Goal: Task Accomplishment & Management: Use online tool/utility

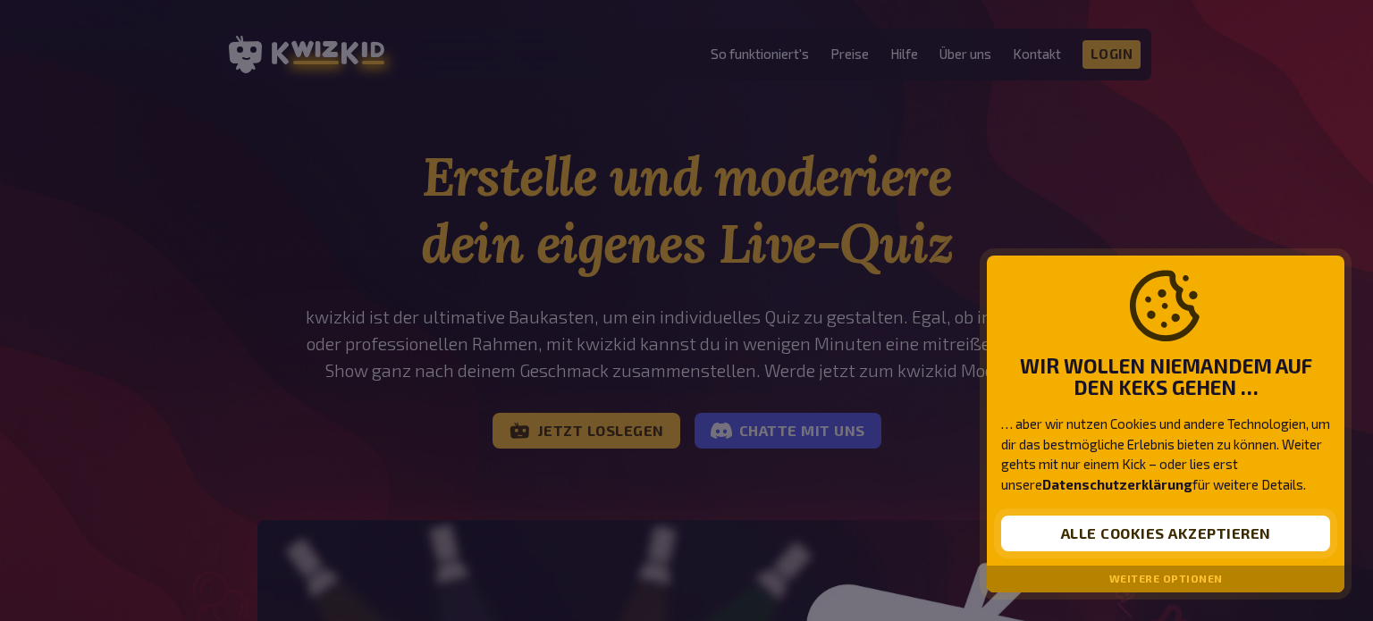
click at [1076, 534] on button "Alle Cookies akzeptieren" at bounding box center [1165, 534] width 329 height 36
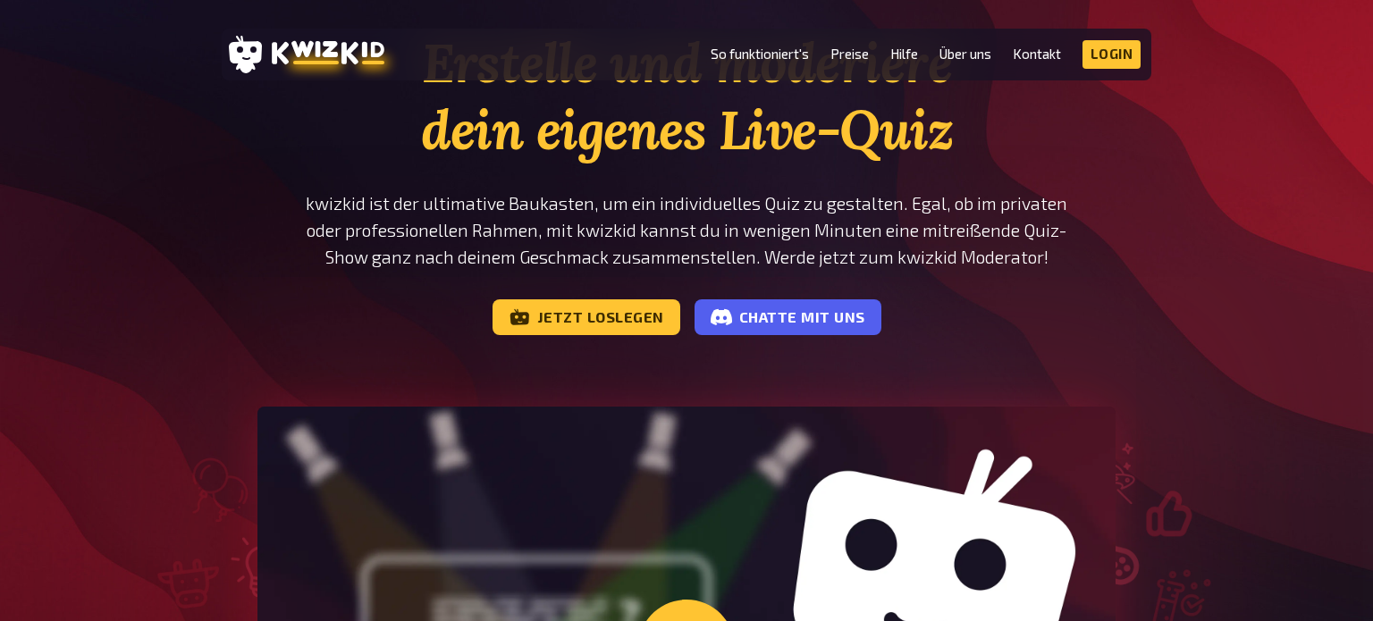
scroll to position [116, 0]
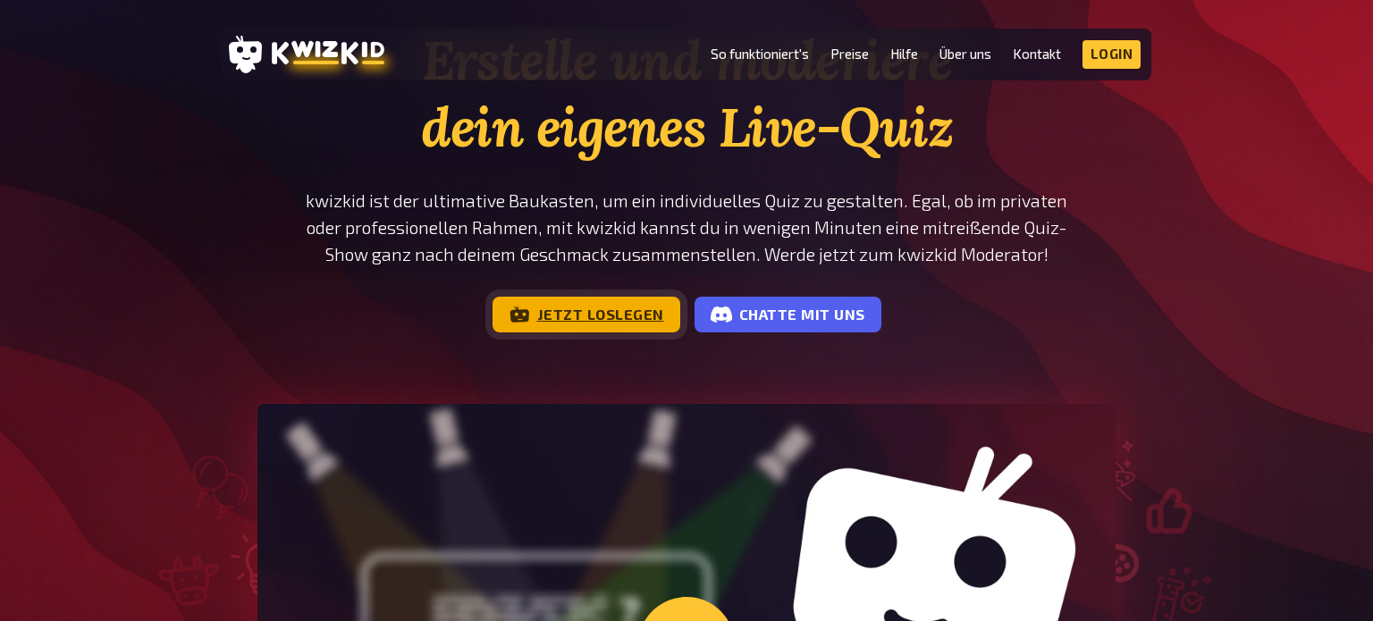
click at [554, 316] on link "Jetzt loslegen" at bounding box center [586, 315] width 188 height 36
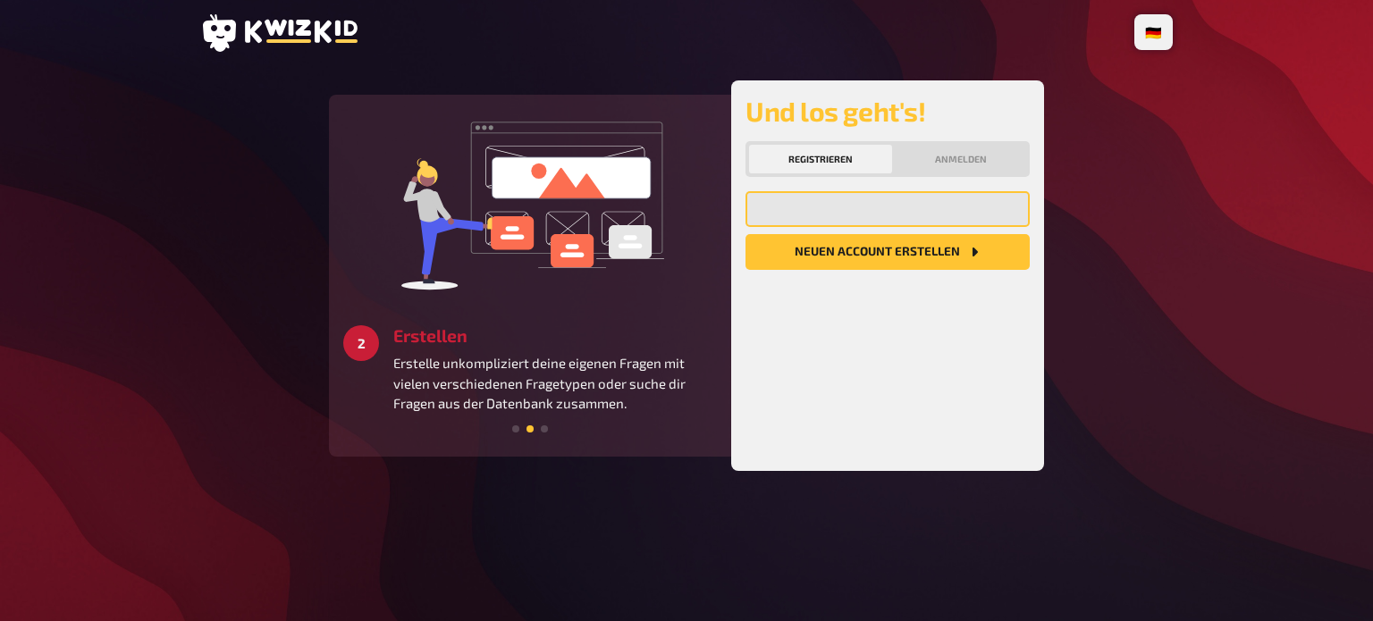
click at [809, 210] on input "email" at bounding box center [887, 209] width 284 height 36
type input "L.kallenbach89@gmail.com"
click at [877, 248] on button "Neuen Account Erstellen" at bounding box center [887, 252] width 284 height 36
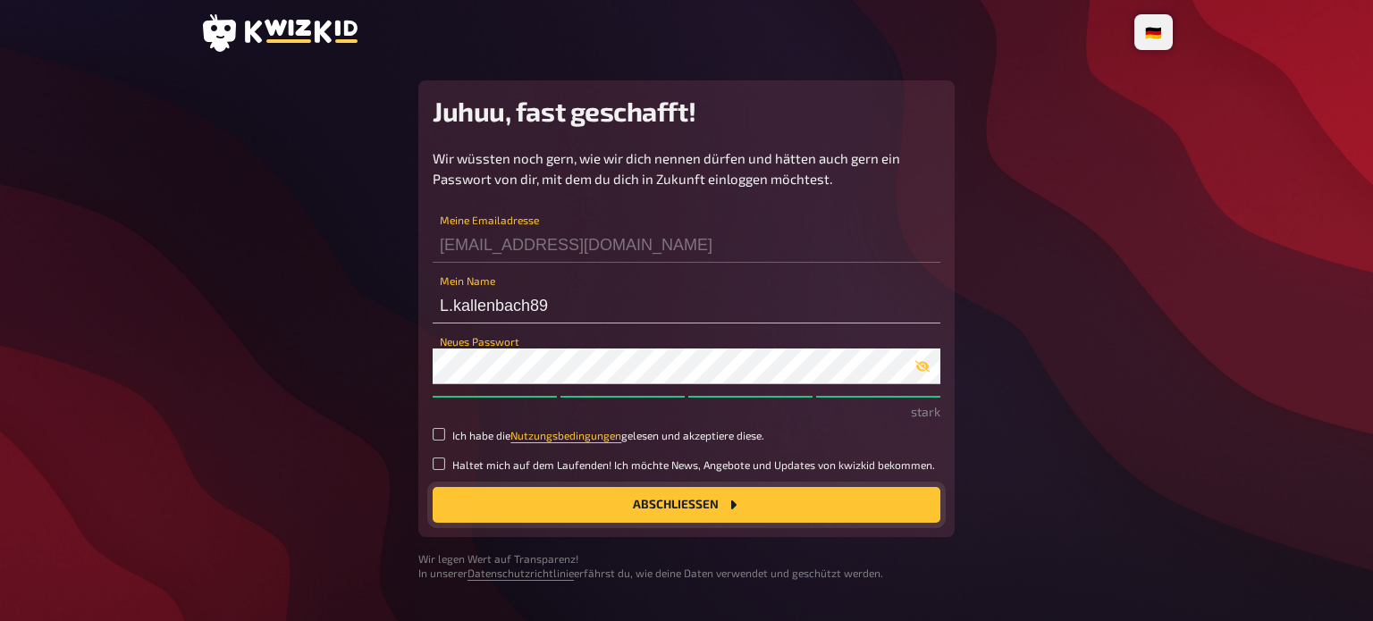
click at [756, 497] on button "Abschließen" at bounding box center [687, 505] width 508 height 36
click at [437, 435] on input "Ich habe die Nutzungsbedingungen gelesen und akzeptiere diese." at bounding box center [439, 434] width 13 height 13
checkbox input "true"
click at [590, 442] on div "Wir wüssten noch gern, wie wir dich nennen dürfen und hätten auch gern ein Pass…" at bounding box center [687, 335] width 508 height 375
click at [591, 438] on link "Nutzungsbedingungen" at bounding box center [565, 435] width 111 height 13
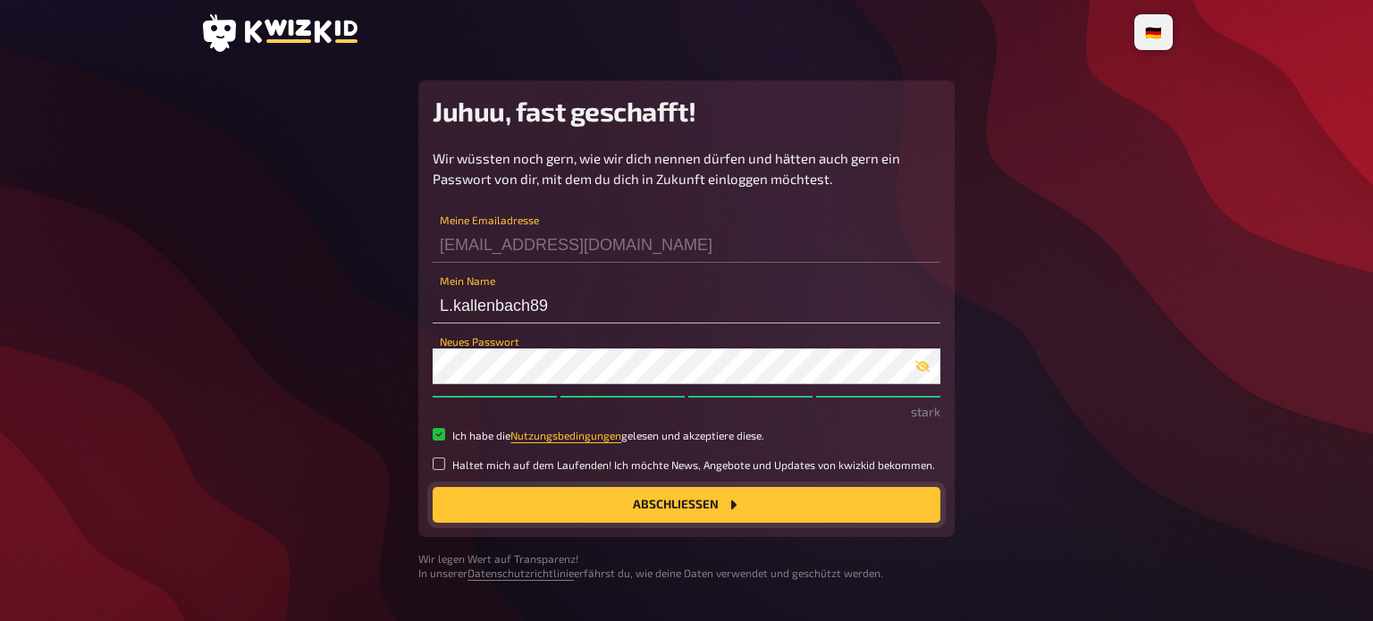
click at [720, 499] on button "Abschließen" at bounding box center [687, 505] width 508 height 36
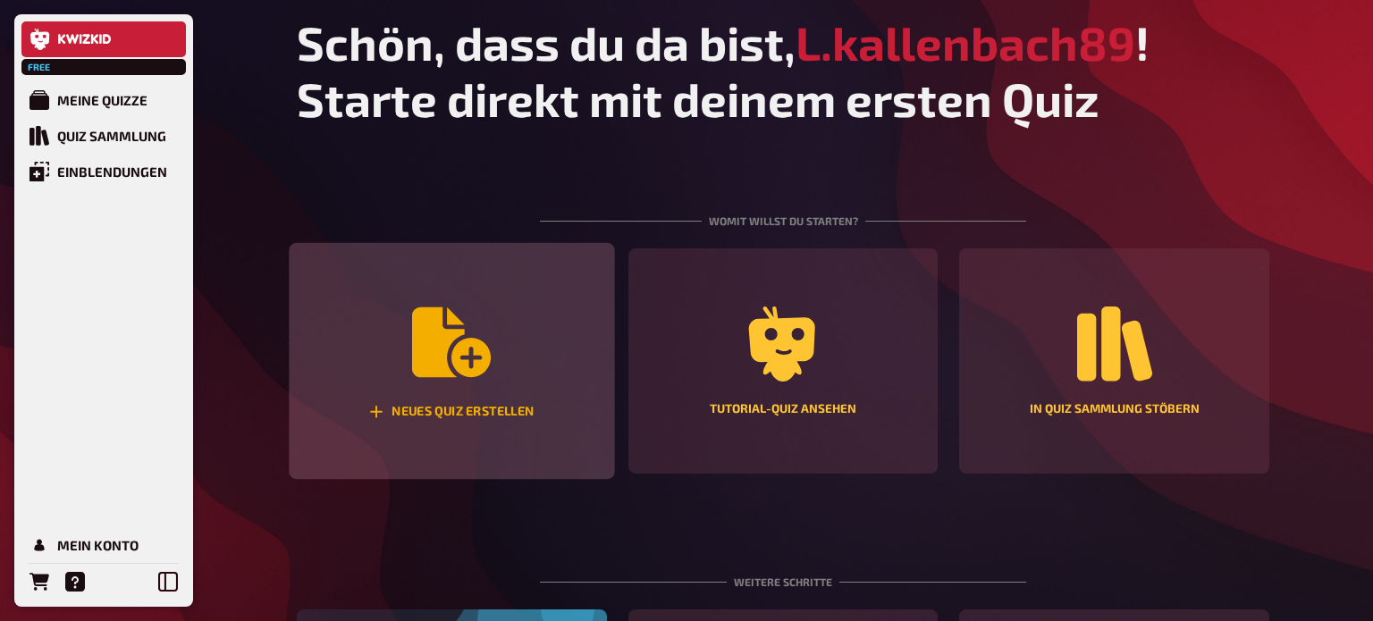
click at [481, 383] on div "Neues Quiz erstellen" at bounding box center [451, 361] width 325 height 237
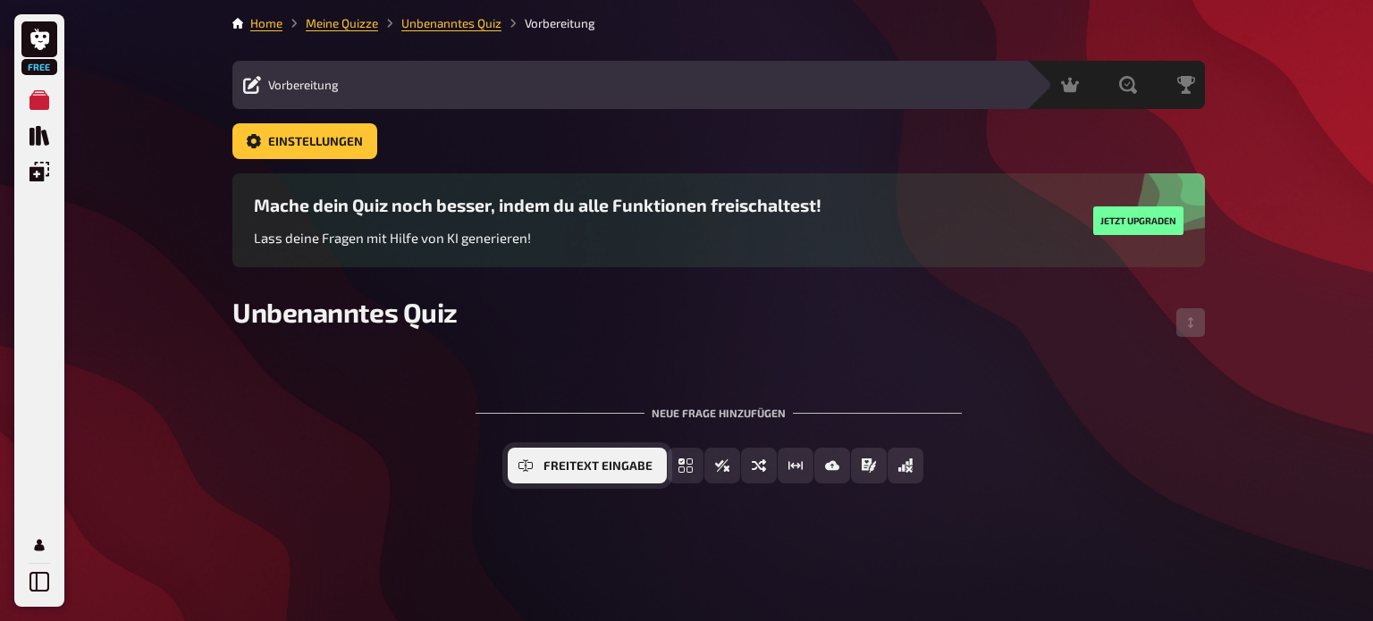
click at [605, 462] on span "Freitext Eingabe" at bounding box center [597, 466] width 109 height 13
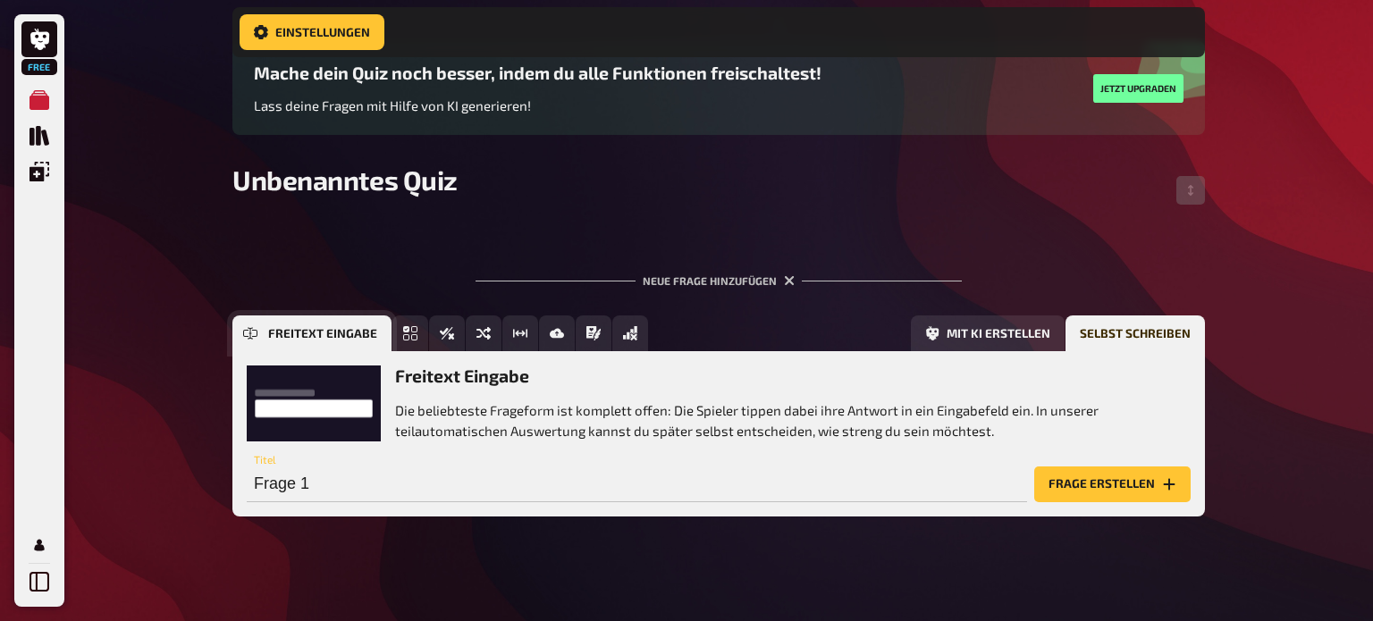
scroll to position [154, 0]
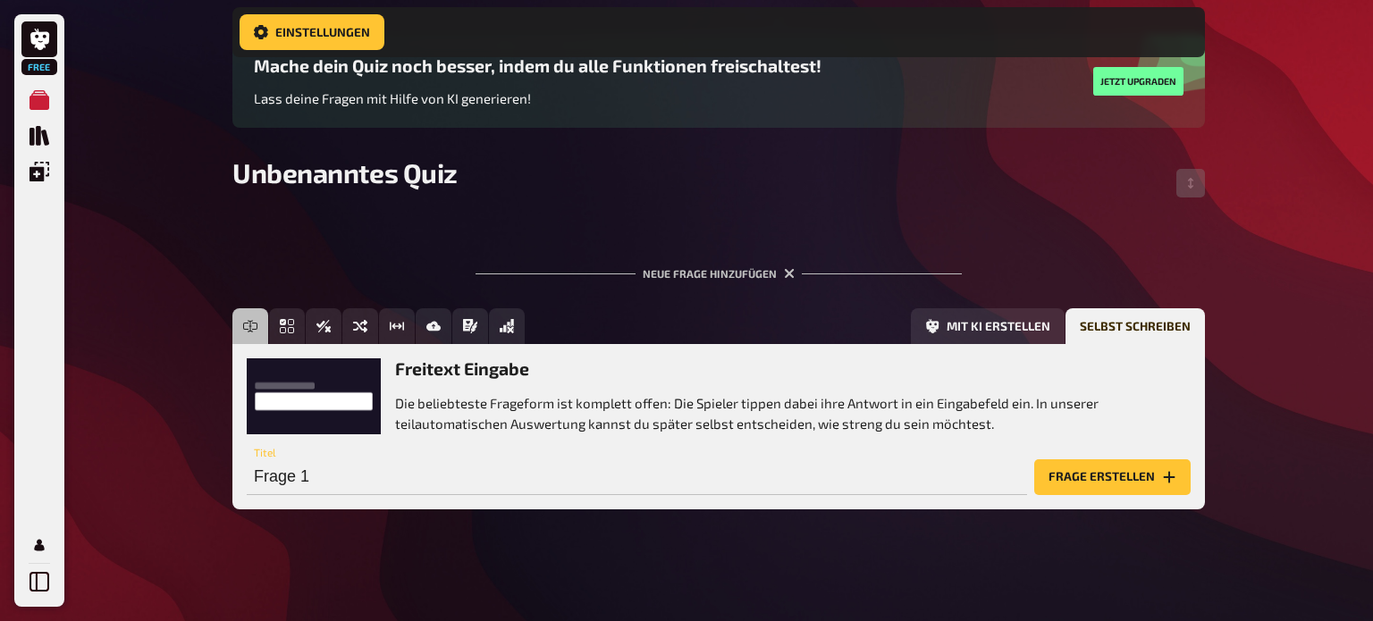
click at [489, 374] on h3 "Freitext Eingabe" at bounding box center [792, 368] width 795 height 21
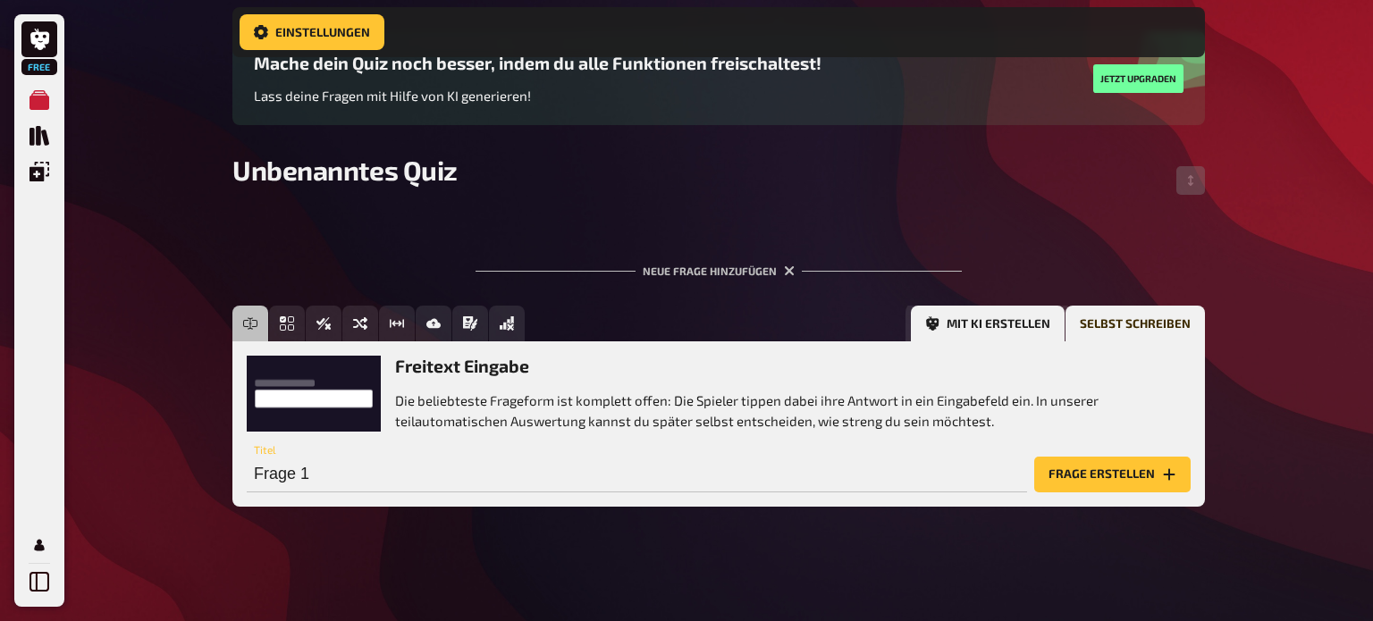
click at [956, 328] on button "Mit KI erstellen" at bounding box center [988, 324] width 154 height 36
click at [1107, 319] on button "Selbst schreiben" at bounding box center [1134, 324] width 139 height 36
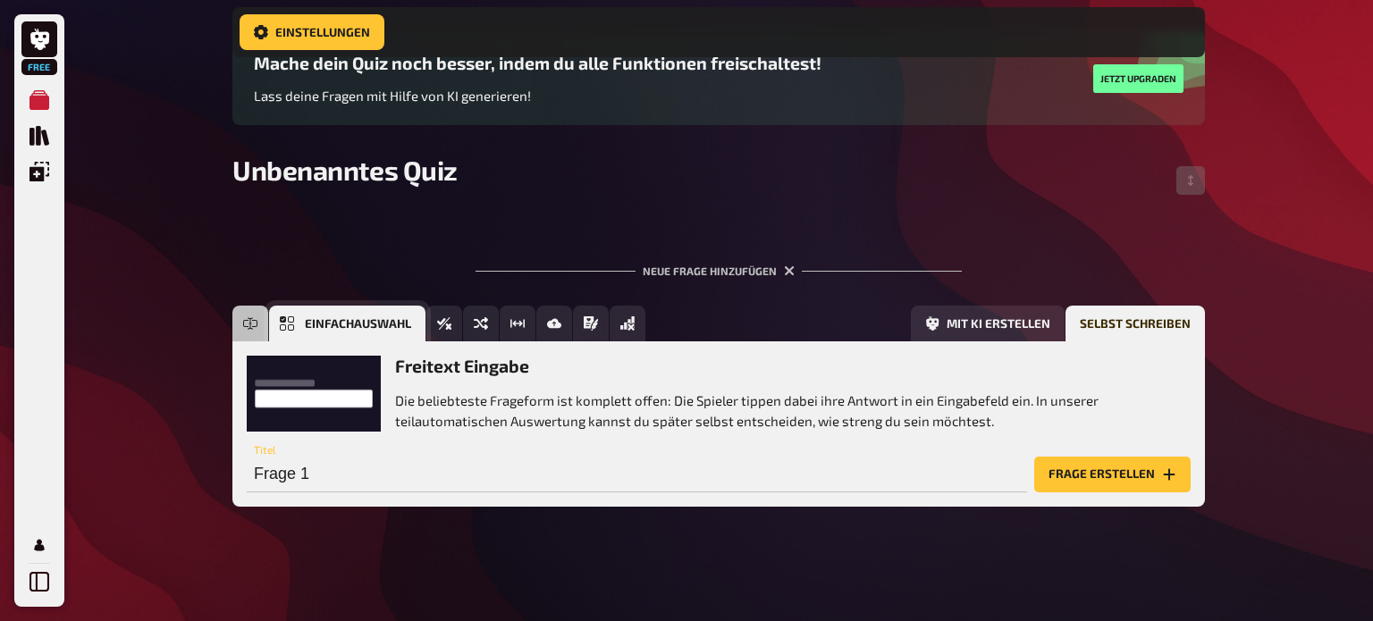
click at [303, 328] on button "Einfachauswahl" at bounding box center [347, 324] width 156 height 36
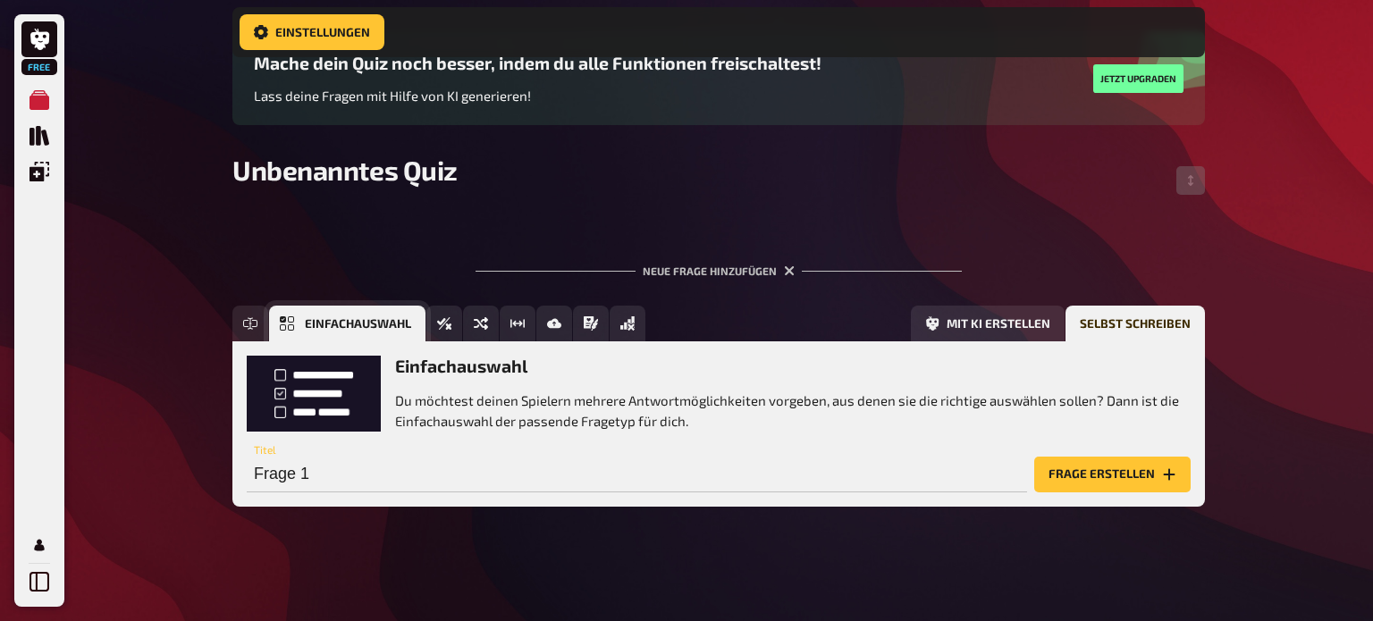
click at [374, 320] on span "Einfachauswahl" at bounding box center [358, 324] width 106 height 13
click at [400, 332] on button "Wahr / Falsch" at bounding box center [376, 324] width 140 height 36
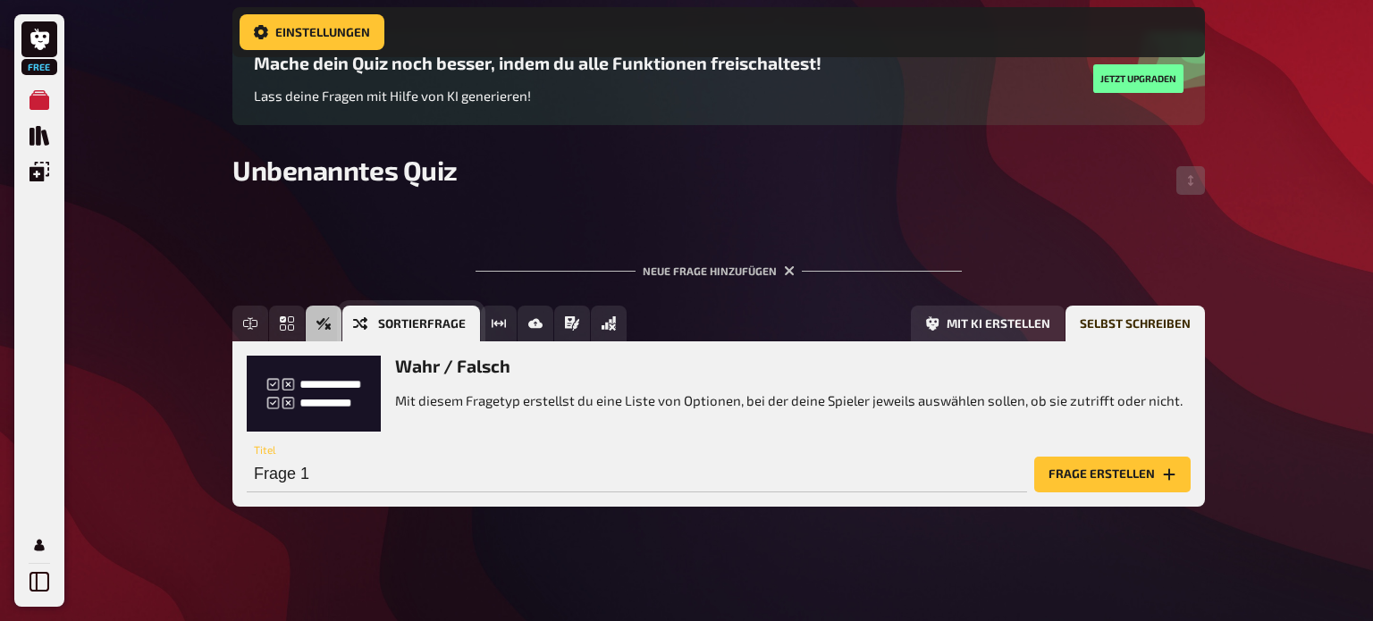
click at [438, 324] on span "Sortierfrage" at bounding box center [422, 324] width 88 height 13
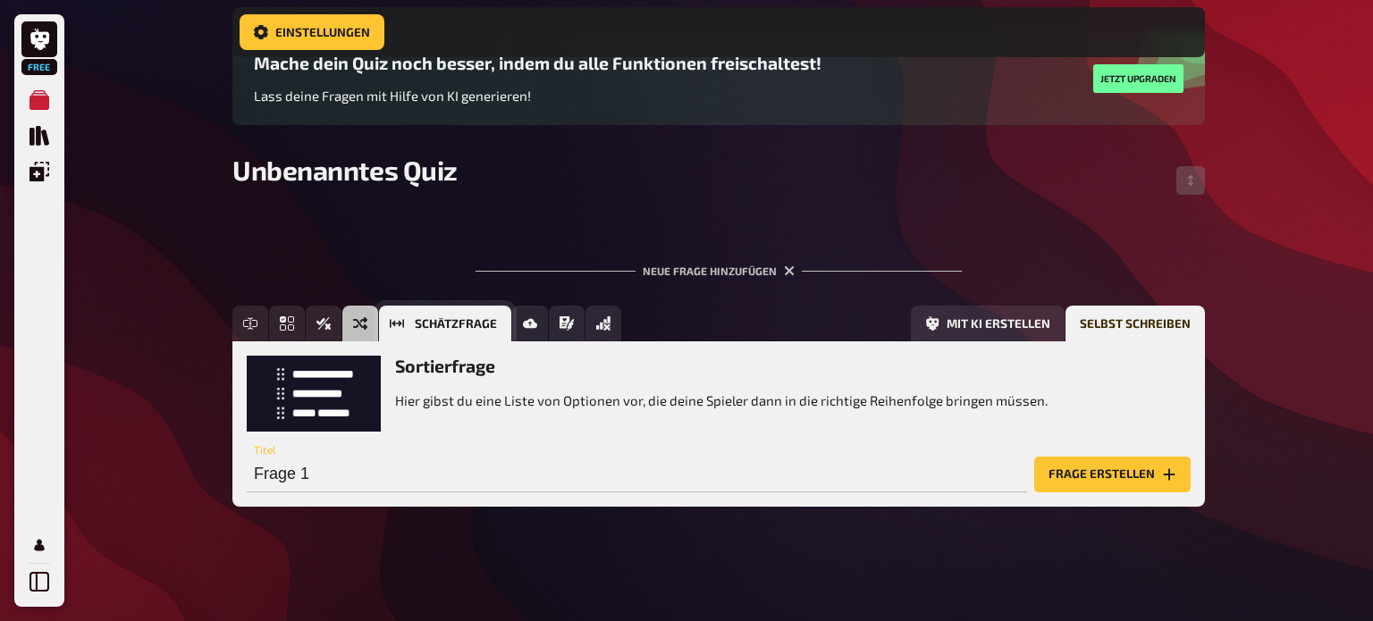
click at [418, 319] on span "Schätzfrage" at bounding box center [456, 324] width 82 height 13
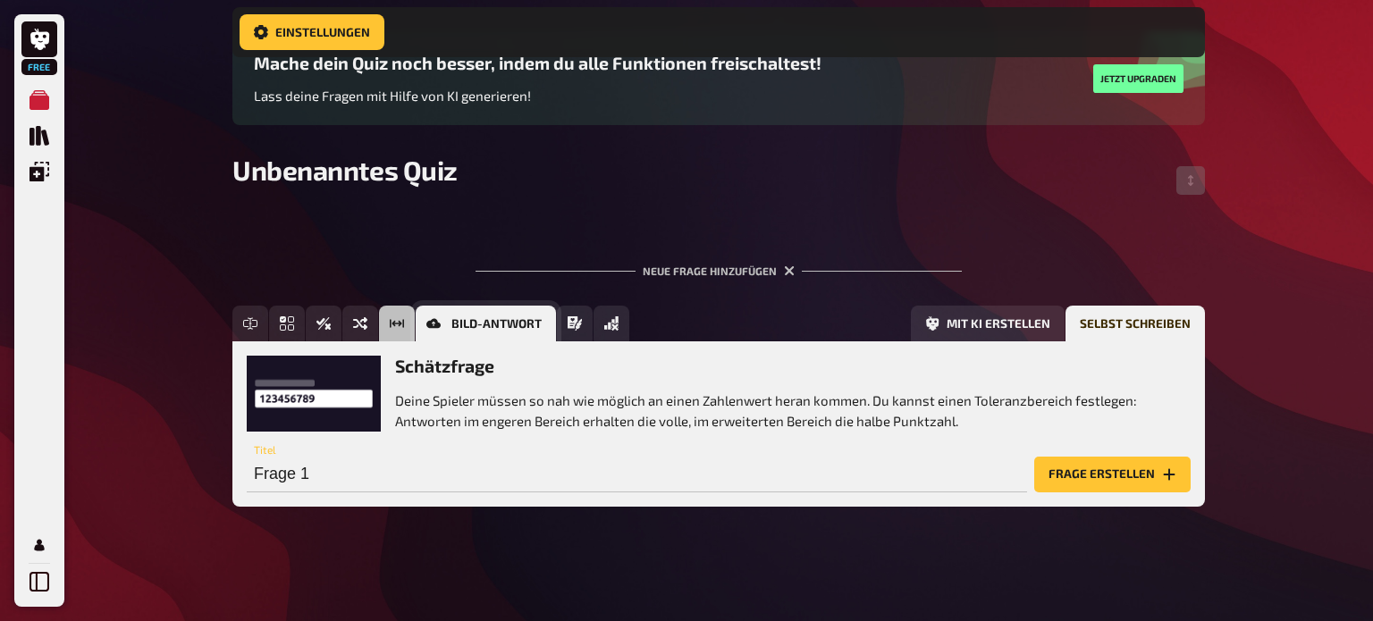
click at [509, 322] on span "Bild-Antwort" at bounding box center [496, 324] width 90 height 13
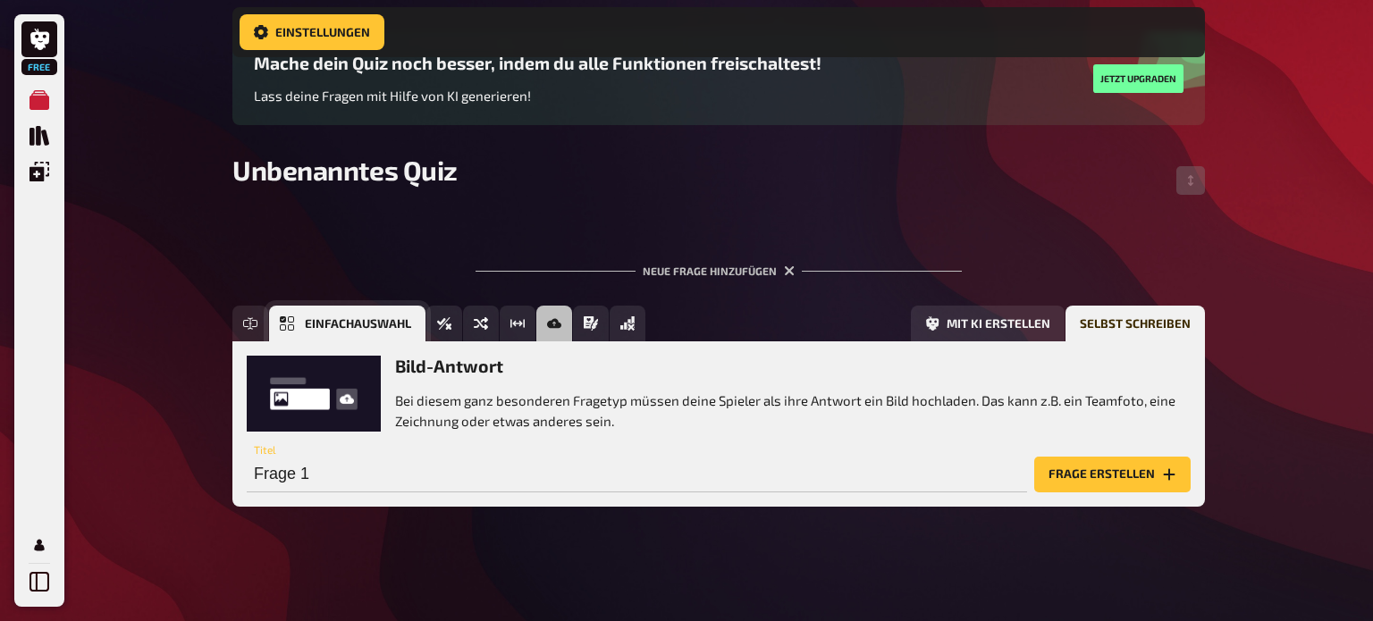
click at [321, 323] on span "Einfachauswahl" at bounding box center [358, 324] width 106 height 13
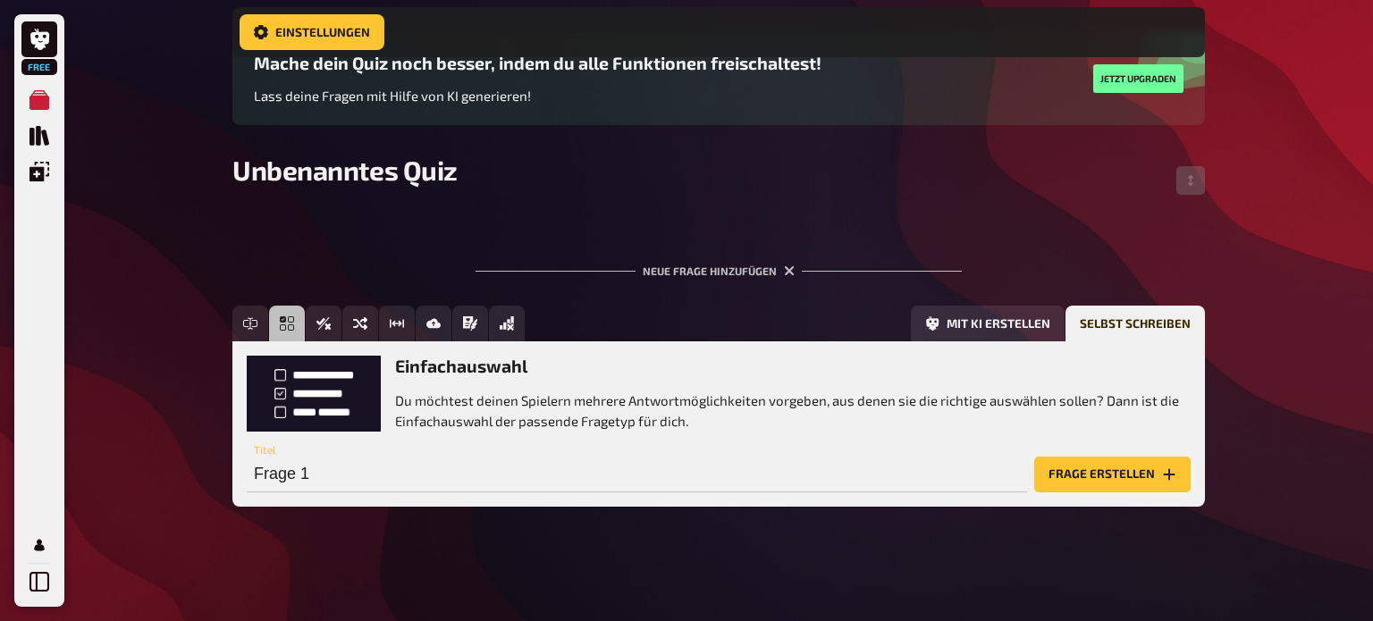
click at [1075, 461] on button "Frage erstellen" at bounding box center [1112, 475] width 156 height 36
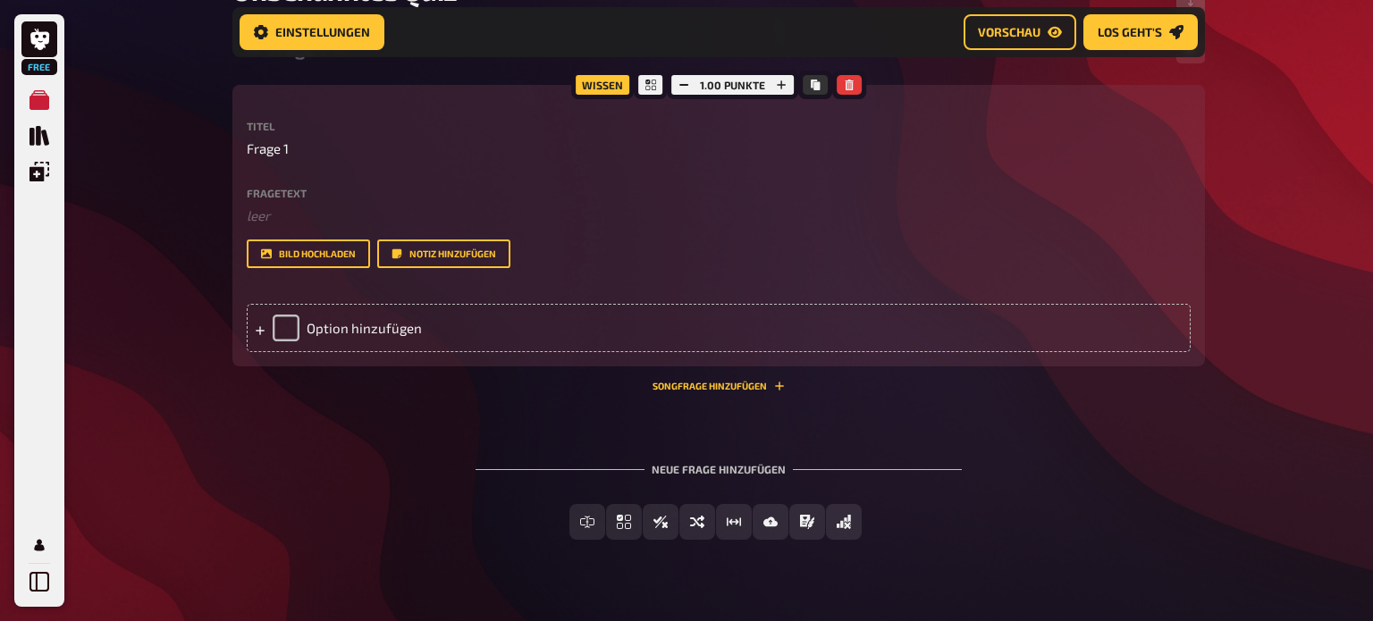
scroll to position [340, 0]
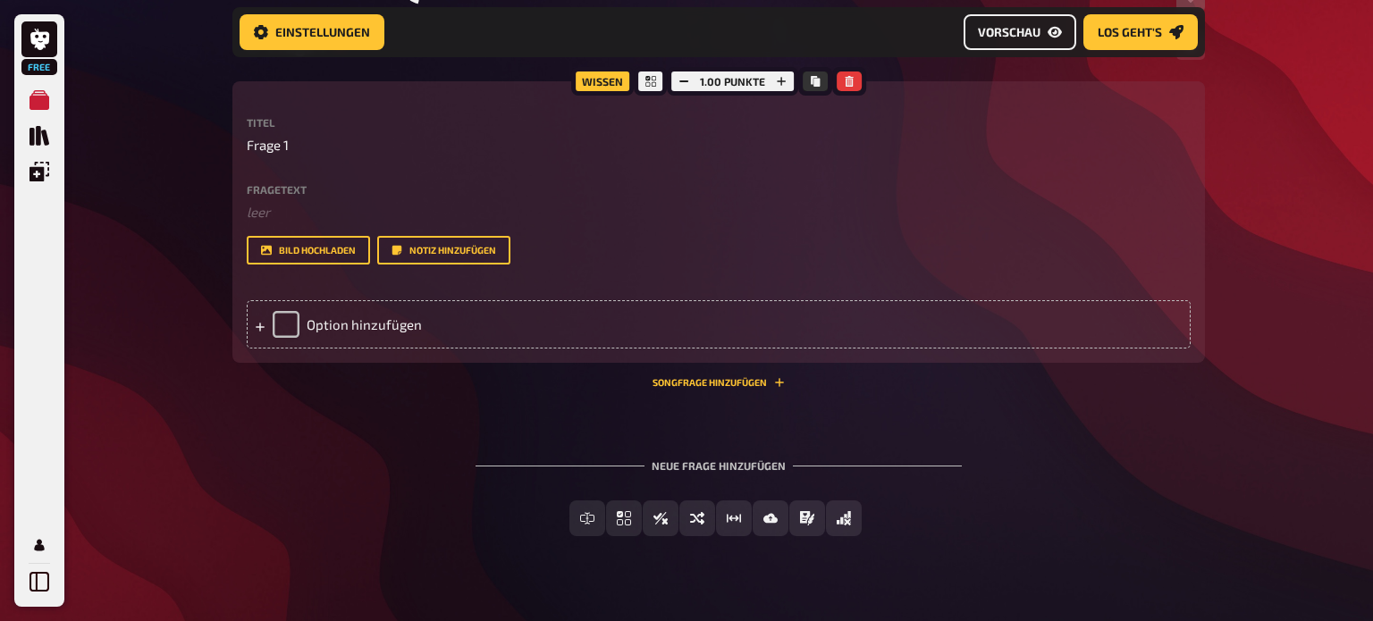
click at [989, 41] on link "Vorschau" at bounding box center [1020, 32] width 113 height 36
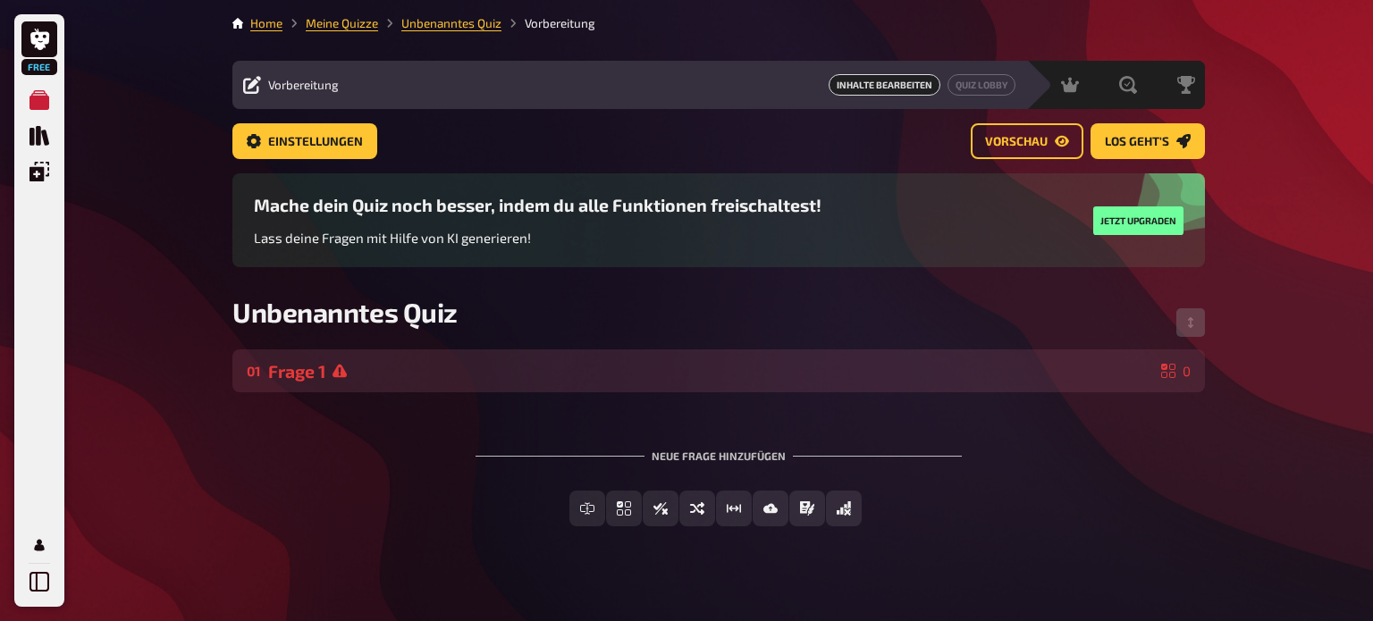
click at [577, 386] on div "01 Frage 1 0" at bounding box center [718, 370] width 972 height 43
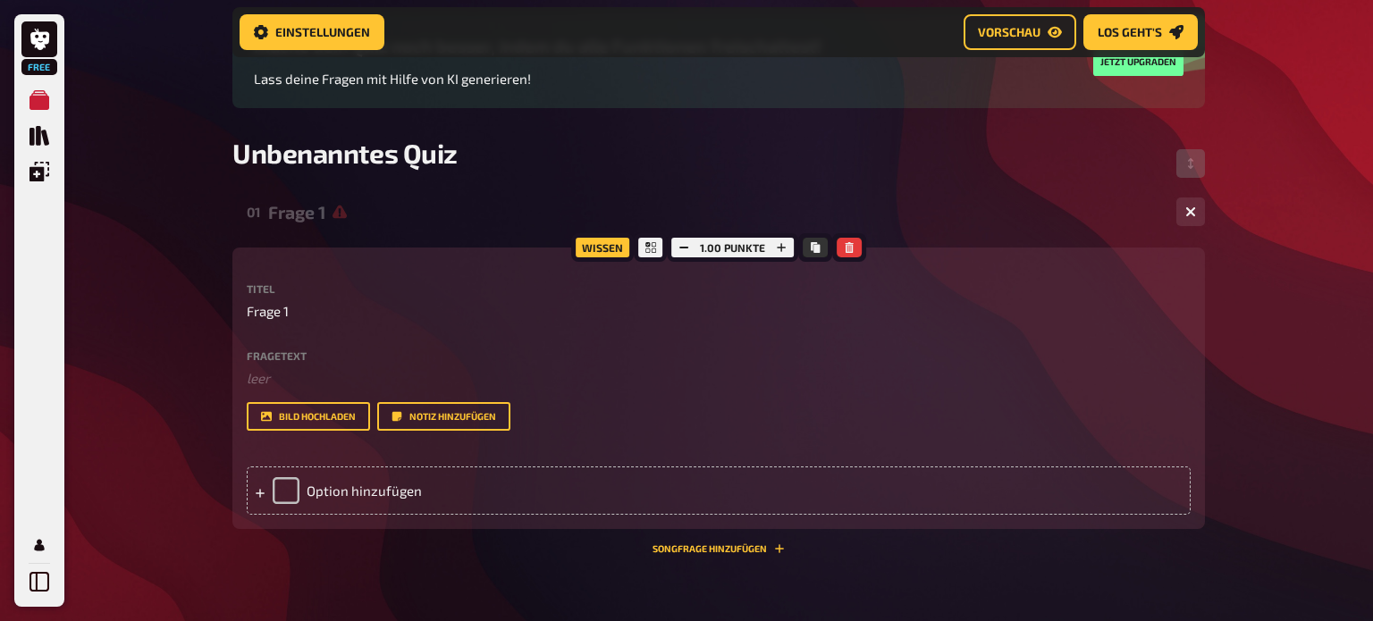
scroll to position [177, 0]
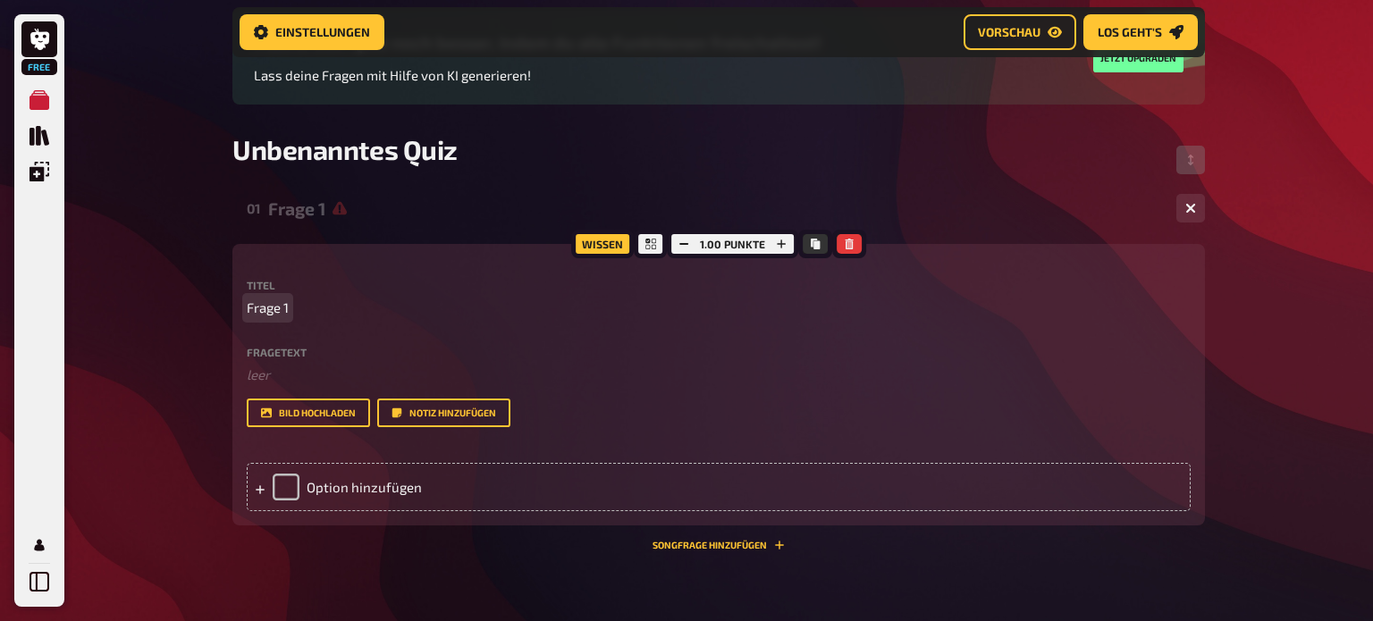
click at [268, 317] on span "Frage 1" at bounding box center [268, 308] width 42 height 21
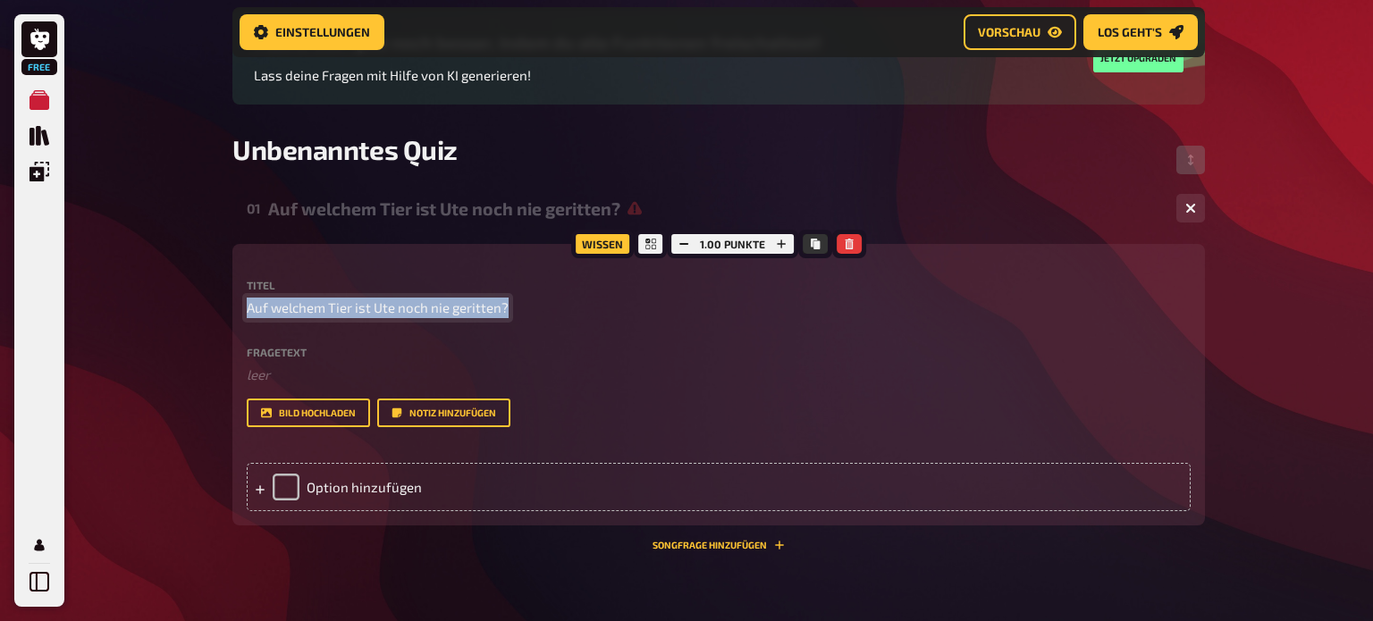
drag, startPoint x: 506, startPoint y: 308, endPoint x: 243, endPoint y: 303, distance: 262.8
click at [243, 303] on div "Wissen 1.00 Punkte Titel Auf welchem Tier ist Ute noch nie geritten? Fragetext …" at bounding box center [718, 385] width 972 height 282
copy span "Auf welchem Tier ist Ute noch nie geritten?"
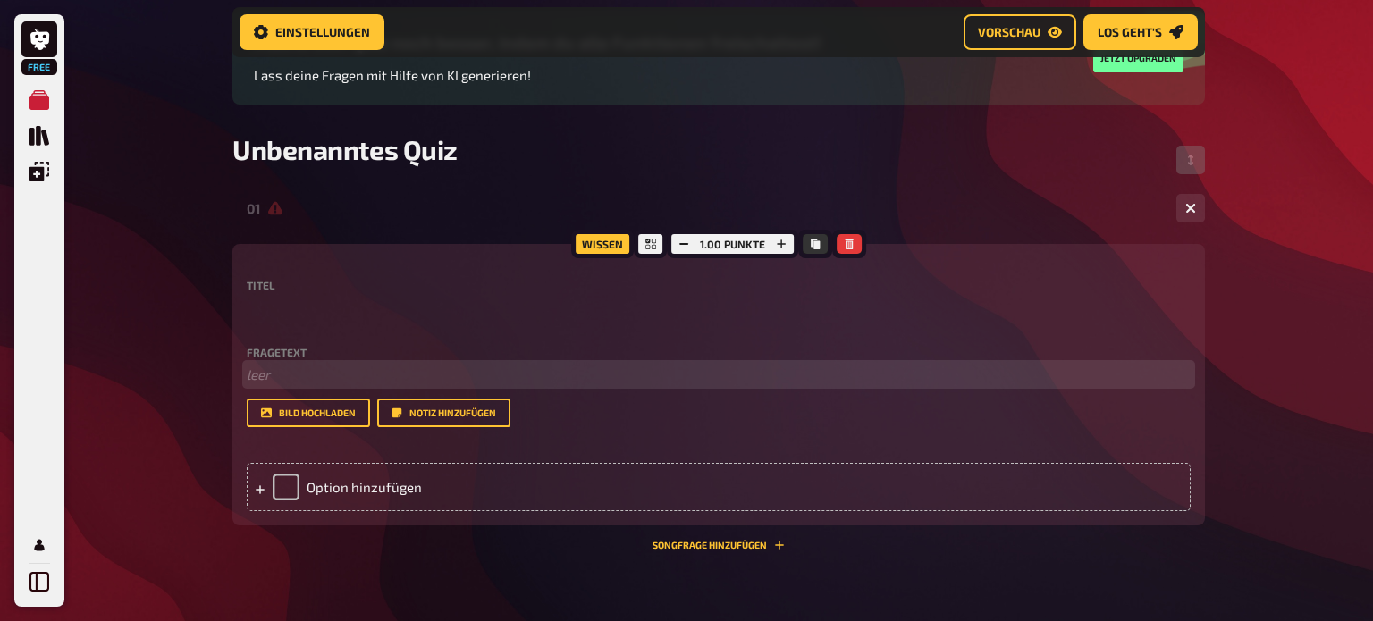
click at [265, 369] on p "﻿ leer" at bounding box center [719, 375] width 944 height 21
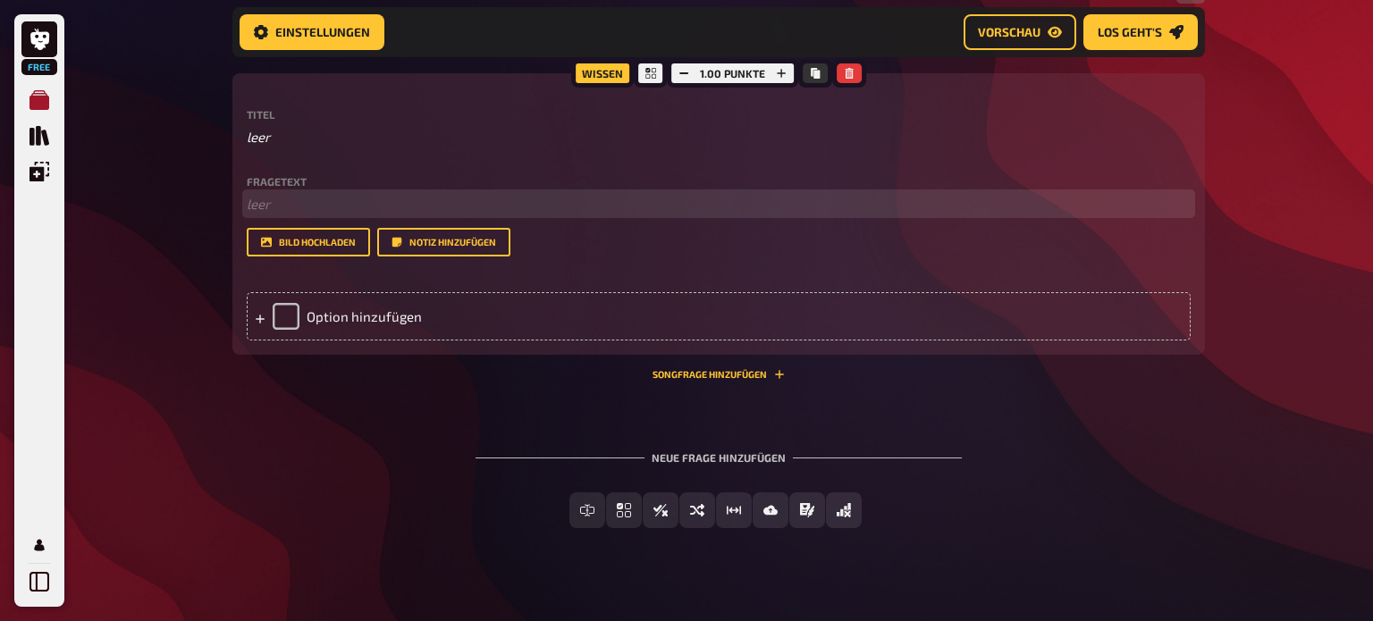
scroll to position [370, 0]
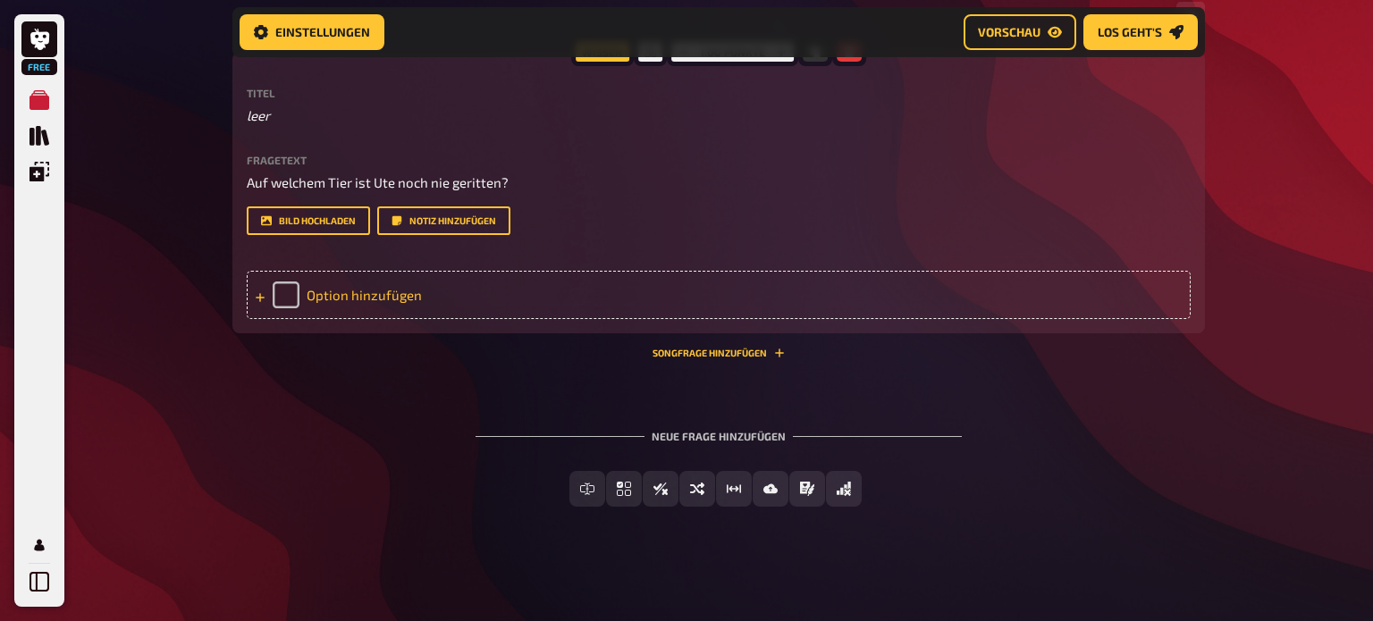
click at [293, 295] on div "Option hinzufügen" at bounding box center [719, 295] width 944 height 48
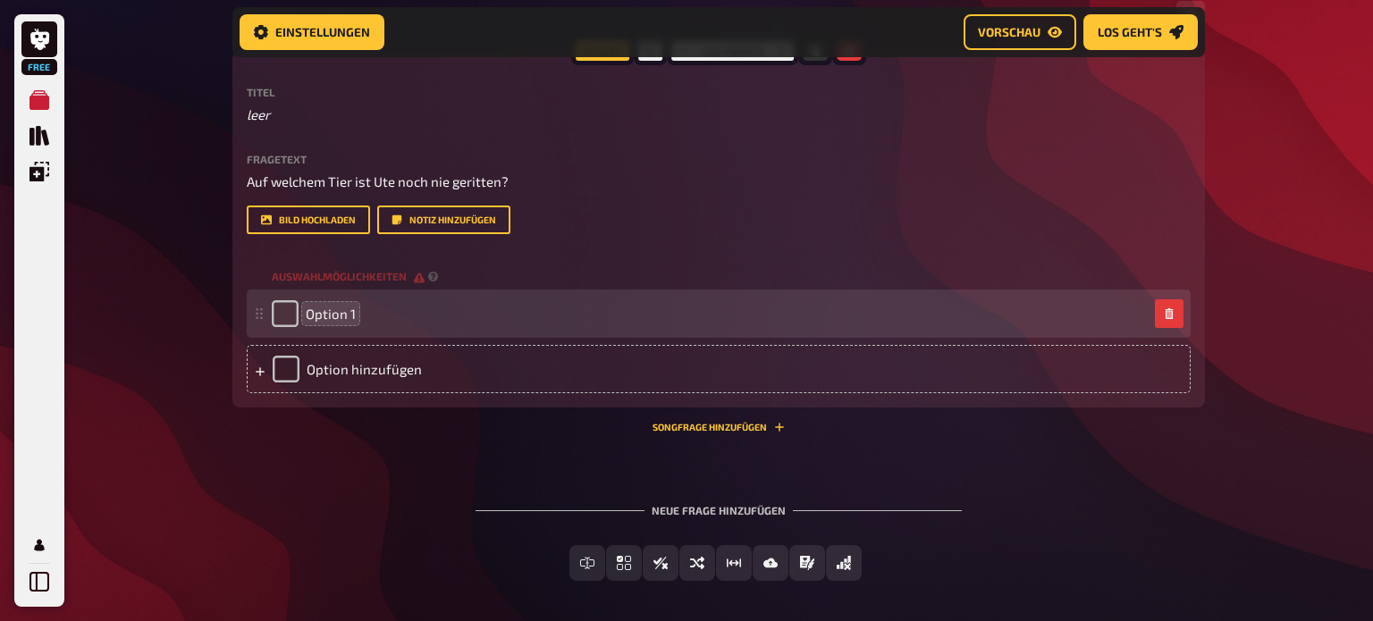
click at [332, 317] on span "Option 1" at bounding box center [331, 314] width 50 height 16
click at [353, 316] on span "Option 1" at bounding box center [331, 314] width 50 height 16
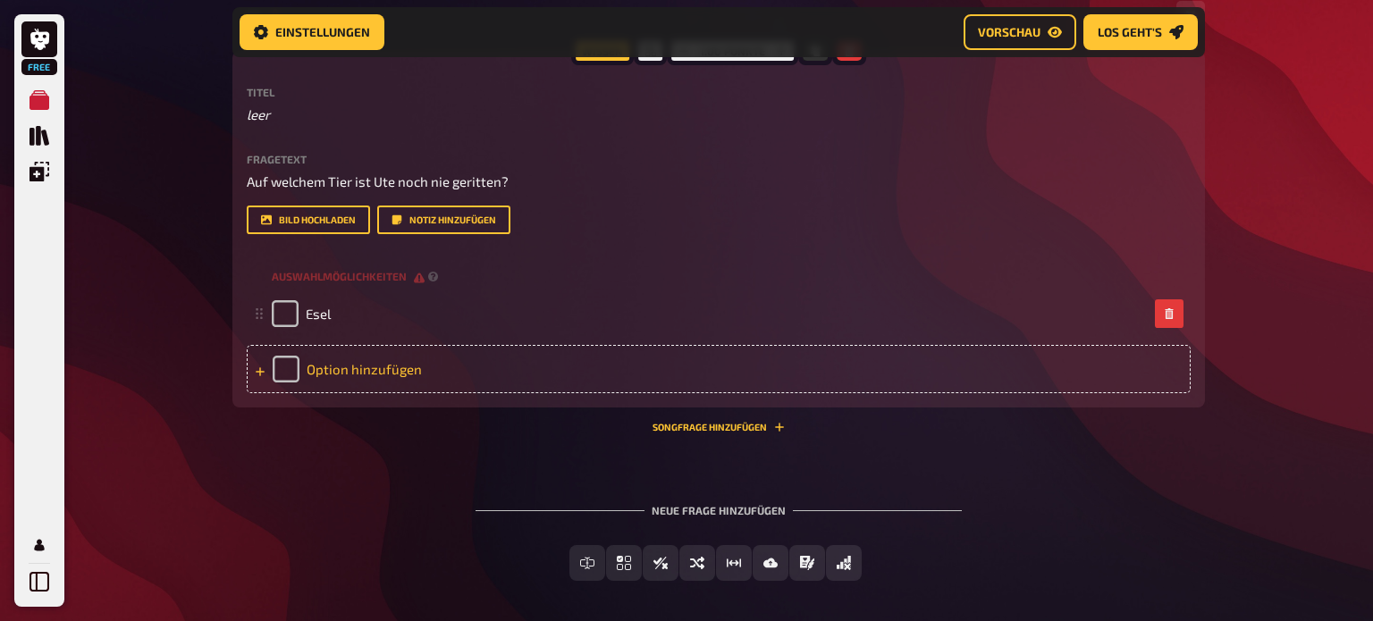
click at [366, 374] on div "Option hinzufügen" at bounding box center [719, 369] width 944 height 48
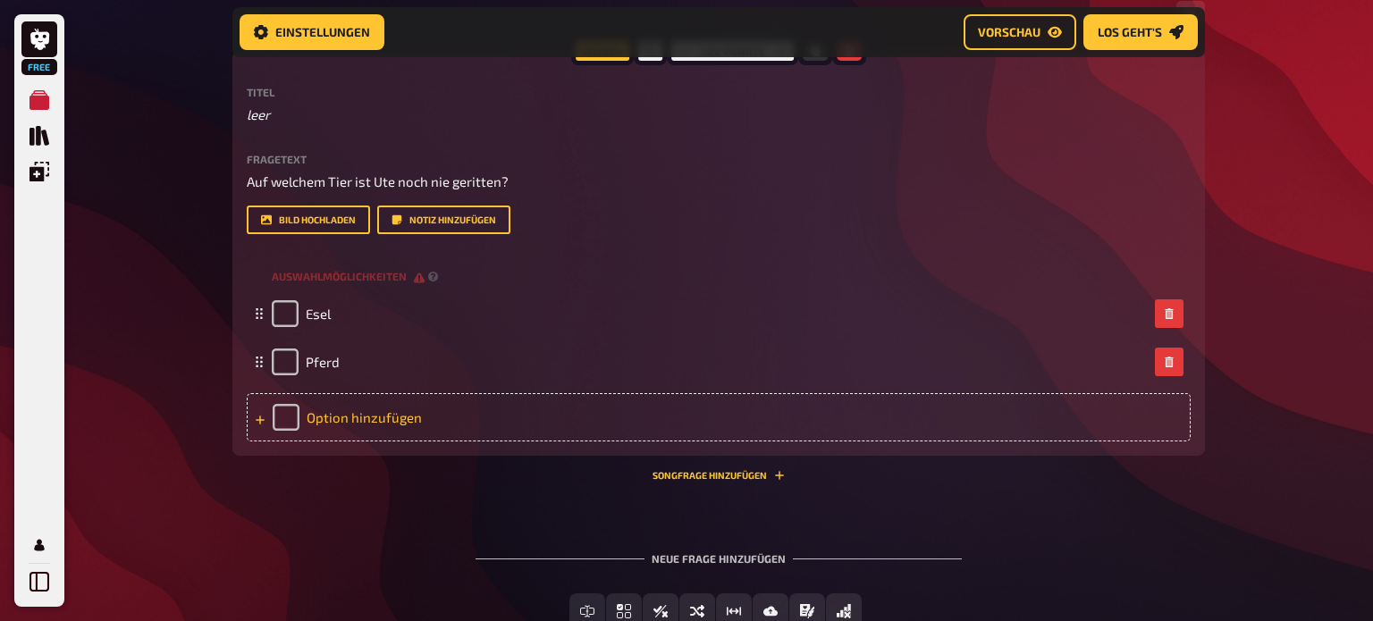
click at [358, 426] on div "Option hinzufügen" at bounding box center [719, 417] width 944 height 48
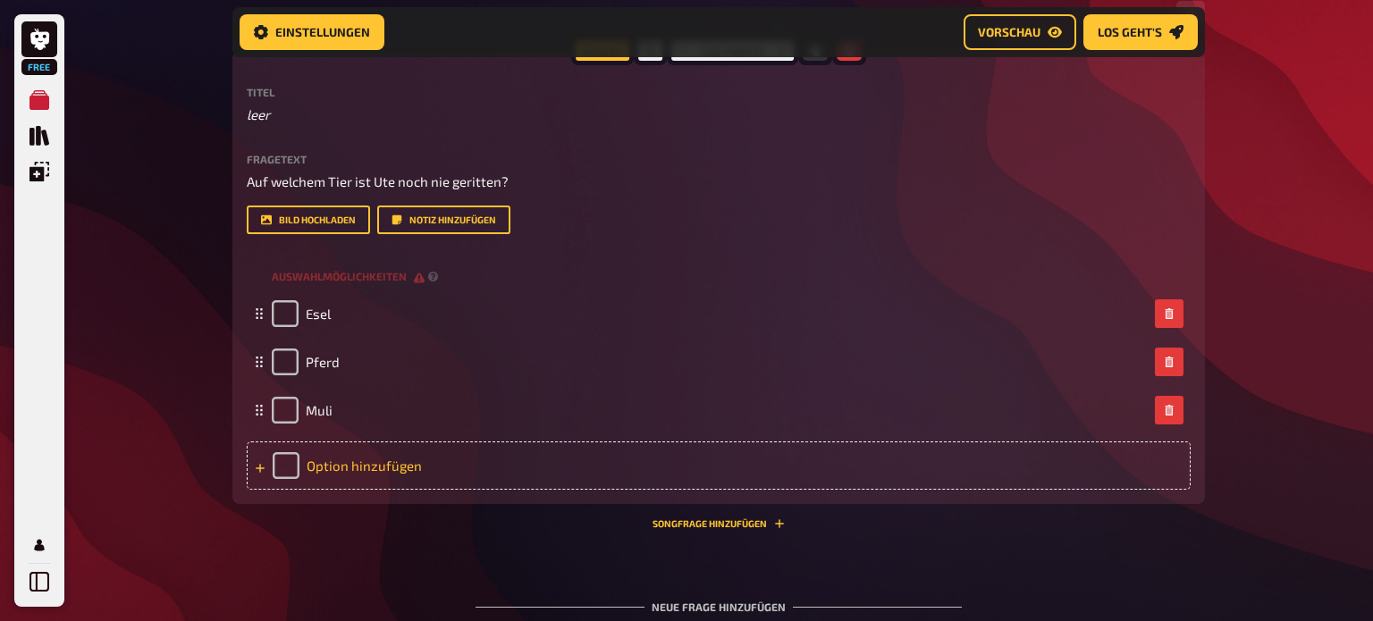
click at [366, 463] on div "Option hinzufügen" at bounding box center [719, 466] width 944 height 48
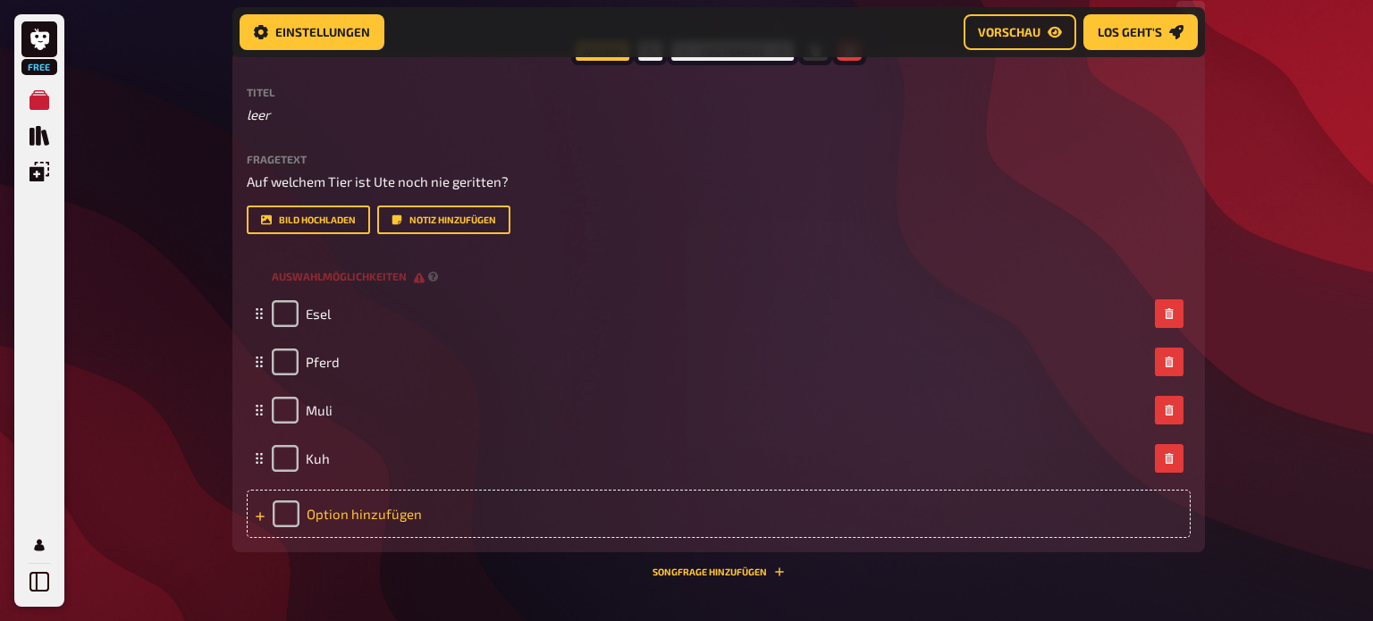
click at [377, 506] on div "Option hinzufügen" at bounding box center [719, 514] width 944 height 48
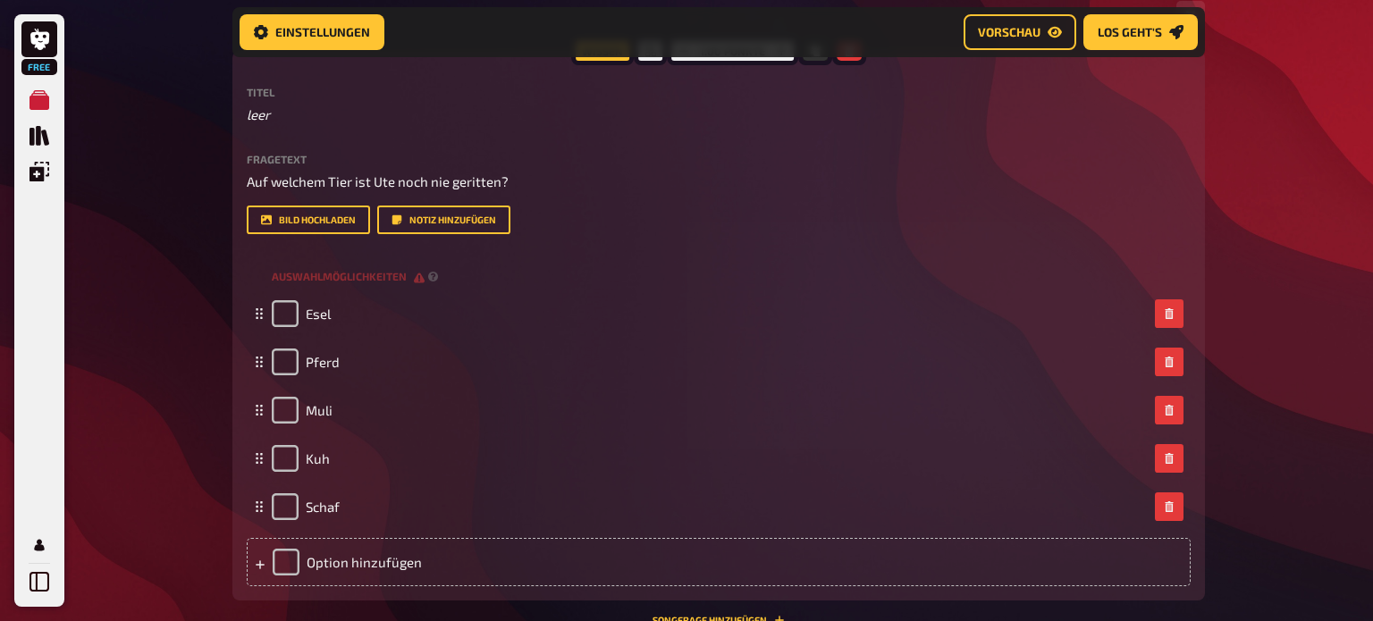
click at [200, 442] on div "Free Meine Quizze Quiz Sammlung Einblendungen Mein Konto Home Meine Quizze Unbe…" at bounding box center [686, 259] width 1373 height 1258
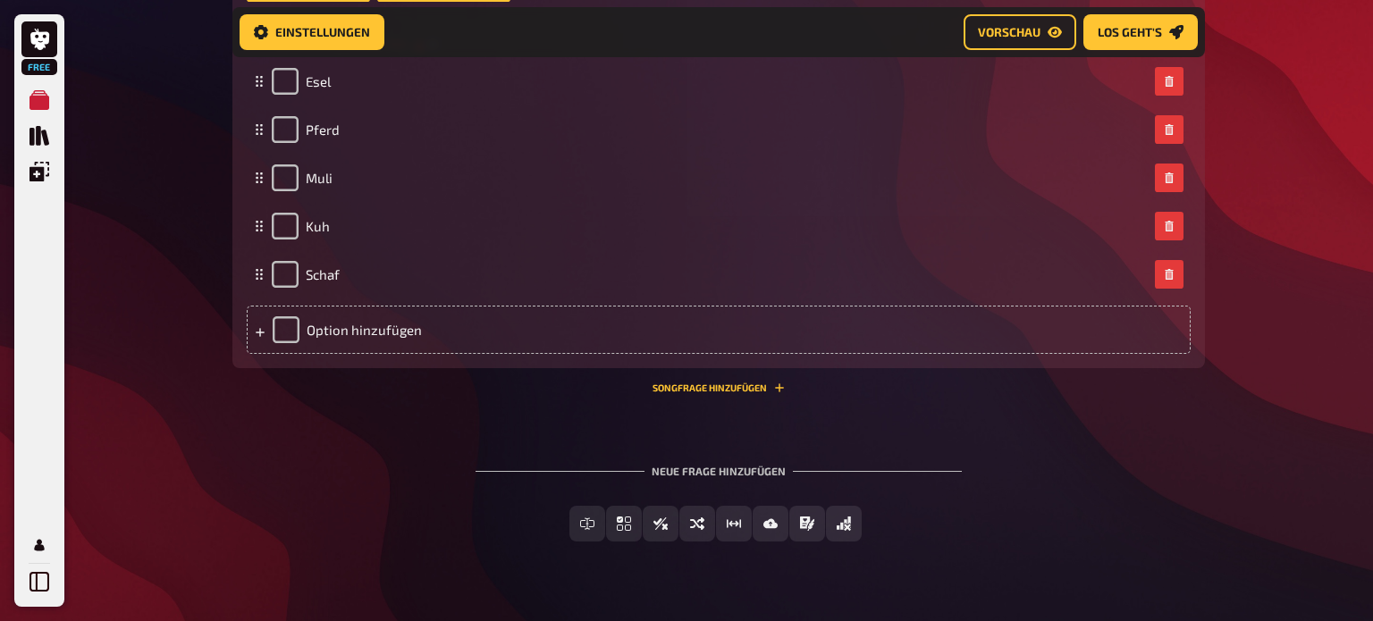
scroll to position [638, 0]
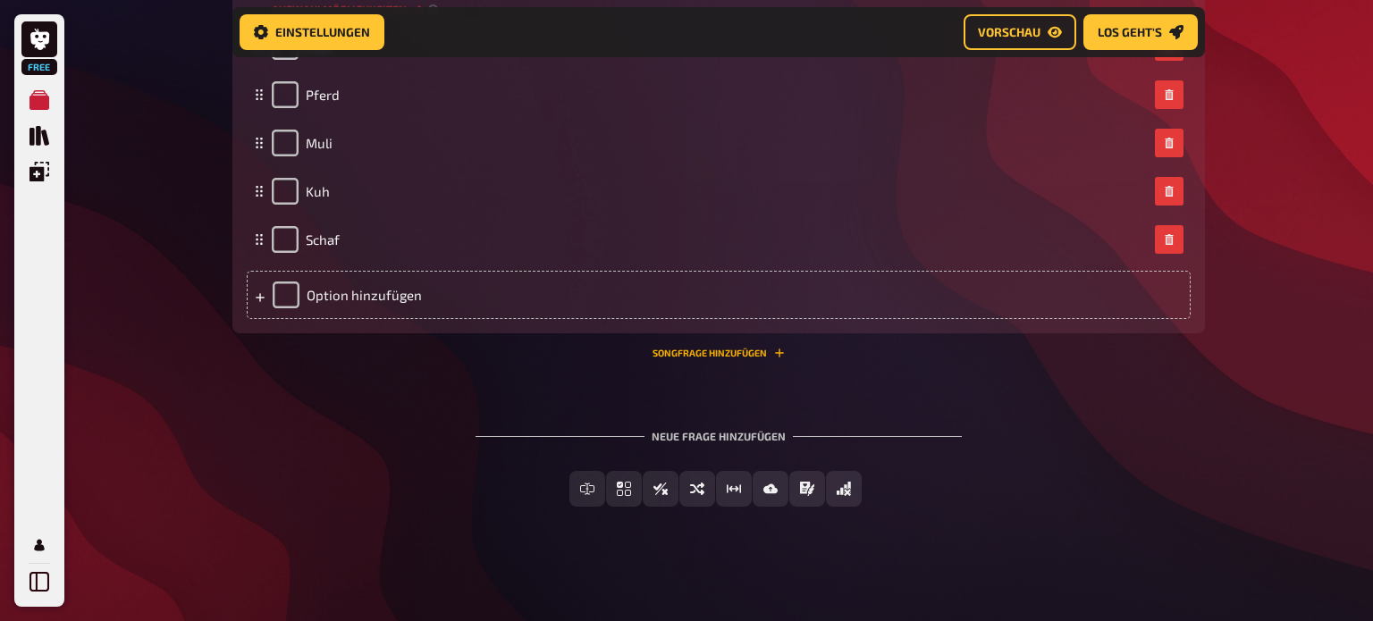
click at [736, 349] on button "Songfrage hinzufügen" at bounding box center [718, 353] width 132 height 11
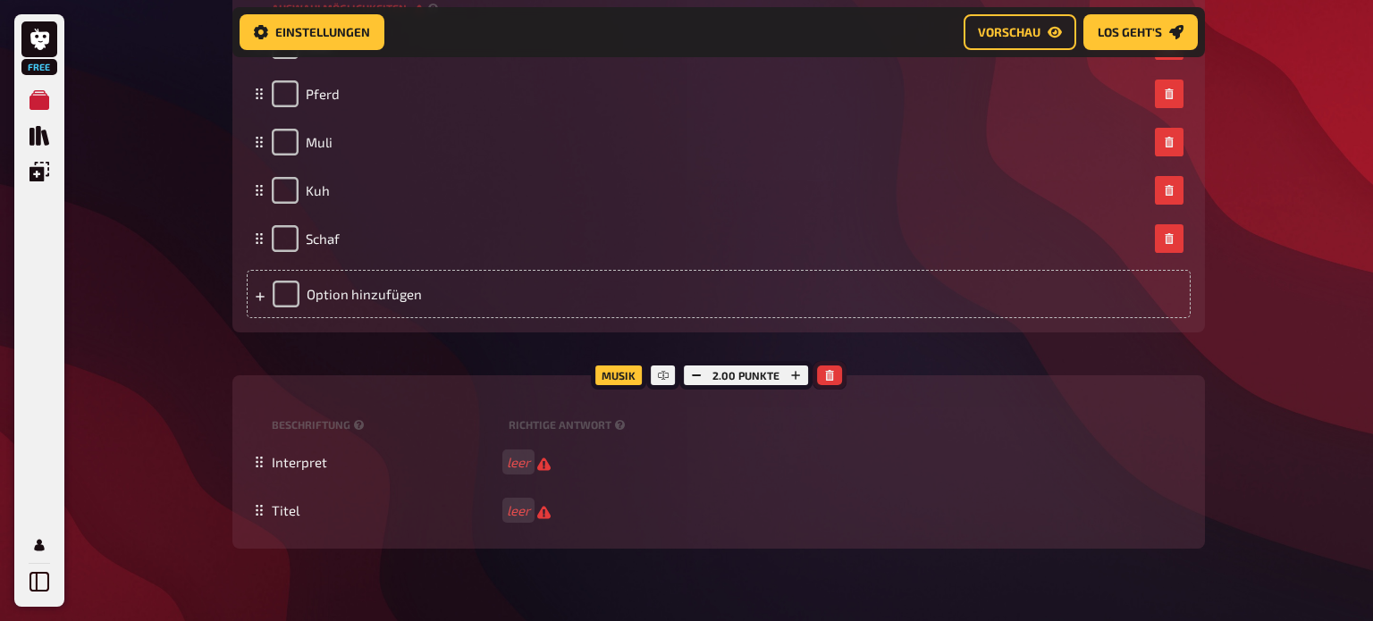
click at [829, 379] on icon "button" at bounding box center [829, 375] width 8 height 11
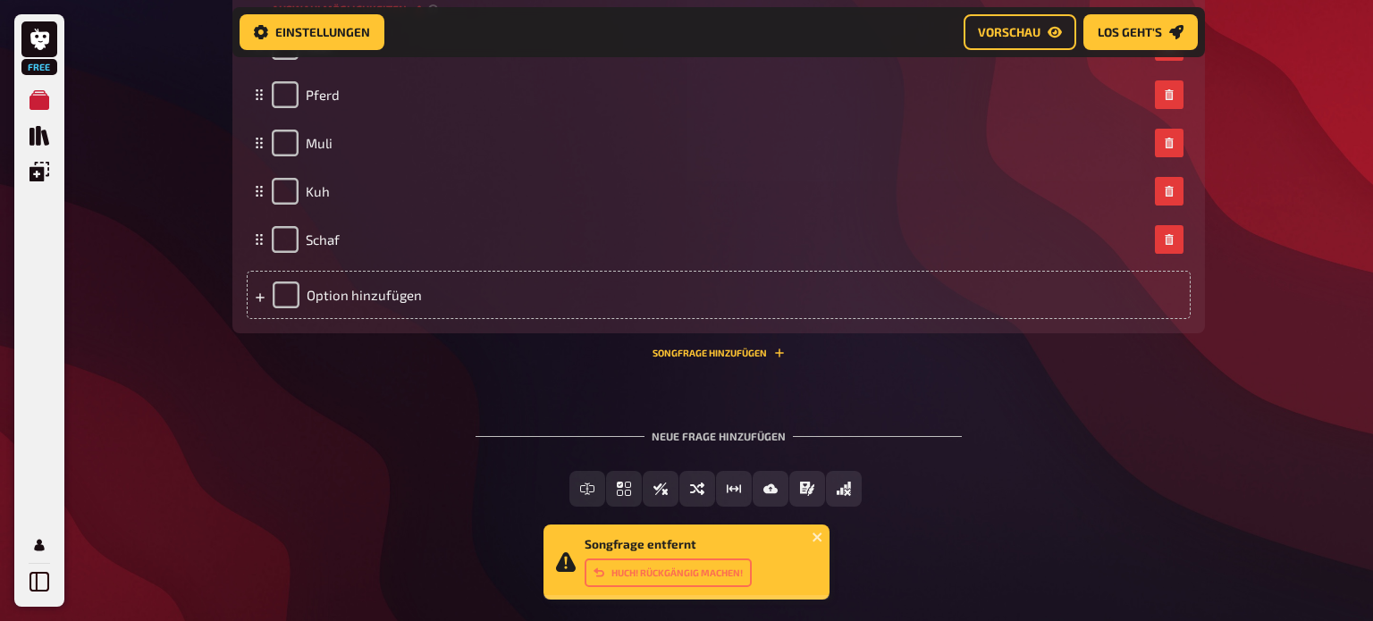
scroll to position [636, 0]
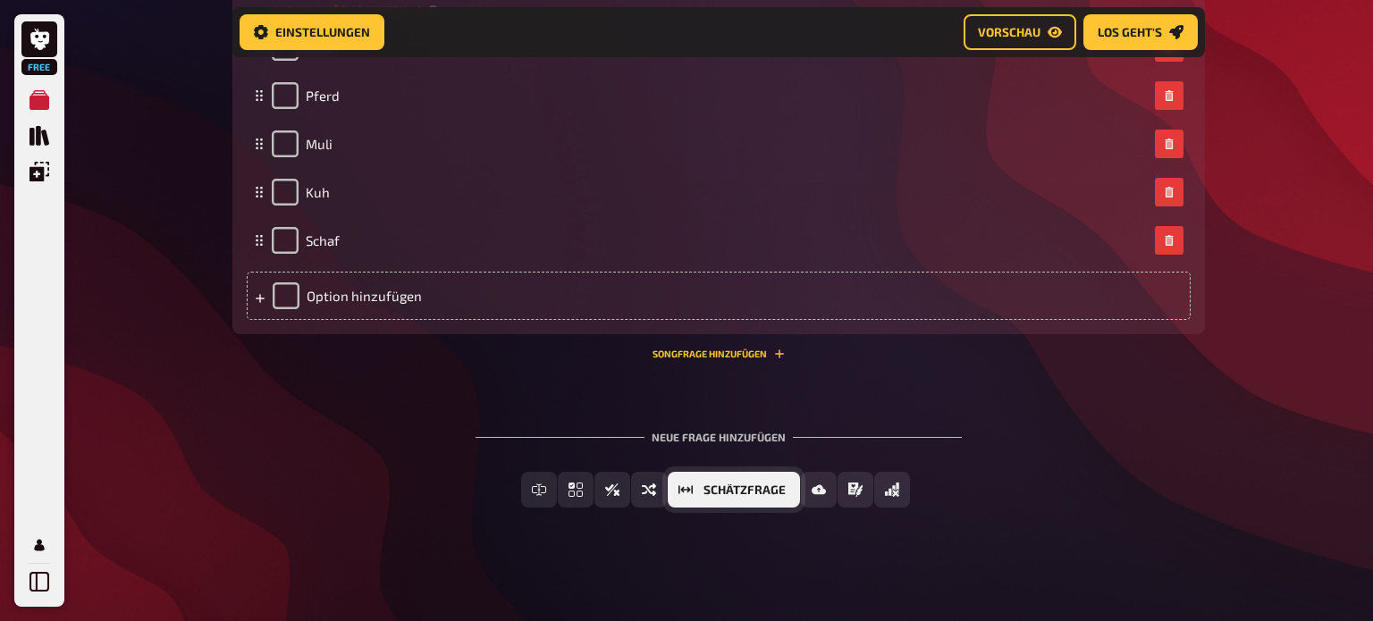
click at [775, 491] on span "Schätzfrage" at bounding box center [744, 490] width 82 height 13
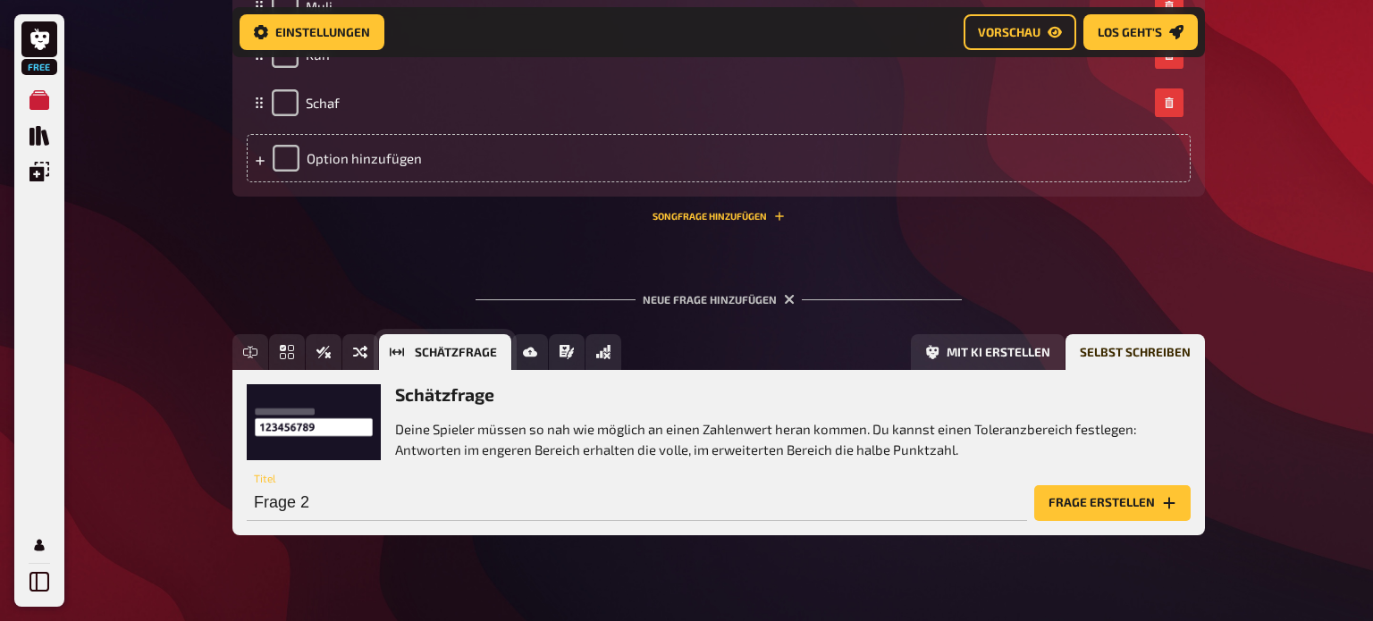
scroll to position [803, 0]
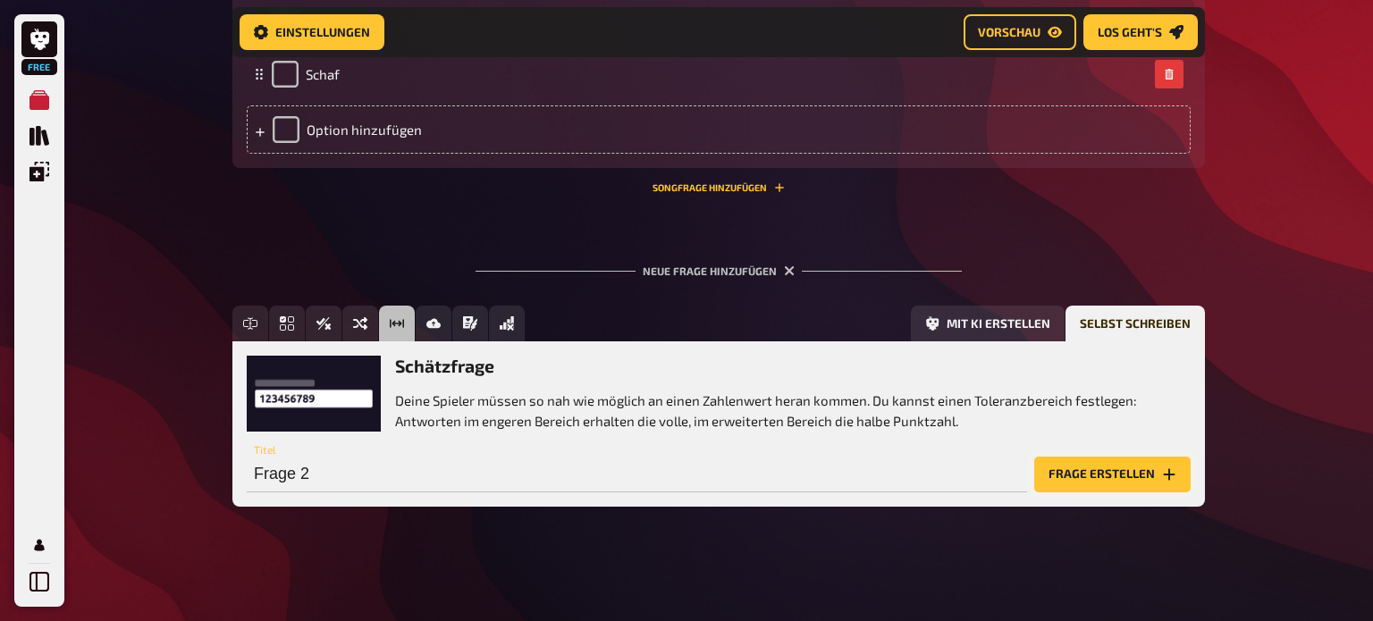
click at [1121, 471] on button "Frage erstellen" at bounding box center [1112, 475] width 156 height 36
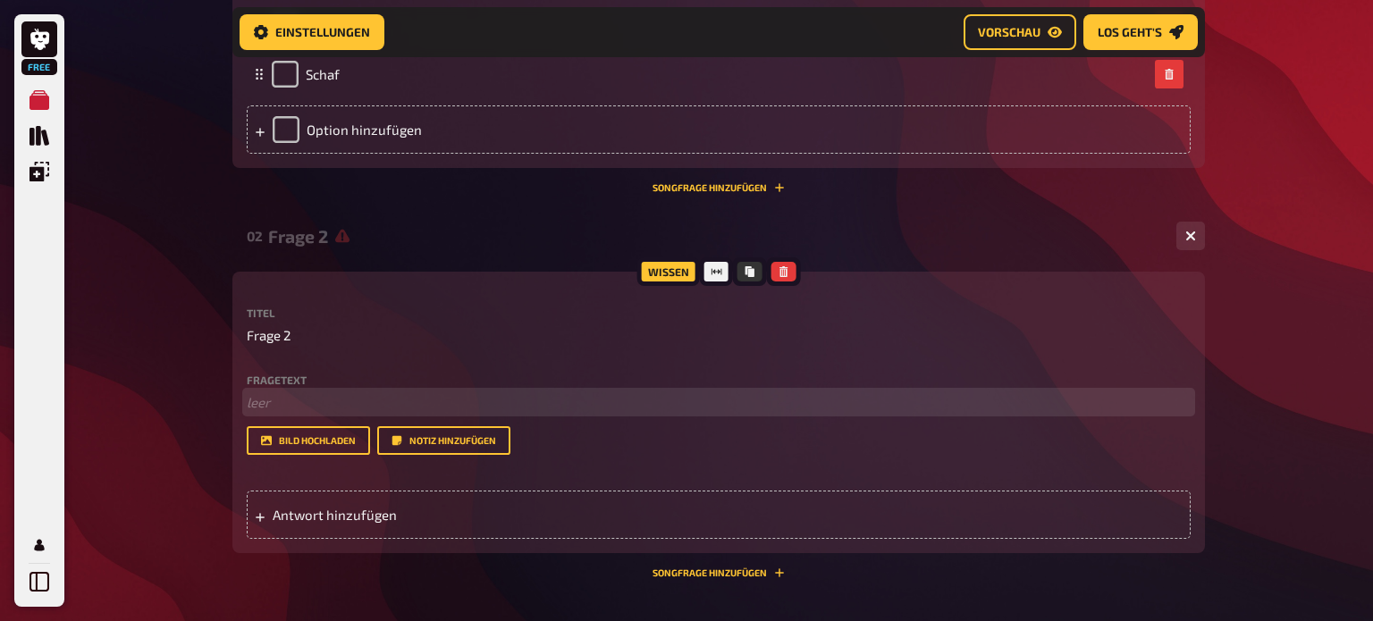
click at [500, 400] on p "﻿ leer" at bounding box center [719, 402] width 944 height 21
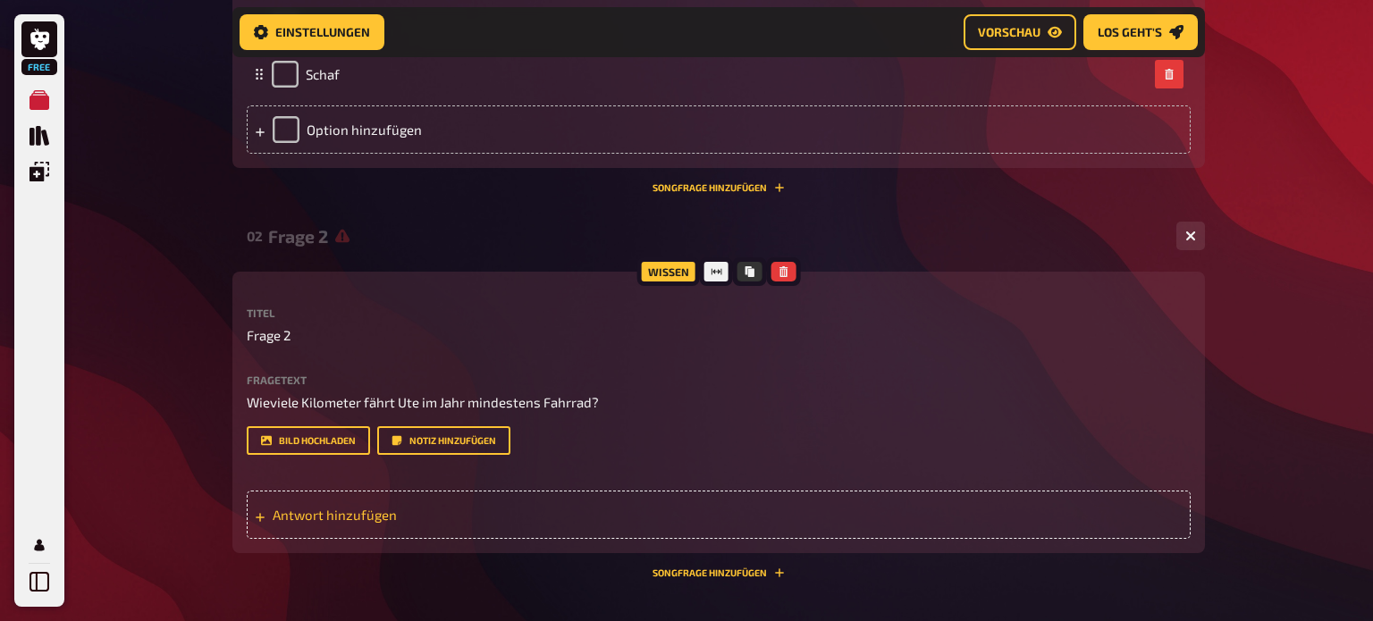
click at [342, 509] on span "Antwort hinzufügen" at bounding box center [412, 515] width 278 height 16
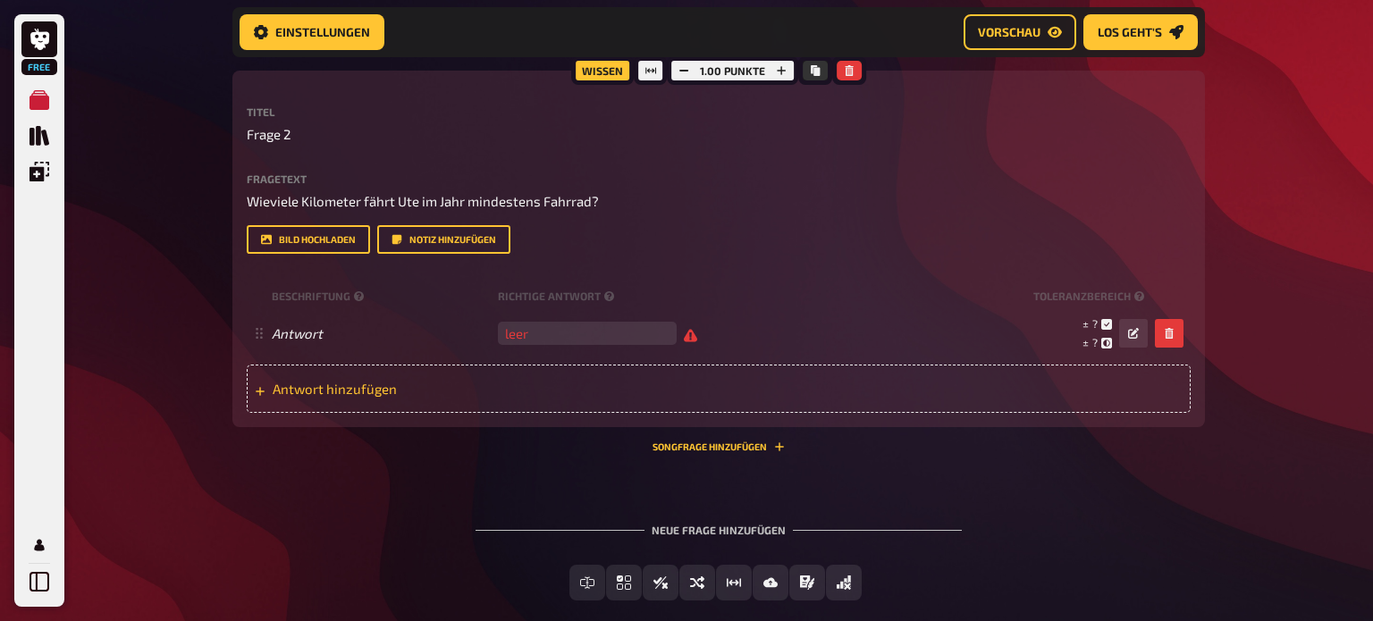
scroll to position [1005, 0]
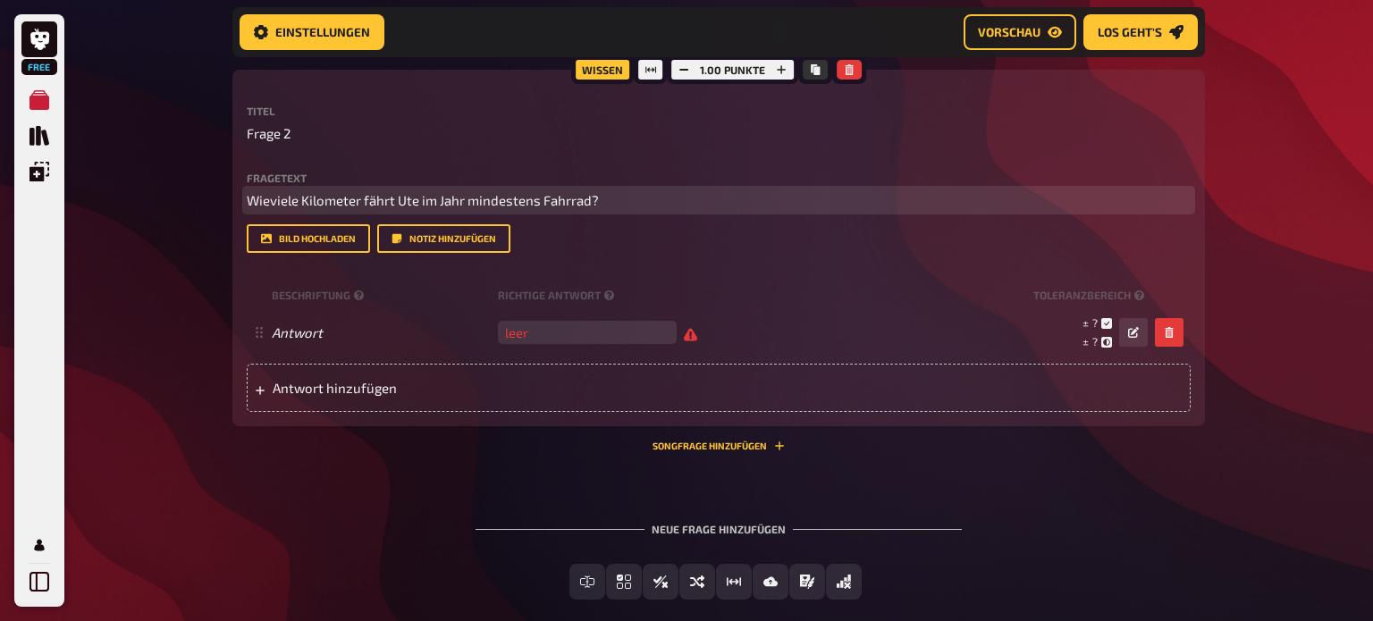
click at [274, 202] on span "Wieviele Kilometer fährt Ute im Jahr mindestens Fahrrad?" at bounding box center [423, 200] width 352 height 16
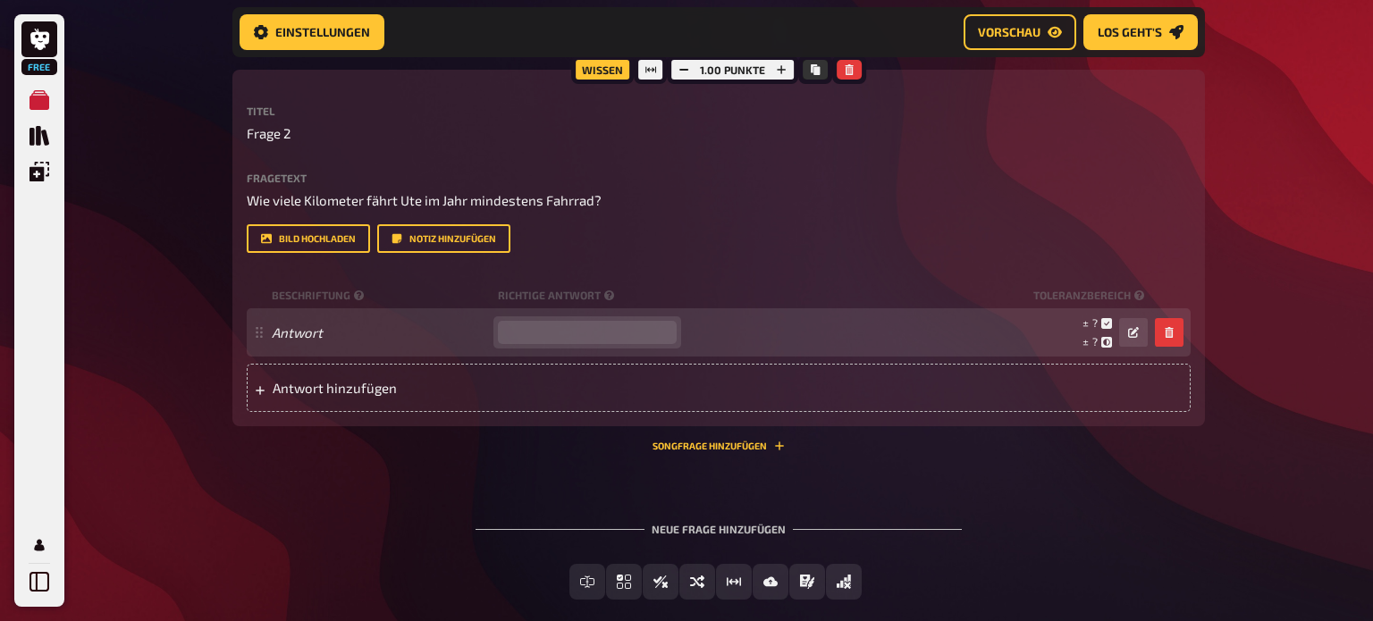
click at [537, 343] on input "number" at bounding box center [587, 332] width 179 height 23
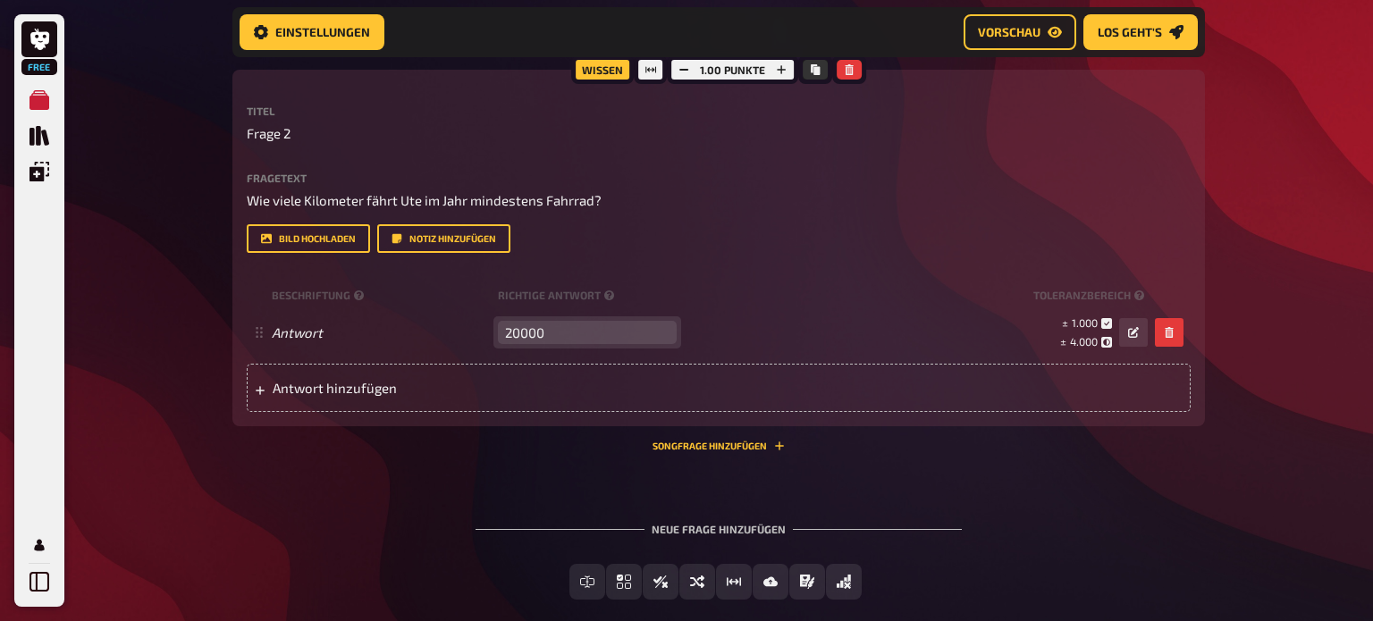
type input "20000"
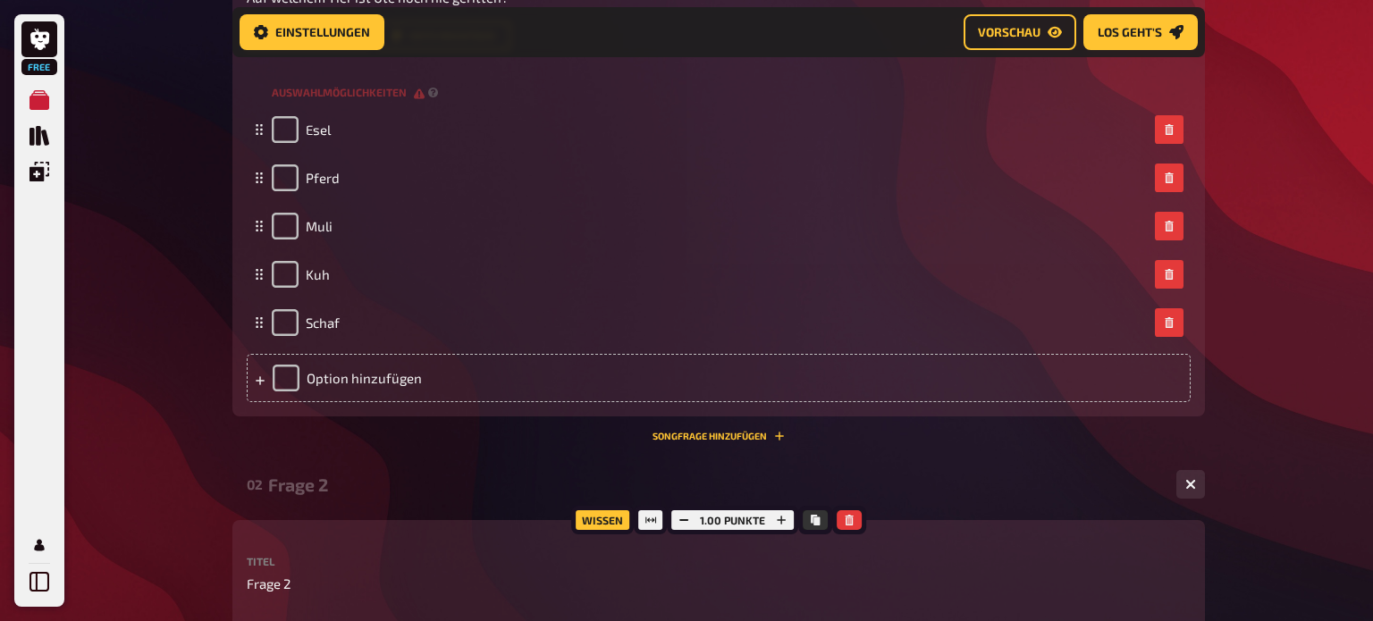
scroll to position [555, 0]
click at [998, 29] on span "Vorschau" at bounding box center [1009, 32] width 63 height 13
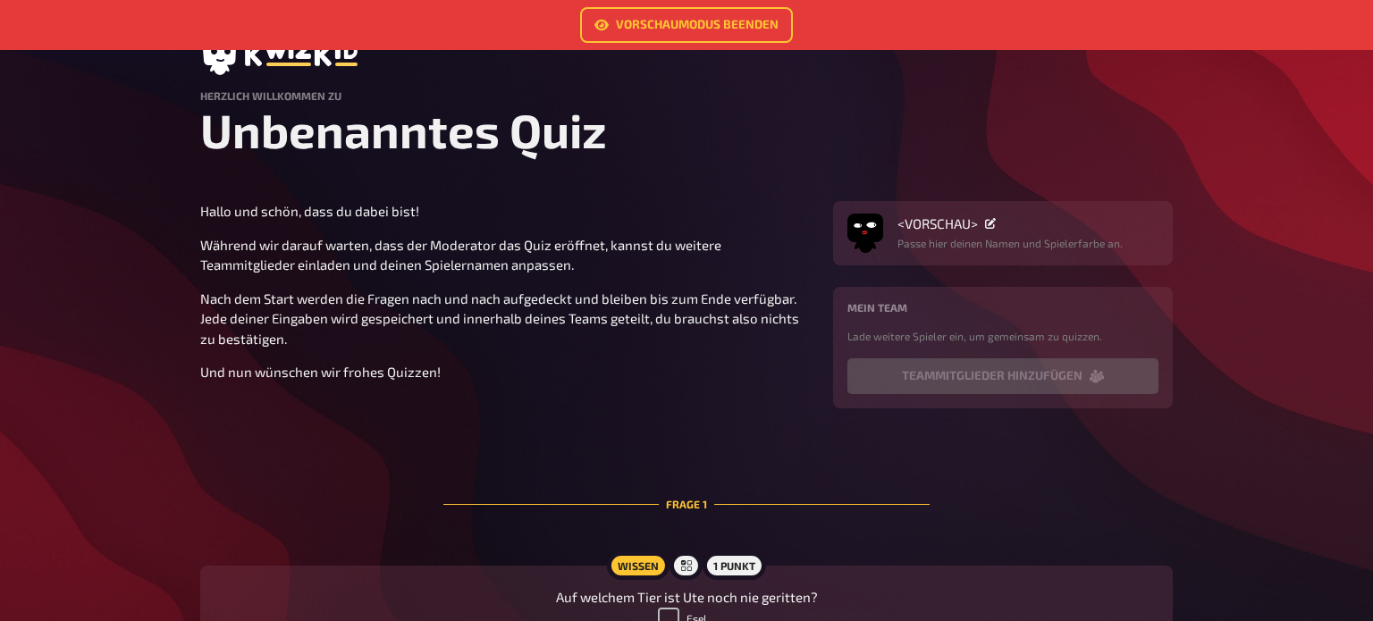
scroll to position [63, 0]
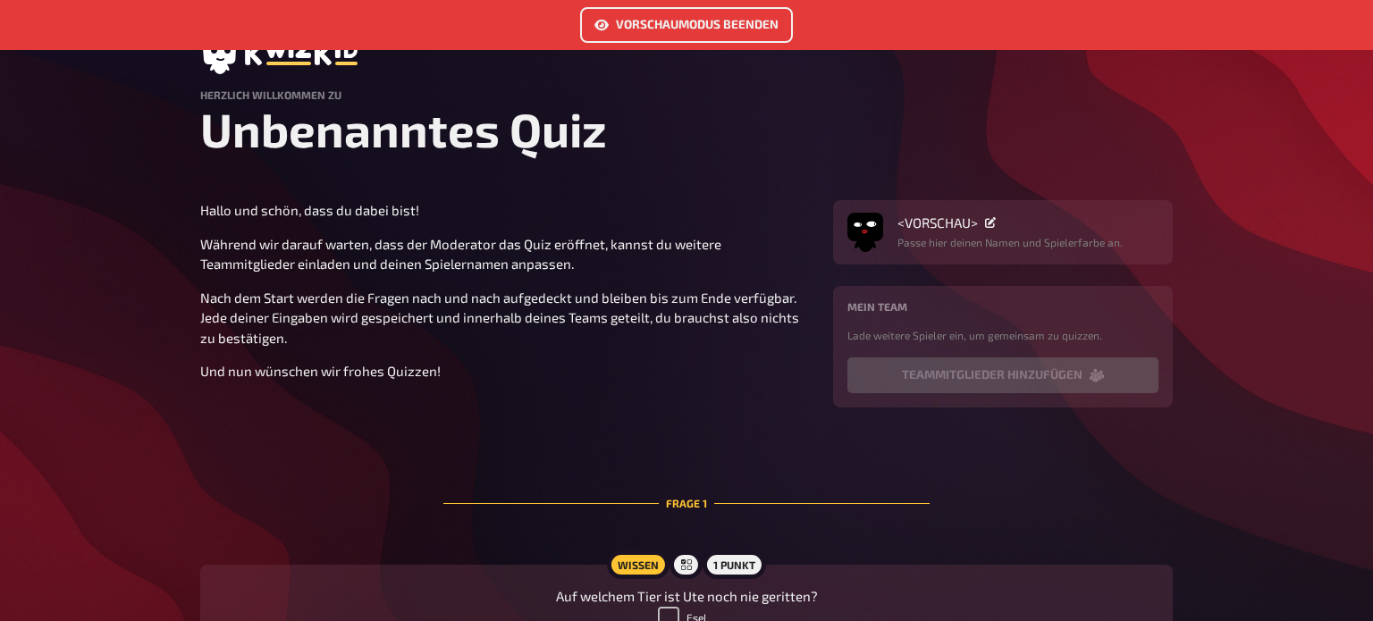
click at [661, 21] on link "Vorschaumodus beenden" at bounding box center [686, 25] width 213 height 36
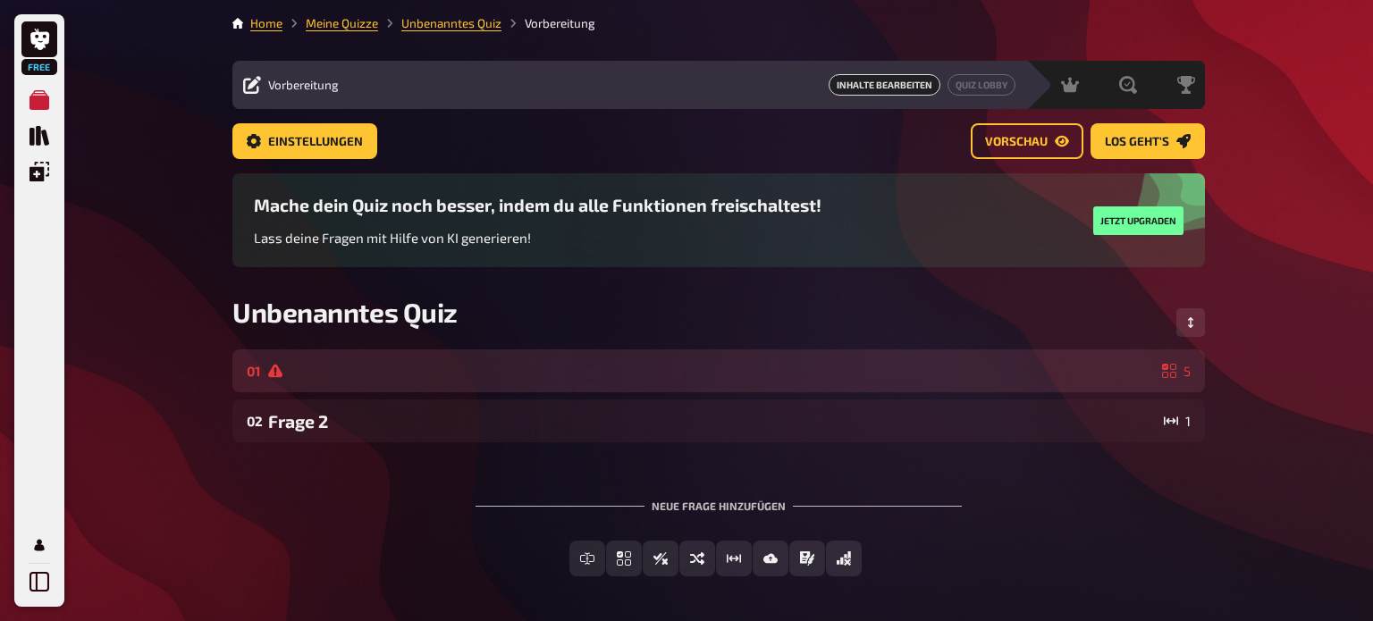
click at [305, 358] on div "01 5" at bounding box center [718, 370] width 972 height 43
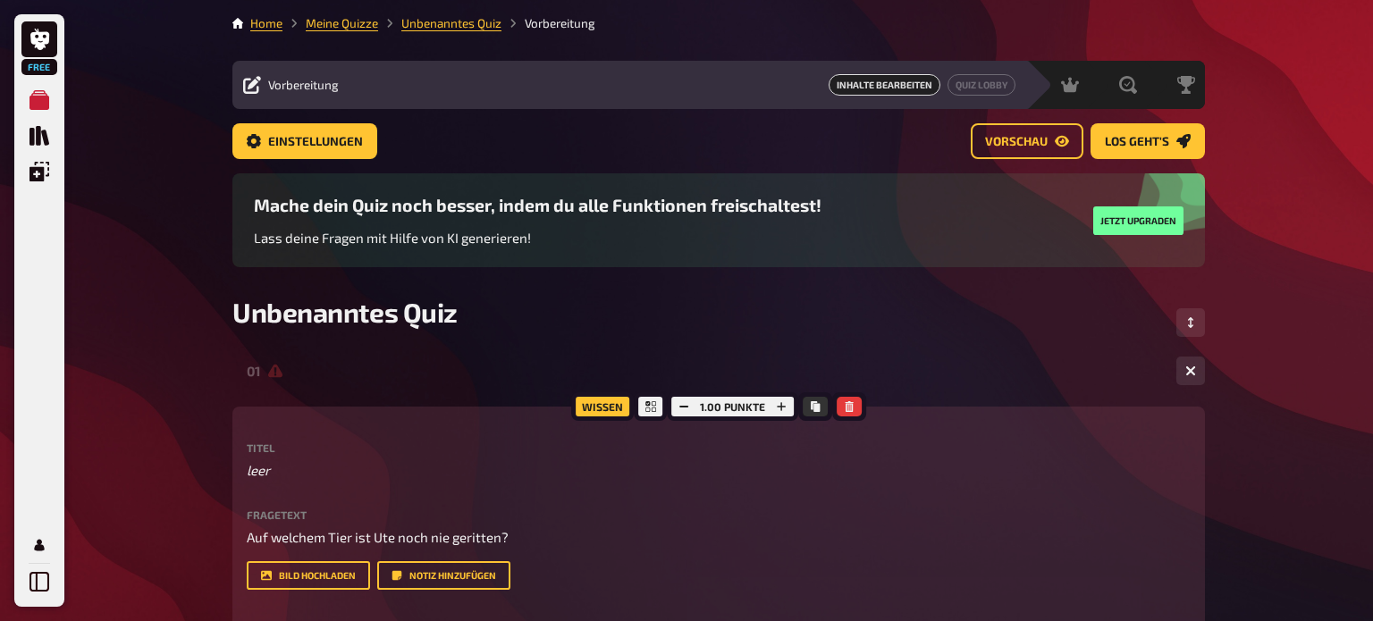
click at [274, 371] on icon at bounding box center [275, 371] width 14 height 14
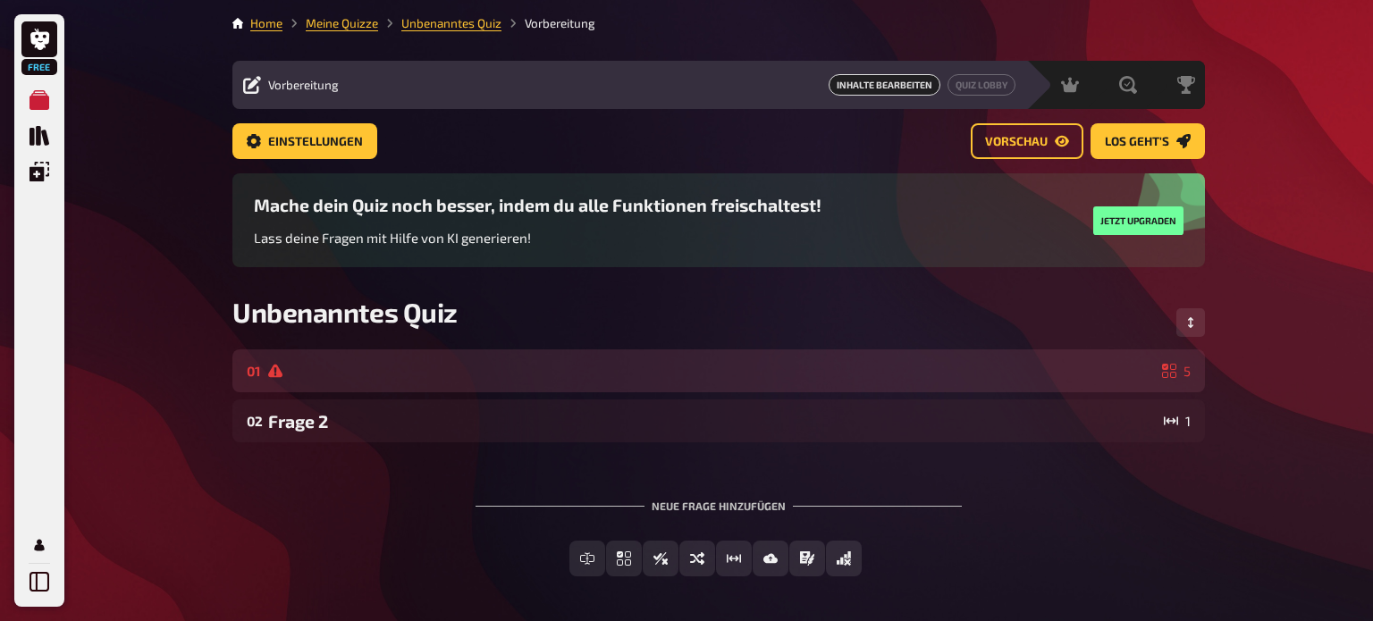
click at [274, 371] on icon at bounding box center [275, 371] width 14 height 14
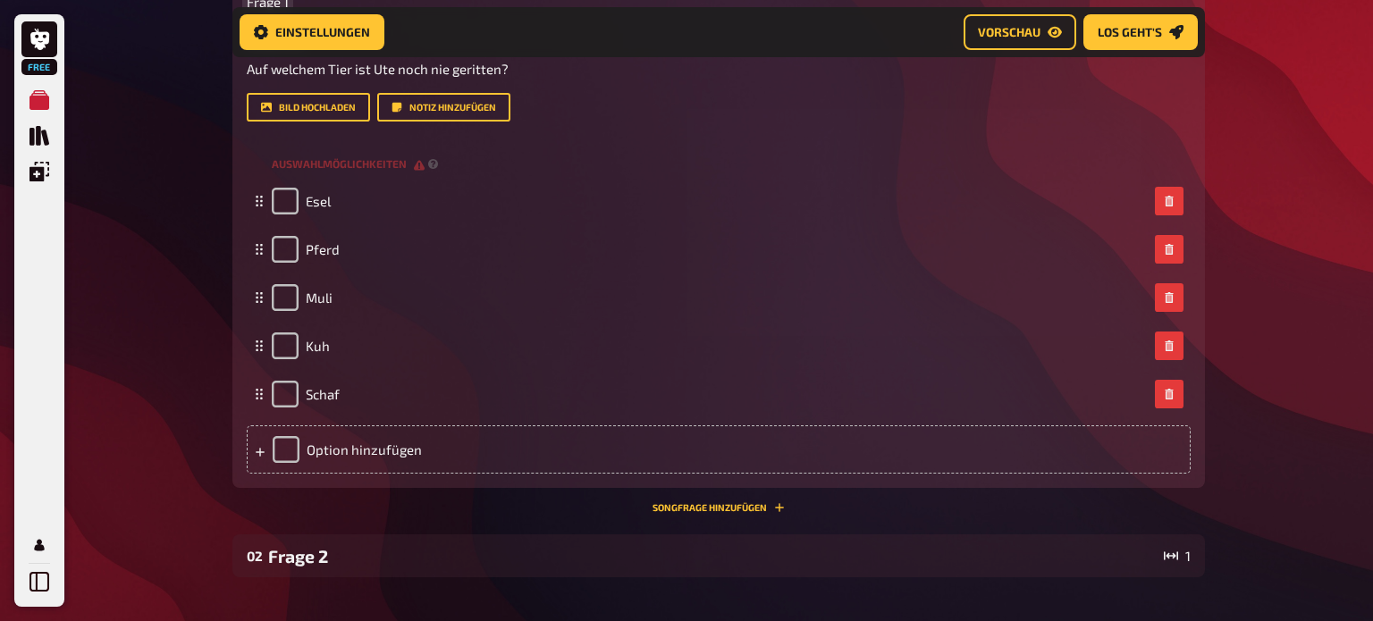
scroll to position [688, 0]
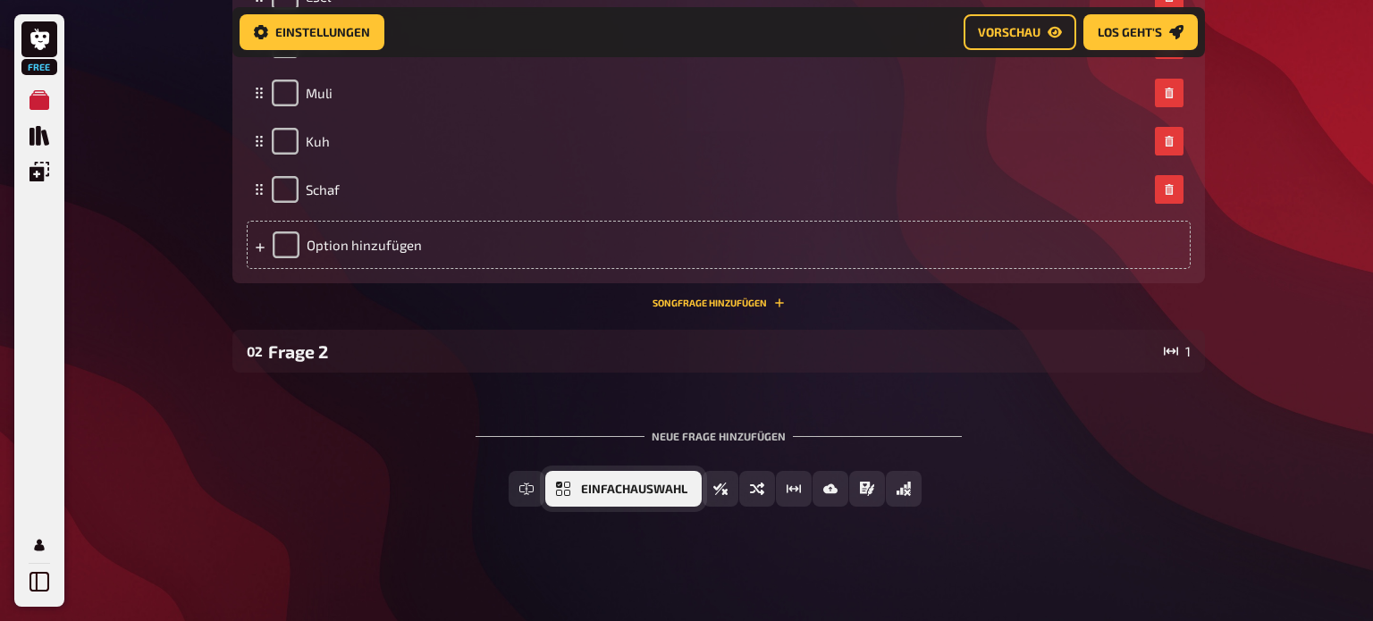
click at [623, 485] on span "Einfachauswahl" at bounding box center [634, 490] width 106 height 13
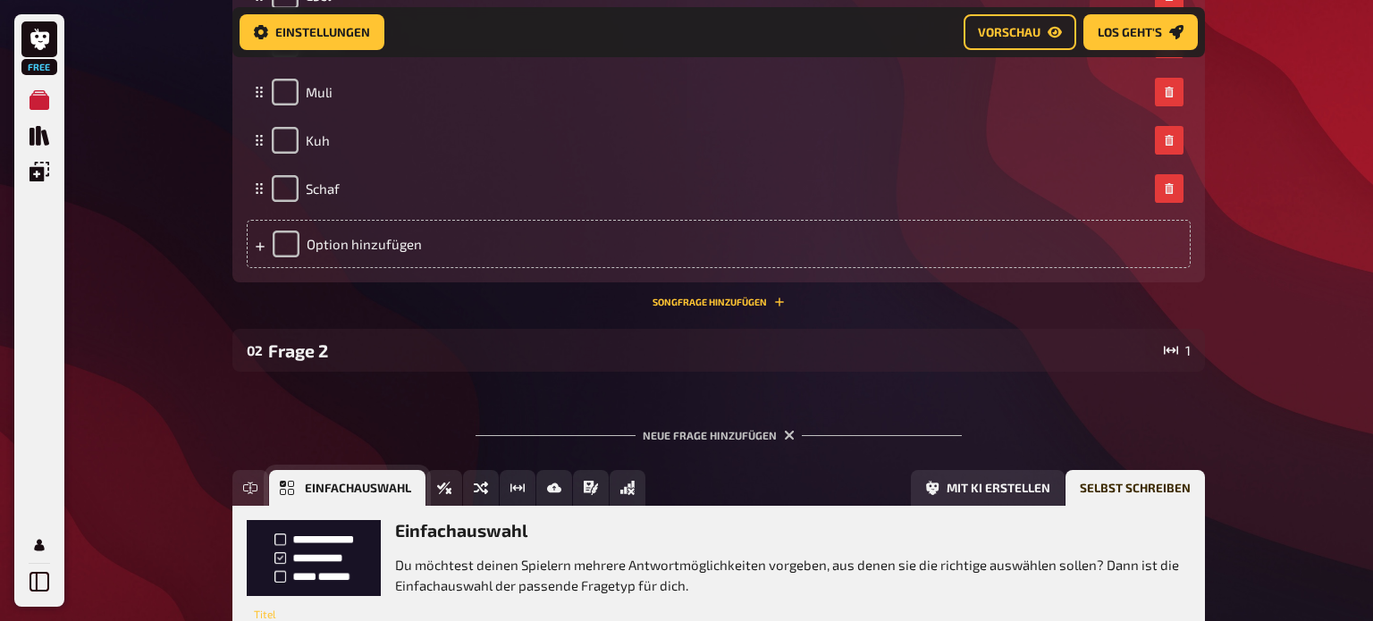
scroll to position [853, 0]
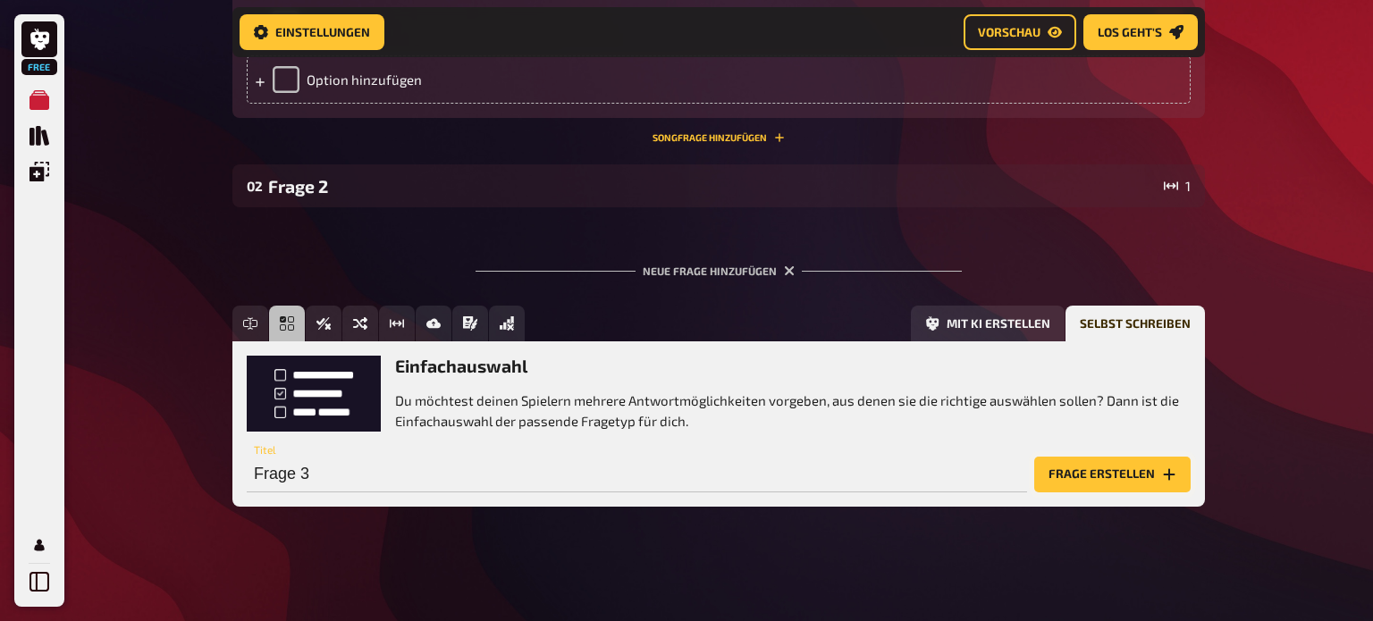
click at [1075, 487] on button "Frage erstellen" at bounding box center [1112, 475] width 156 height 36
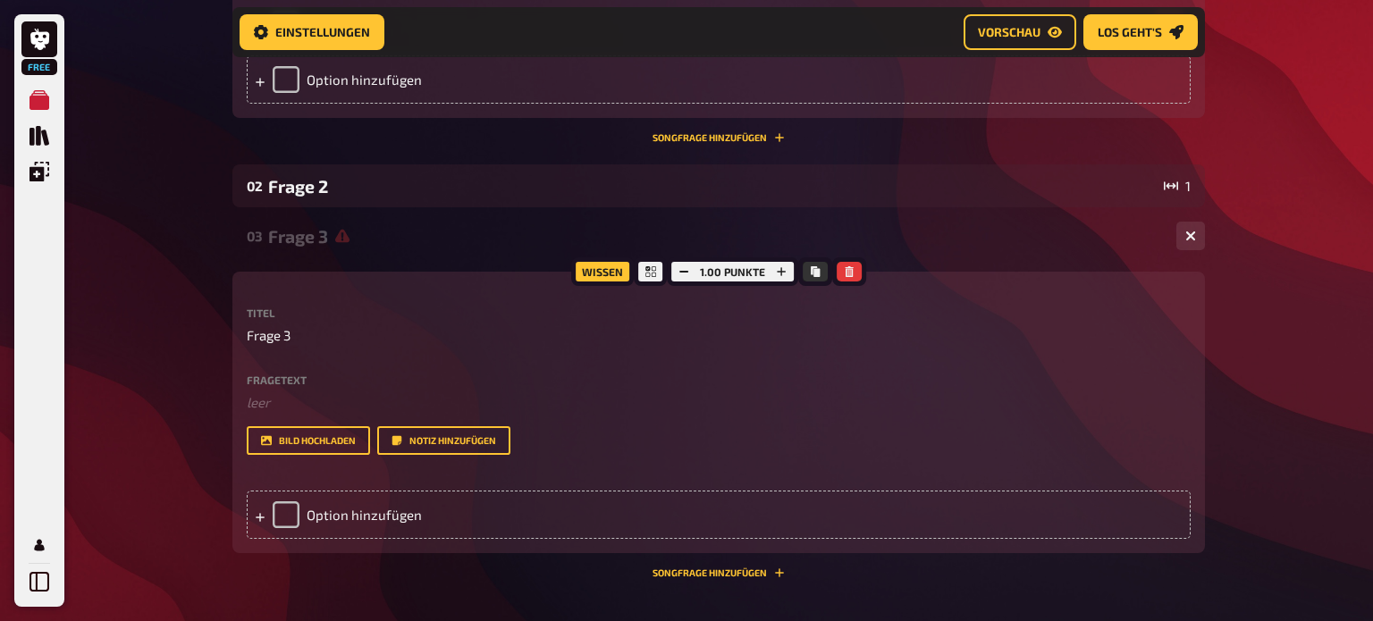
click at [316, 387] on div "Fragetext ﻿ leer Hier hinziehen für Dateiupload" at bounding box center [719, 394] width 944 height 38
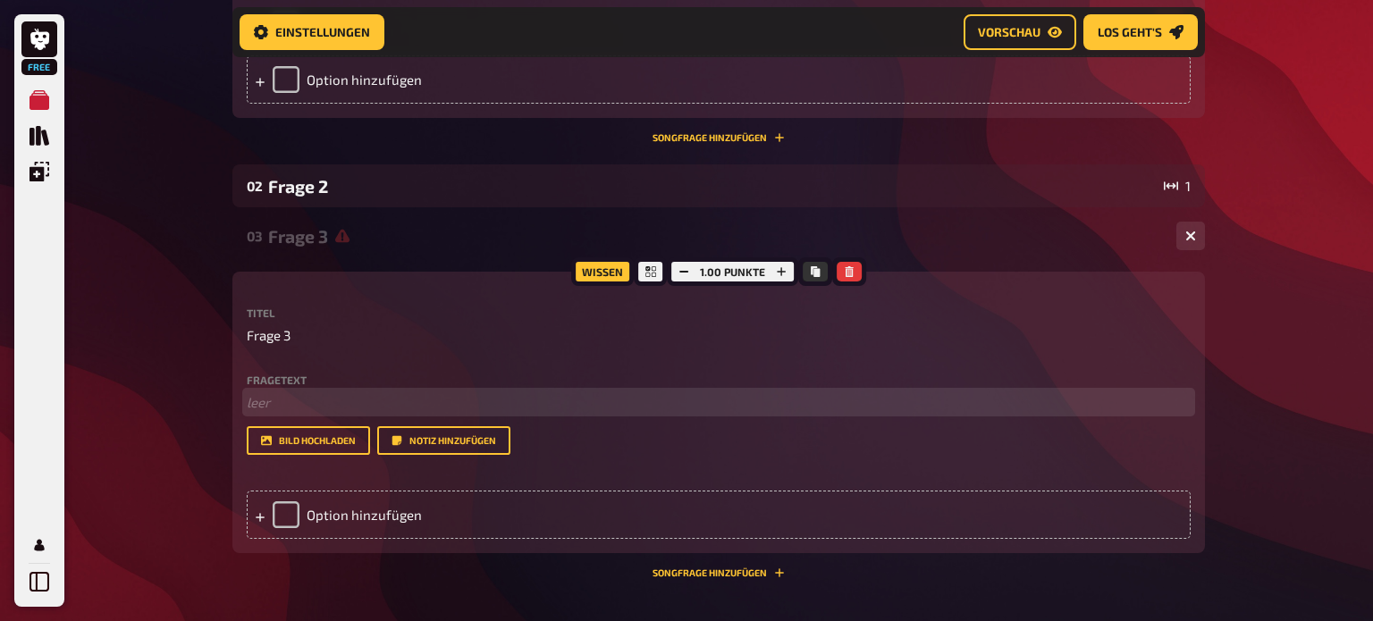
click at [281, 400] on p "﻿ leer" at bounding box center [719, 402] width 944 height 21
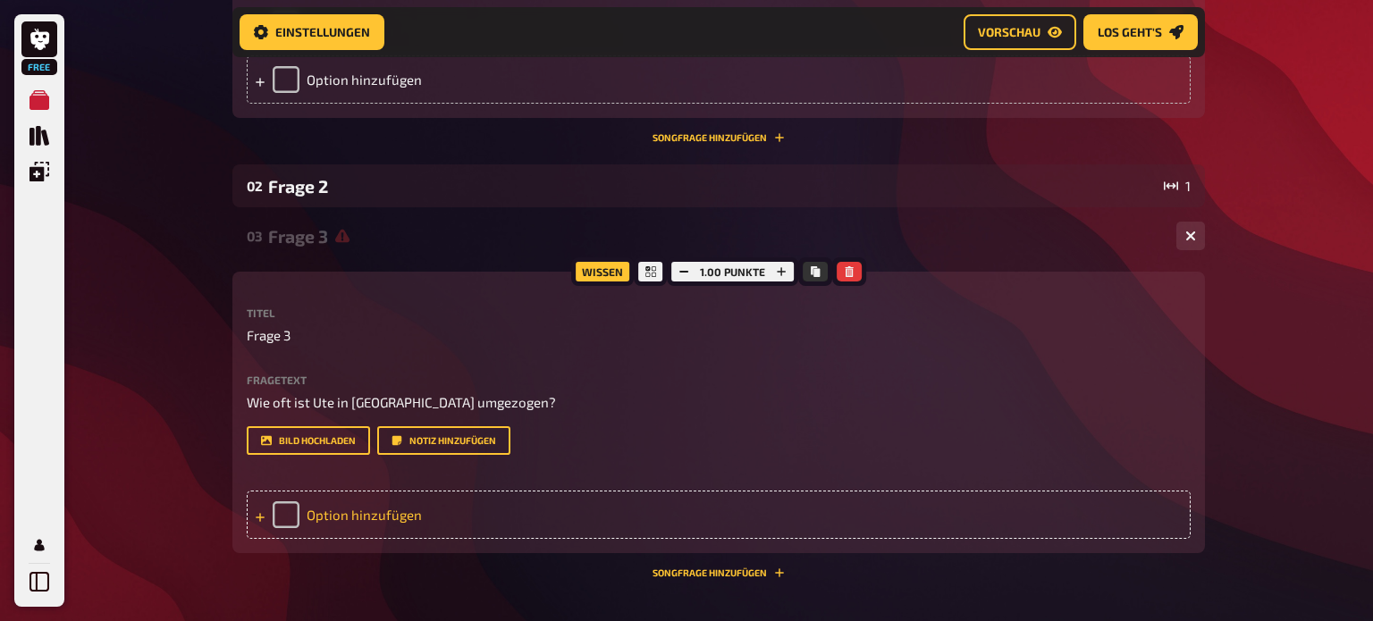
click at [375, 514] on div "Option hinzufügen" at bounding box center [719, 515] width 944 height 48
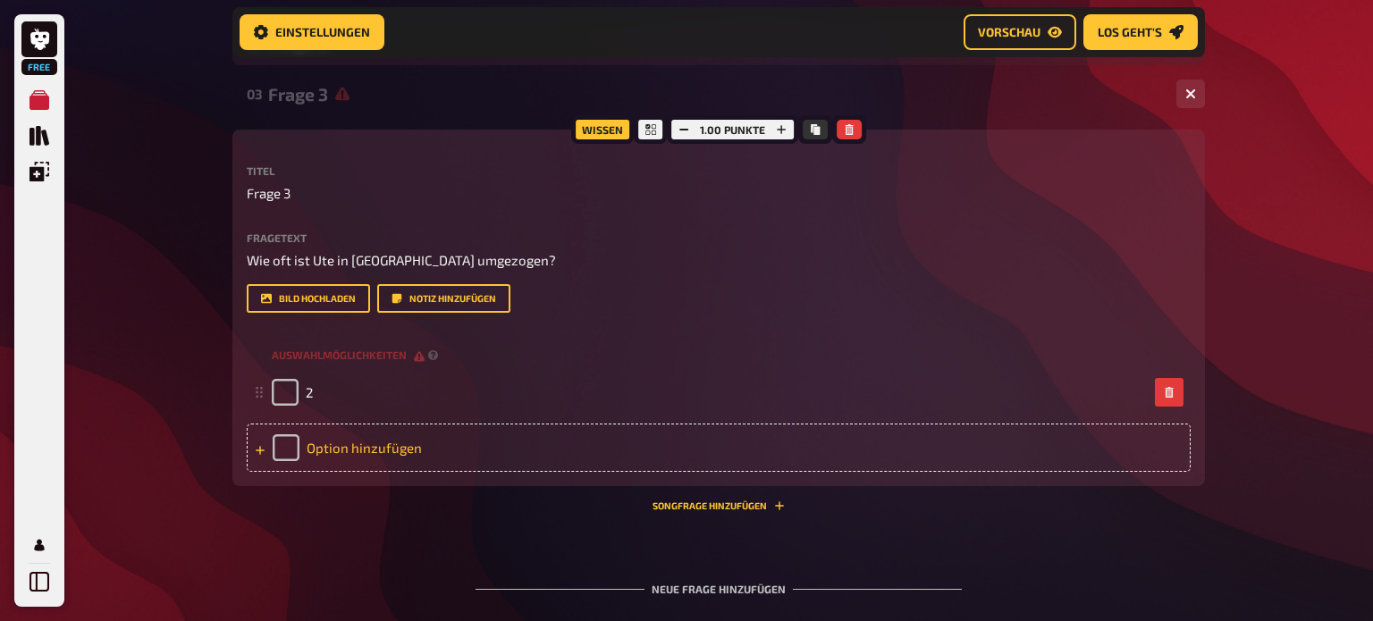
scroll to position [999, 0]
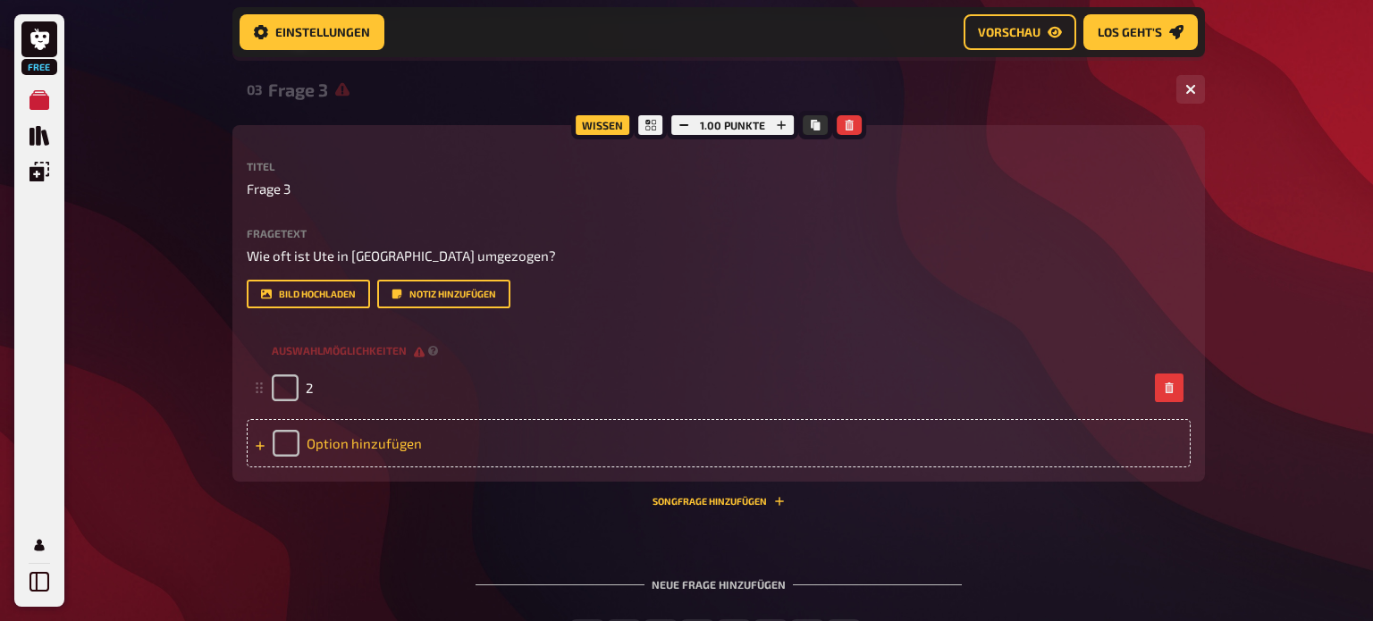
click at [348, 445] on div "Option hinzufügen" at bounding box center [719, 443] width 944 height 48
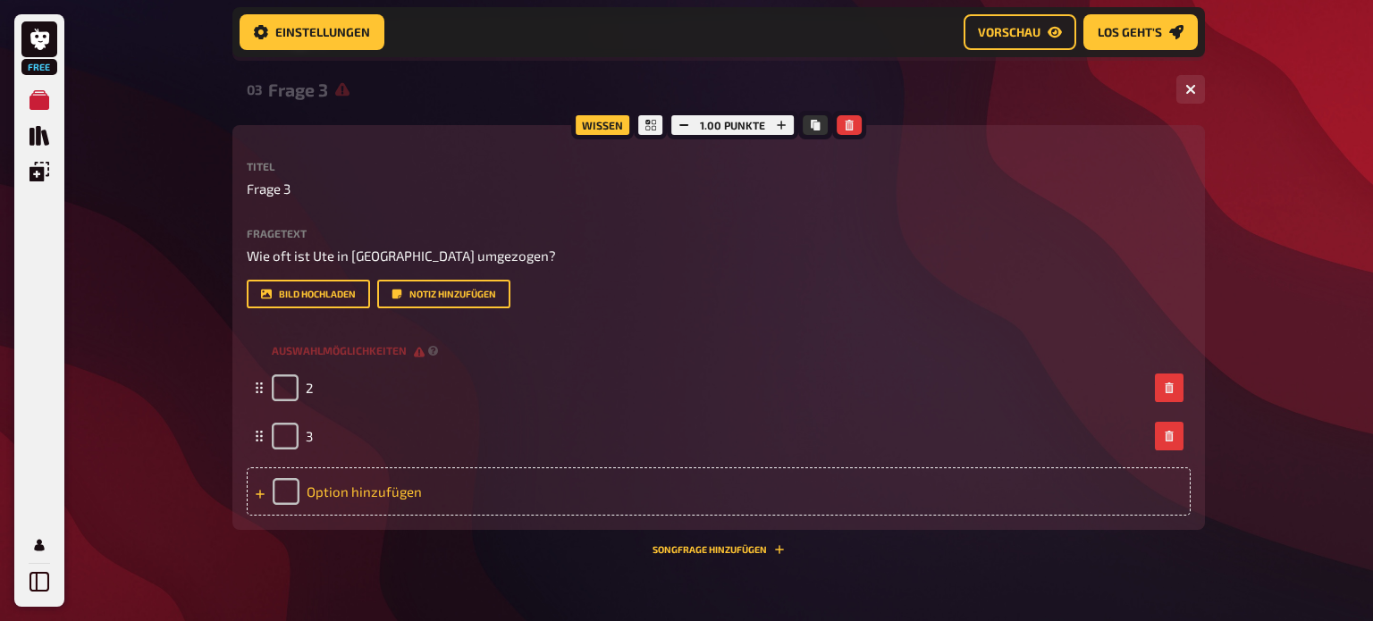
click at [347, 492] on div "Option hinzufügen" at bounding box center [719, 491] width 944 height 48
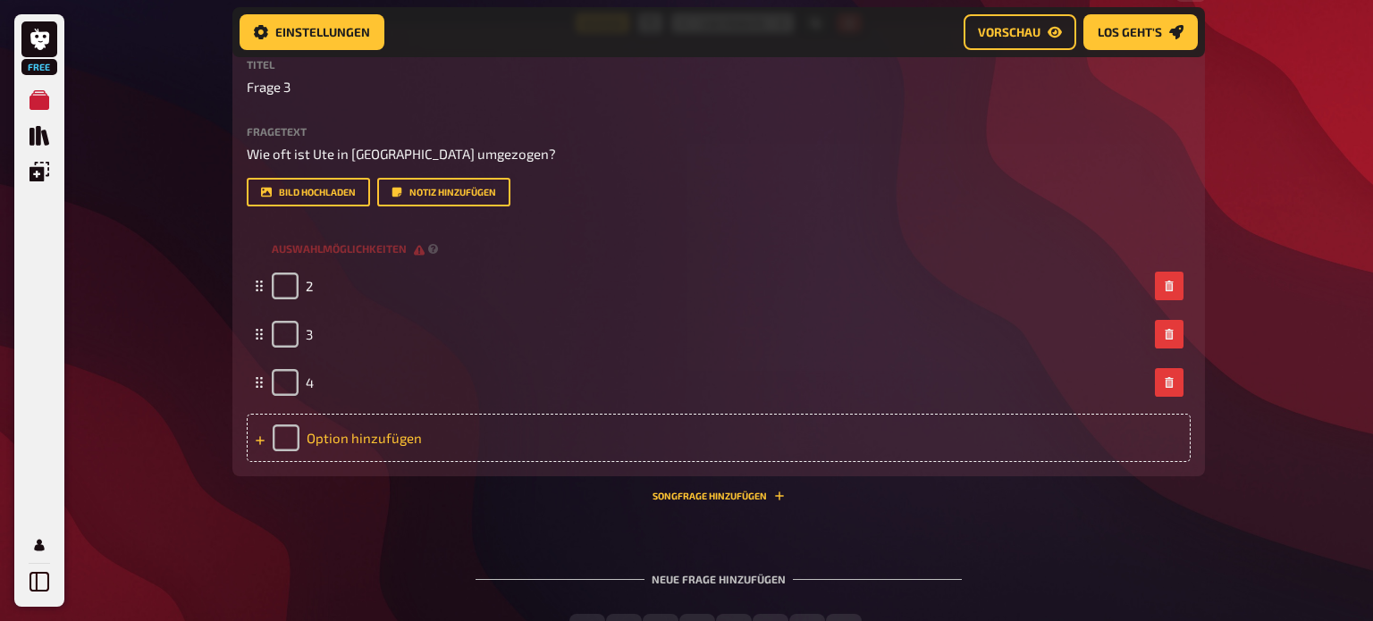
scroll to position [1108, 0]
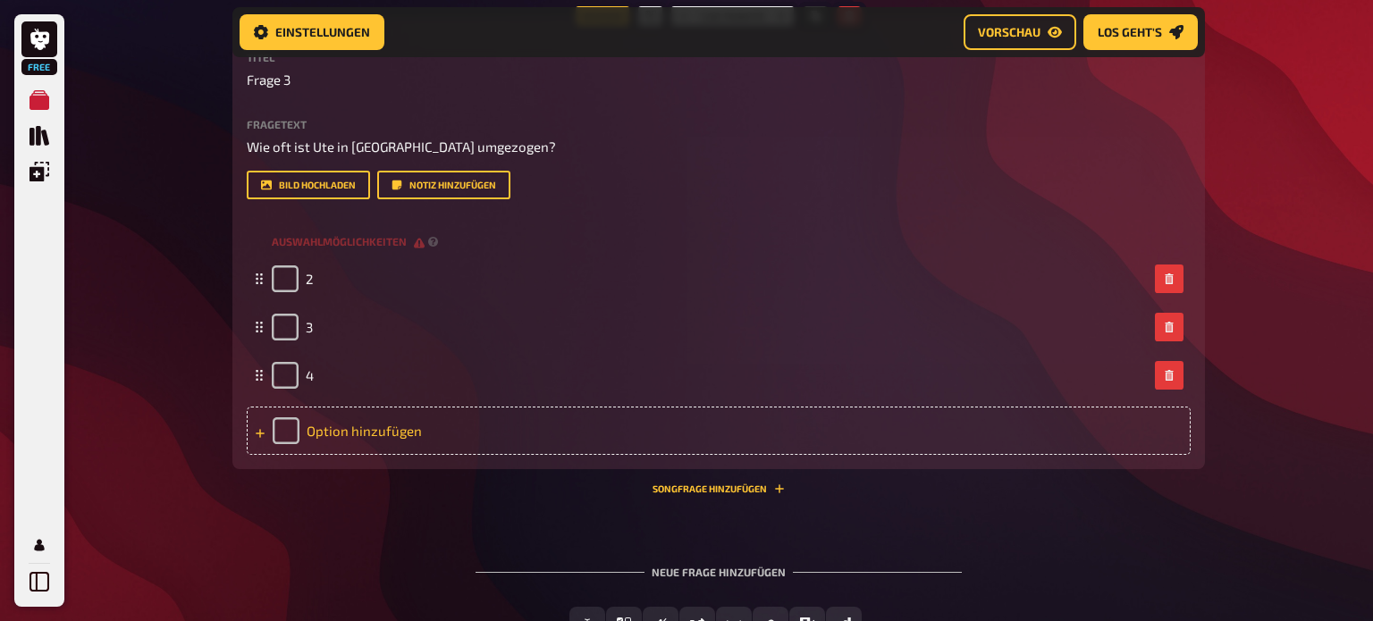
click at [385, 442] on div "Option hinzufügen" at bounding box center [719, 431] width 944 height 48
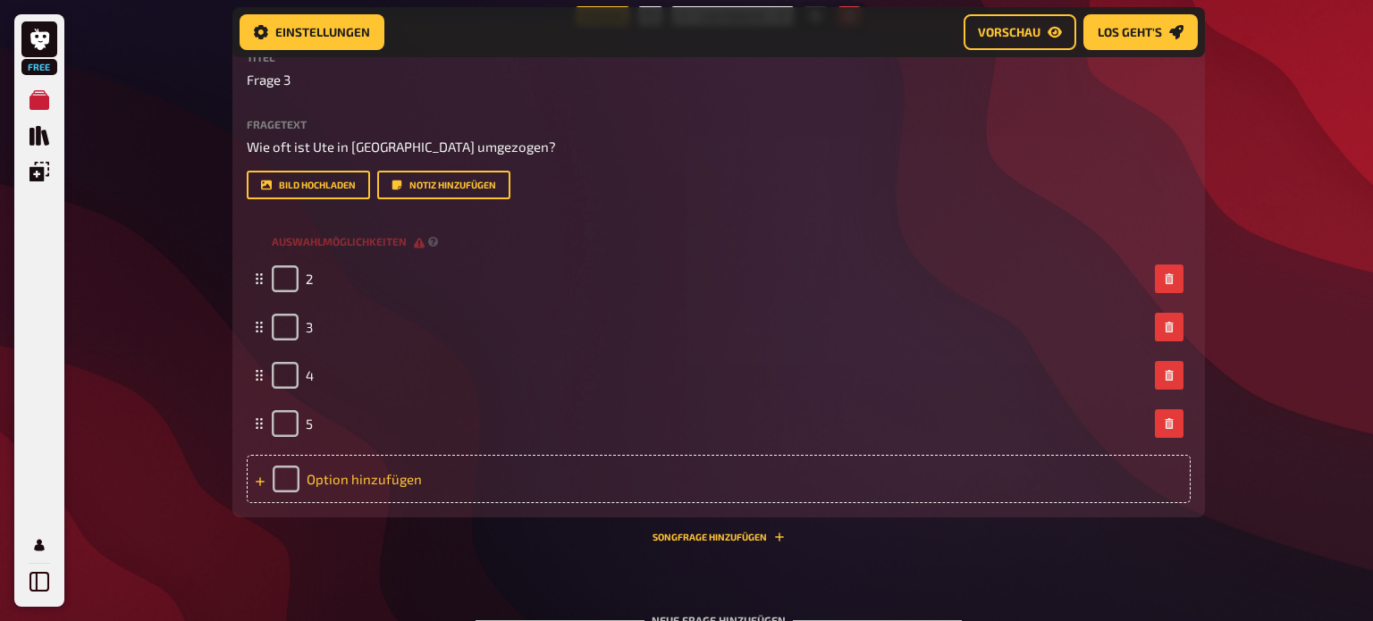
click at [383, 478] on div "Option hinzufügen" at bounding box center [719, 479] width 944 height 48
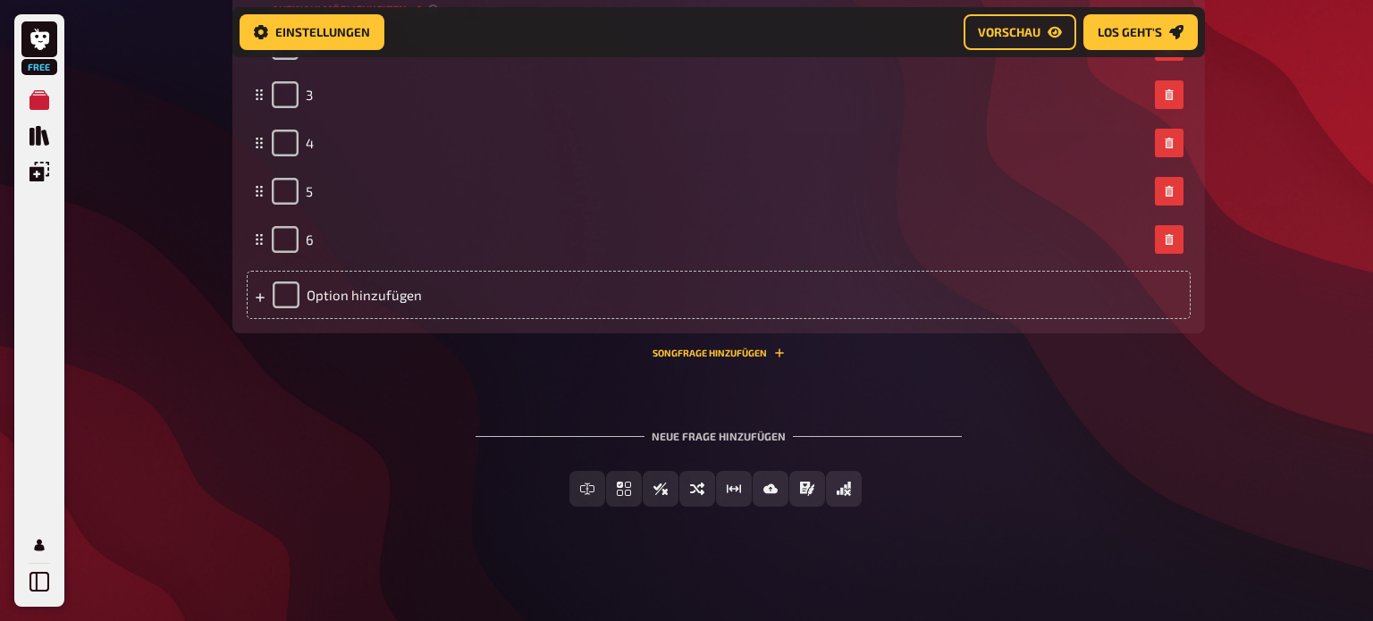
scroll to position [1341, 0]
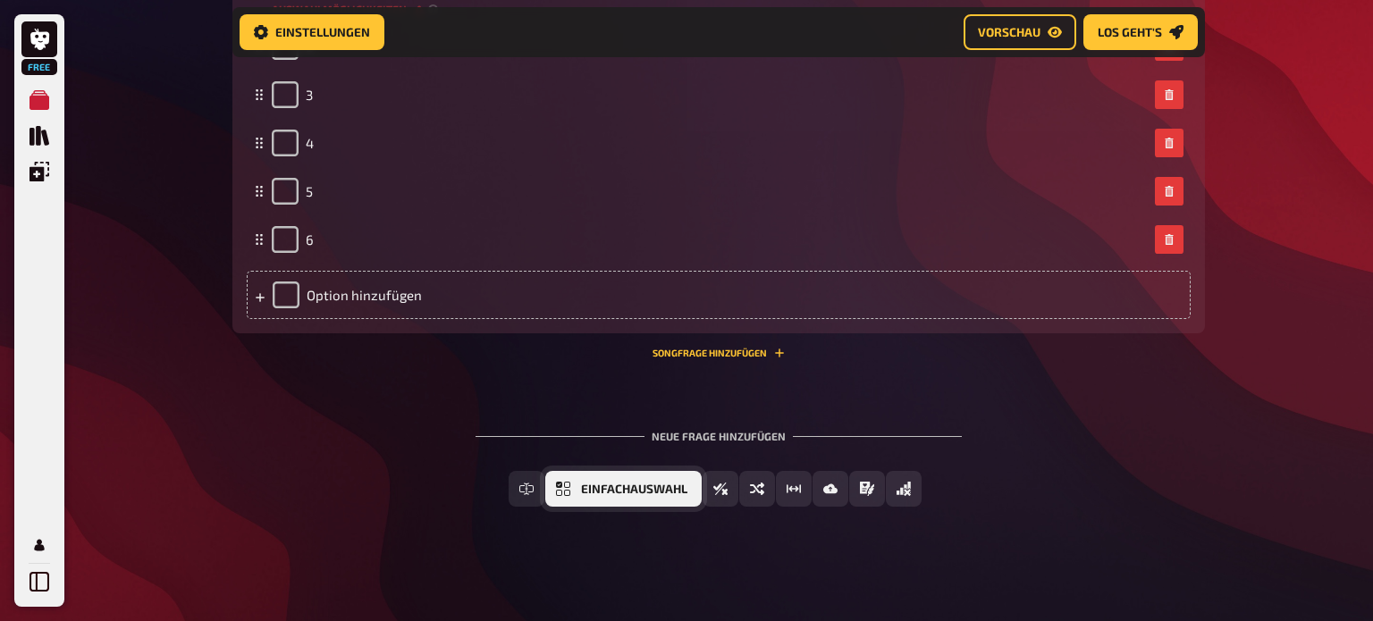
click at [584, 492] on span "Einfachauswahl" at bounding box center [634, 490] width 106 height 13
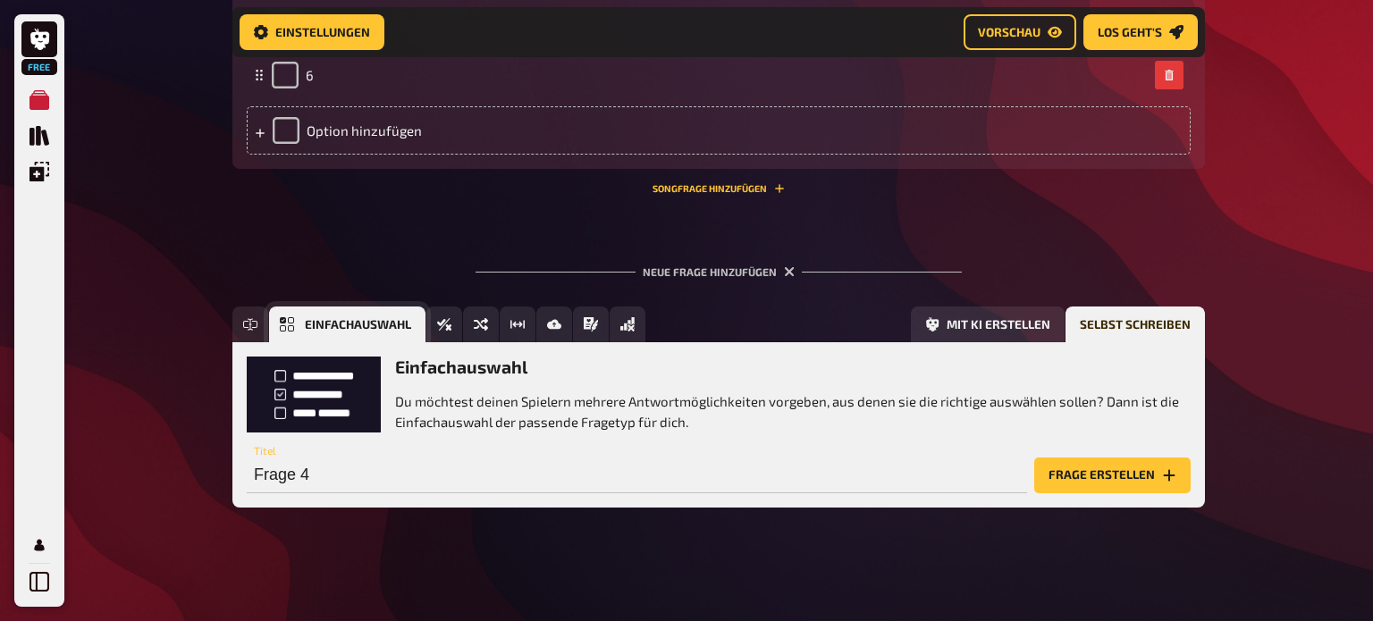
scroll to position [1506, 0]
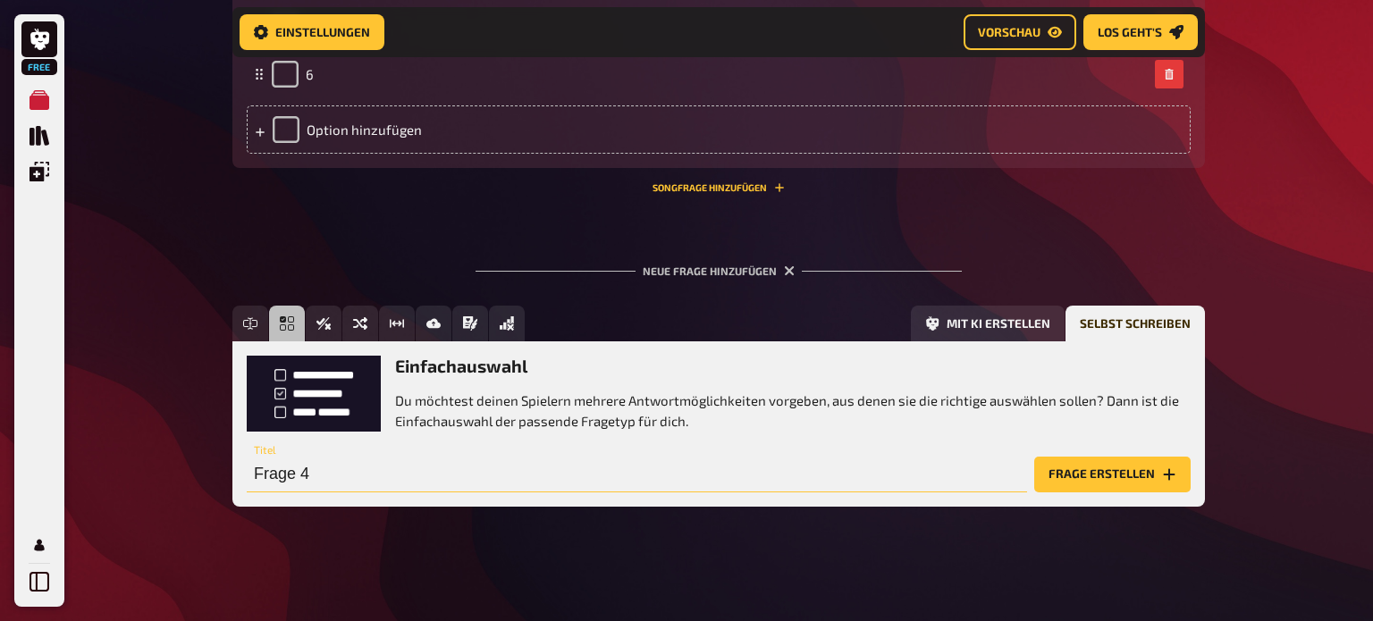
click at [493, 465] on input "Frage 4" at bounding box center [637, 475] width 780 height 36
click at [1118, 476] on button "Frage erstellen" at bounding box center [1112, 475] width 156 height 36
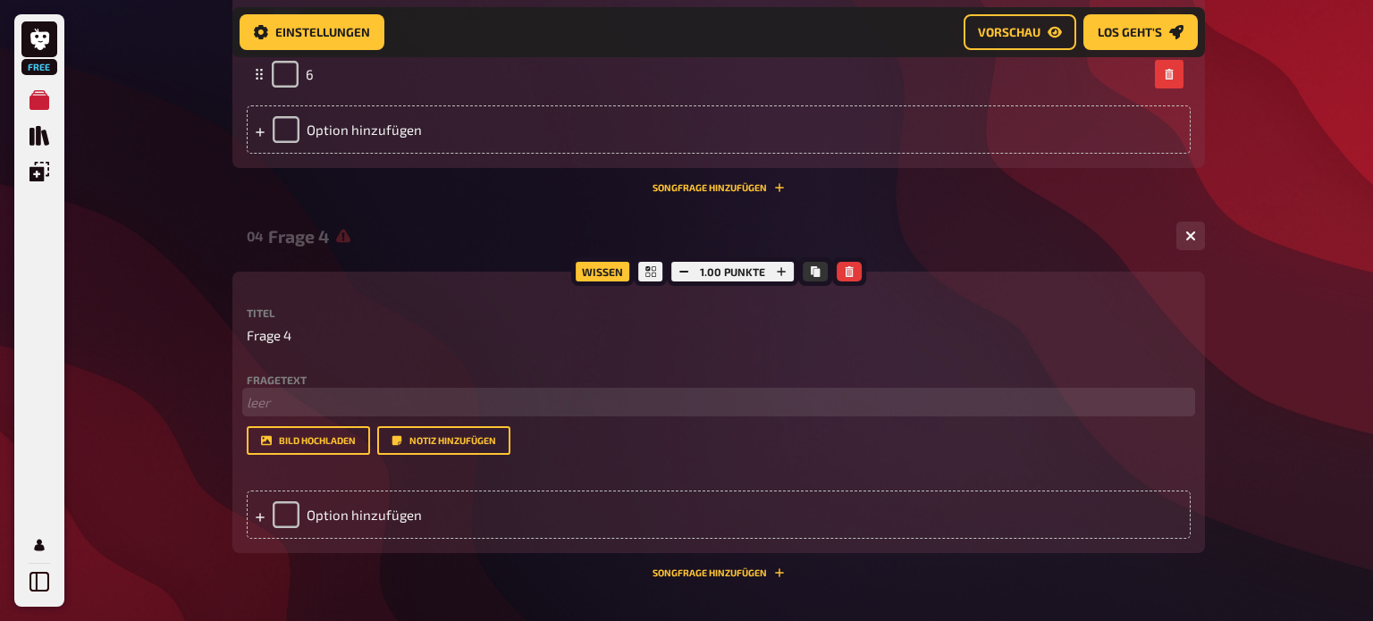
click at [509, 396] on p "﻿ leer" at bounding box center [719, 402] width 944 height 21
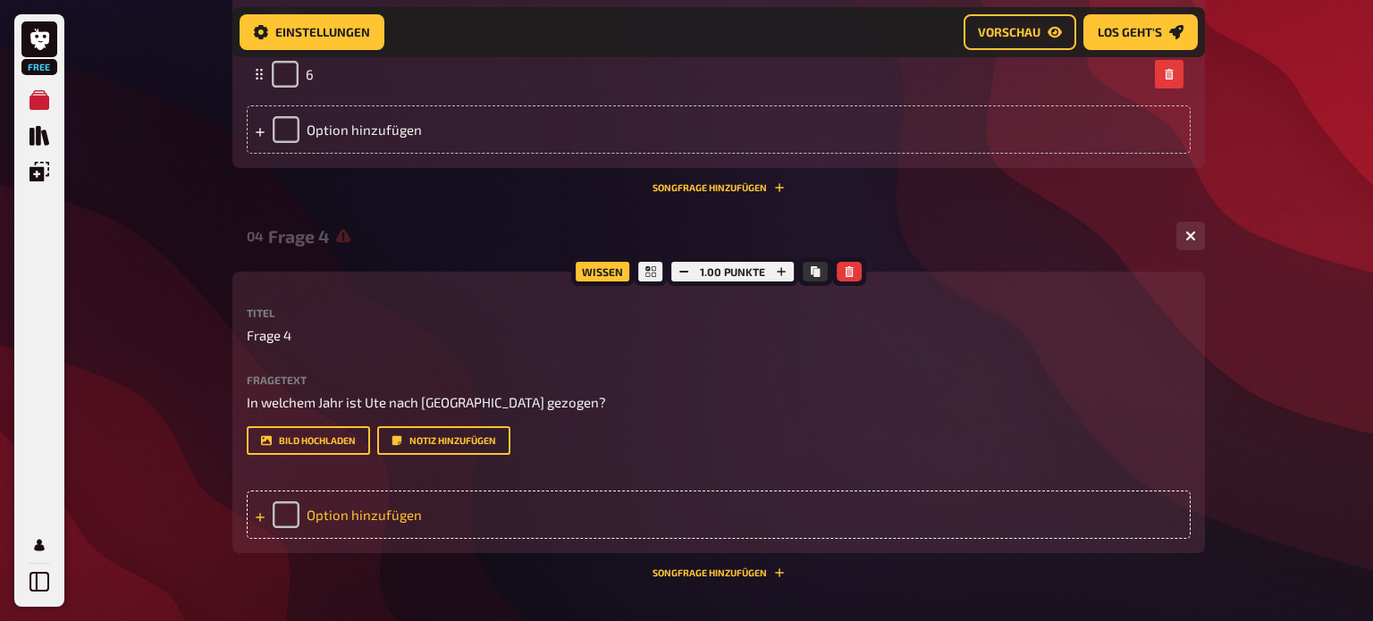
click at [369, 502] on div "Option hinzufügen" at bounding box center [719, 515] width 944 height 48
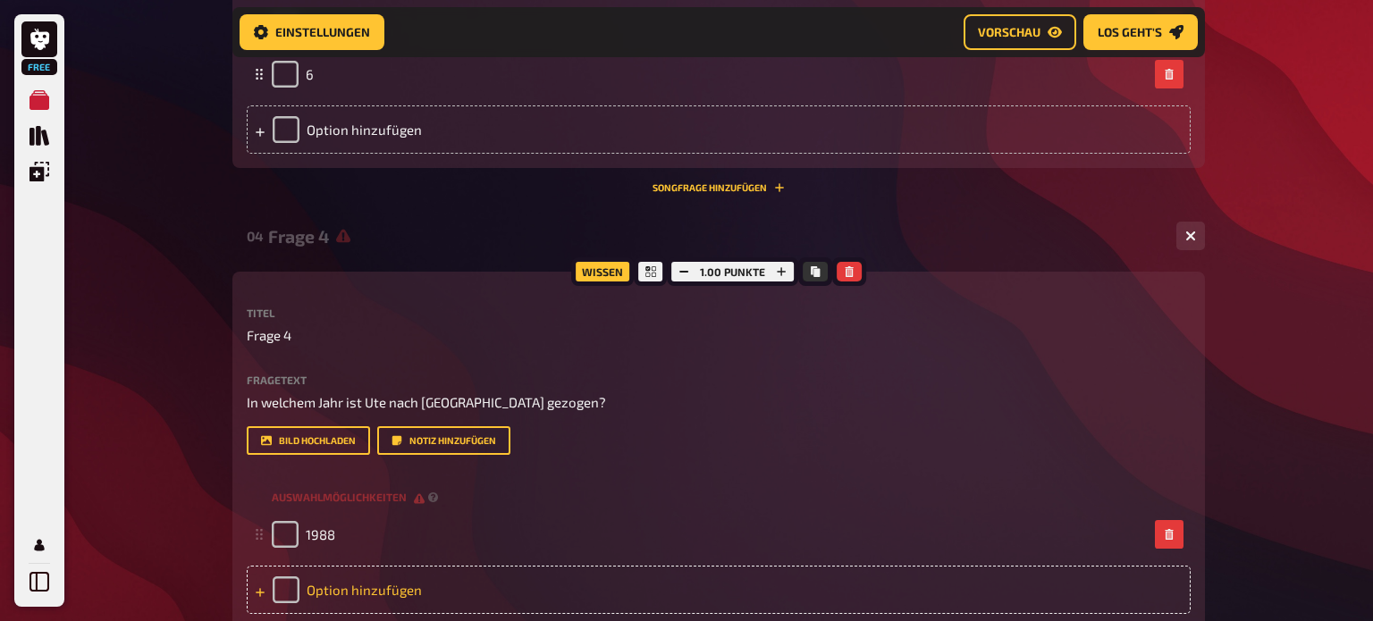
click at [348, 583] on div "Option hinzufügen" at bounding box center [719, 590] width 944 height 48
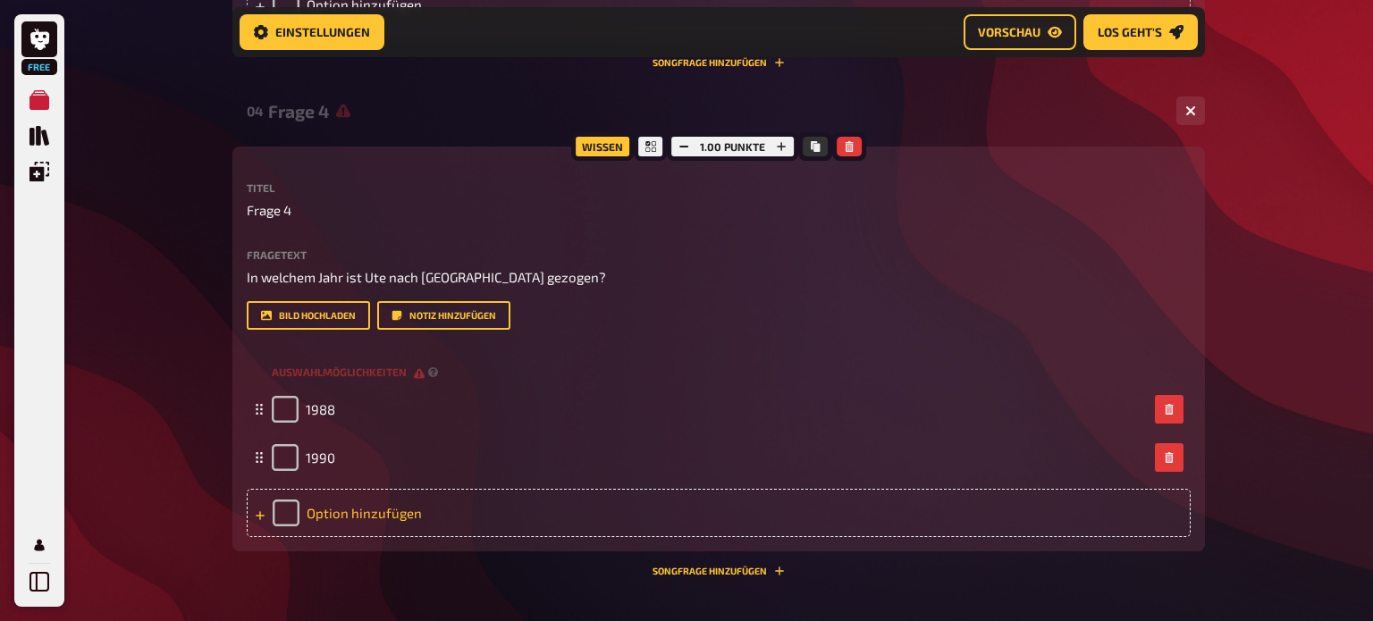
scroll to position [1639, 0]
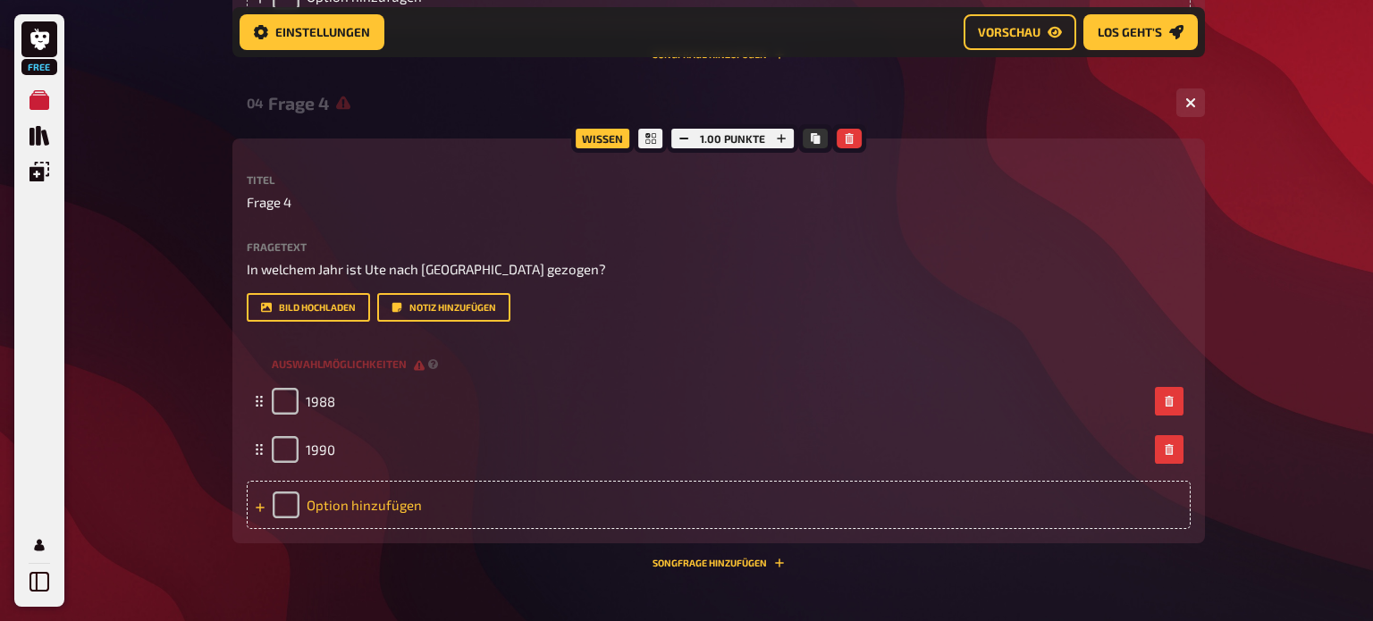
click at [340, 508] on div "Option hinzufügen" at bounding box center [719, 505] width 944 height 48
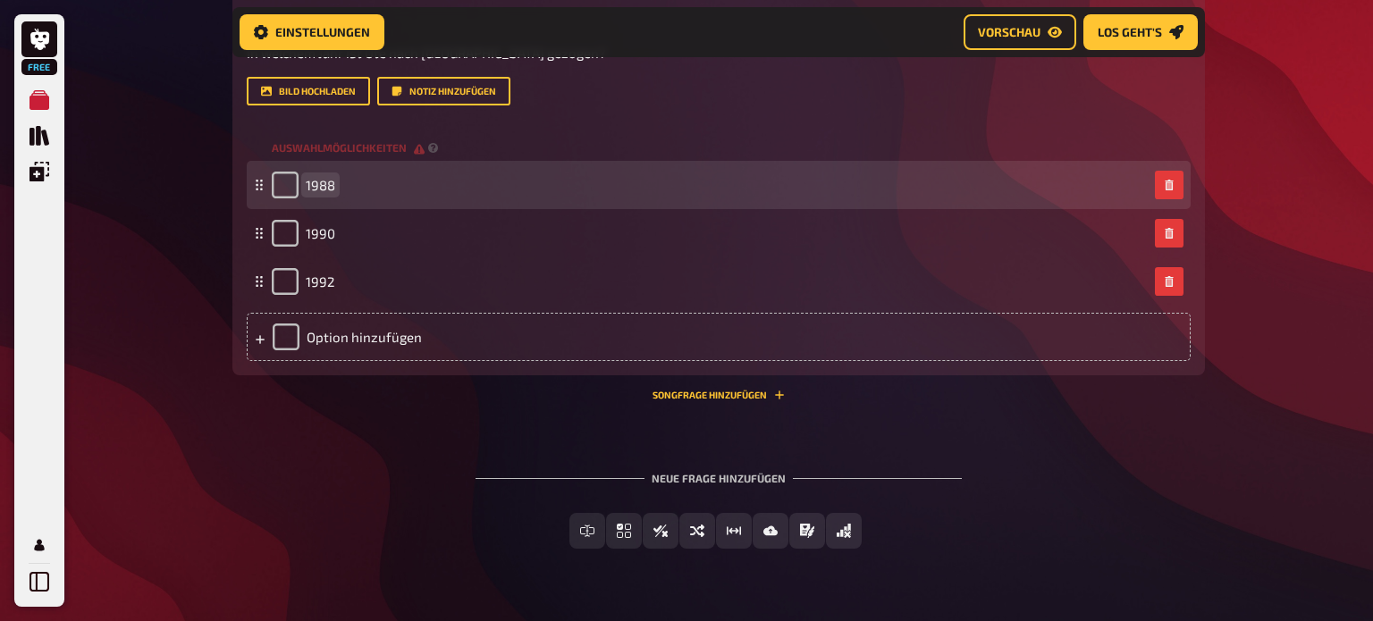
click at [332, 185] on span "1988" at bounding box center [320, 185] width 29 height 16
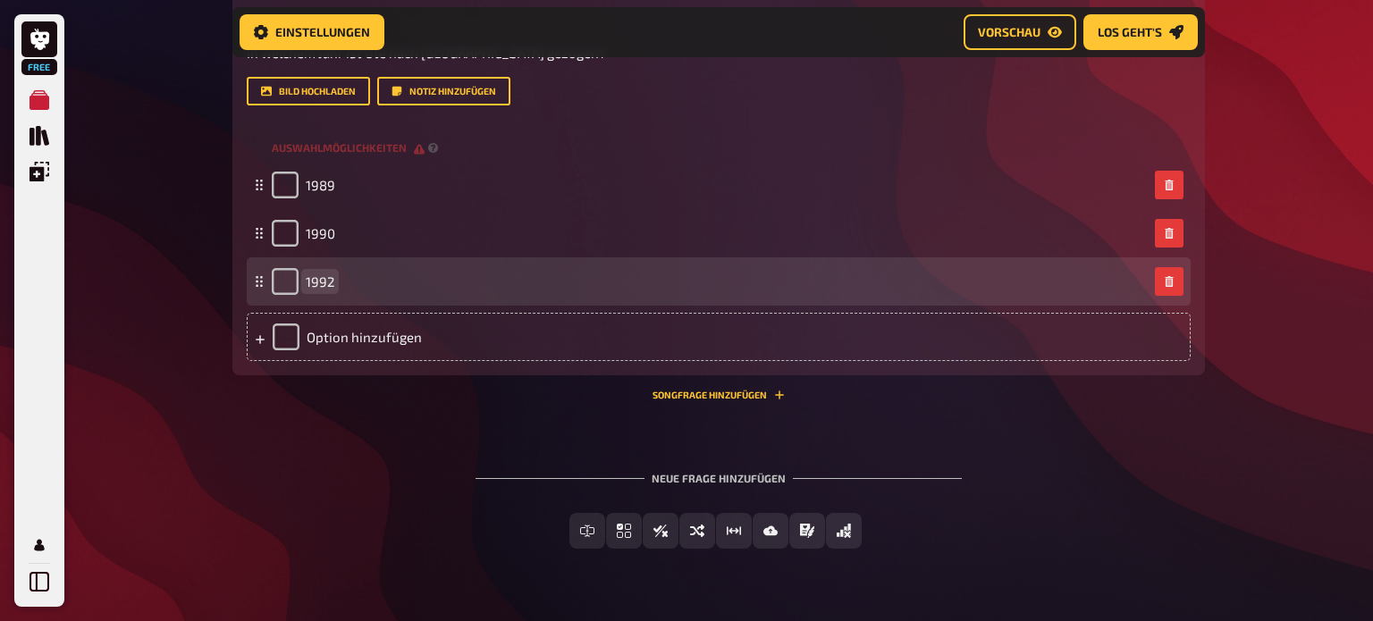
click at [332, 282] on span "1992" at bounding box center [320, 282] width 29 height 16
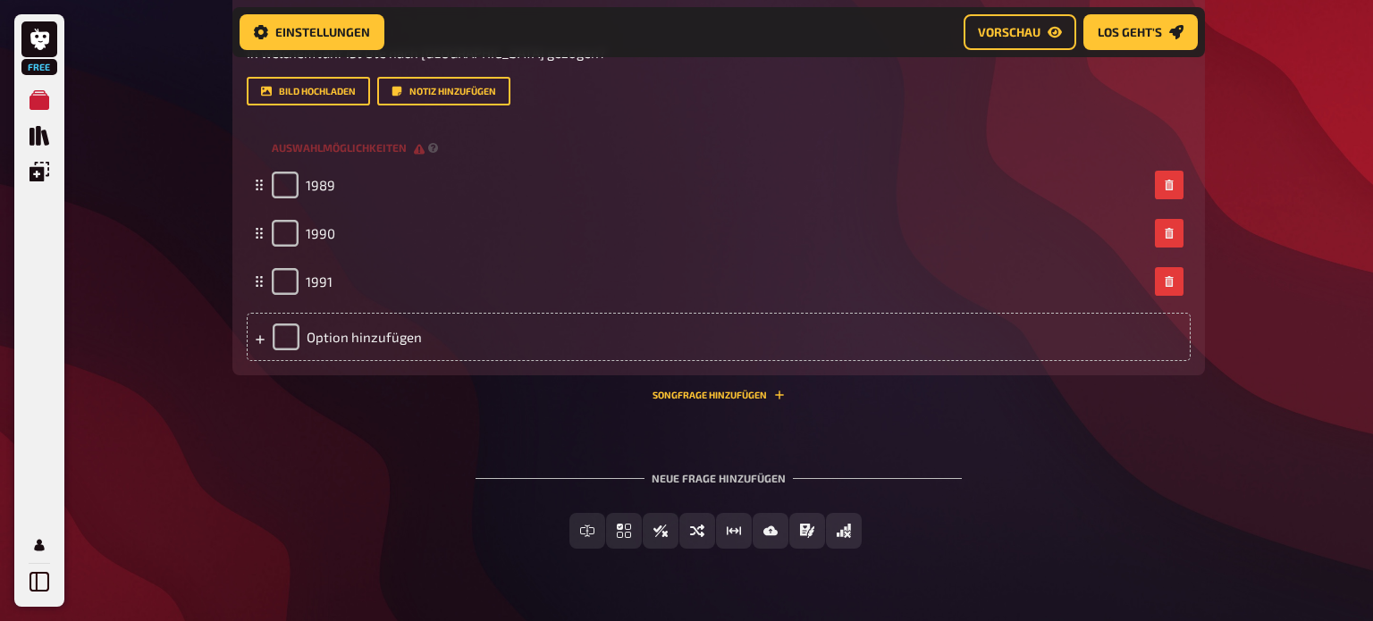
click at [266, 455] on div "Neue Frage hinzufügen Freitext Eingabe Einfachauswahl Wahr / Falsch Sortierfrag…" at bounding box center [718, 510] width 972 height 134
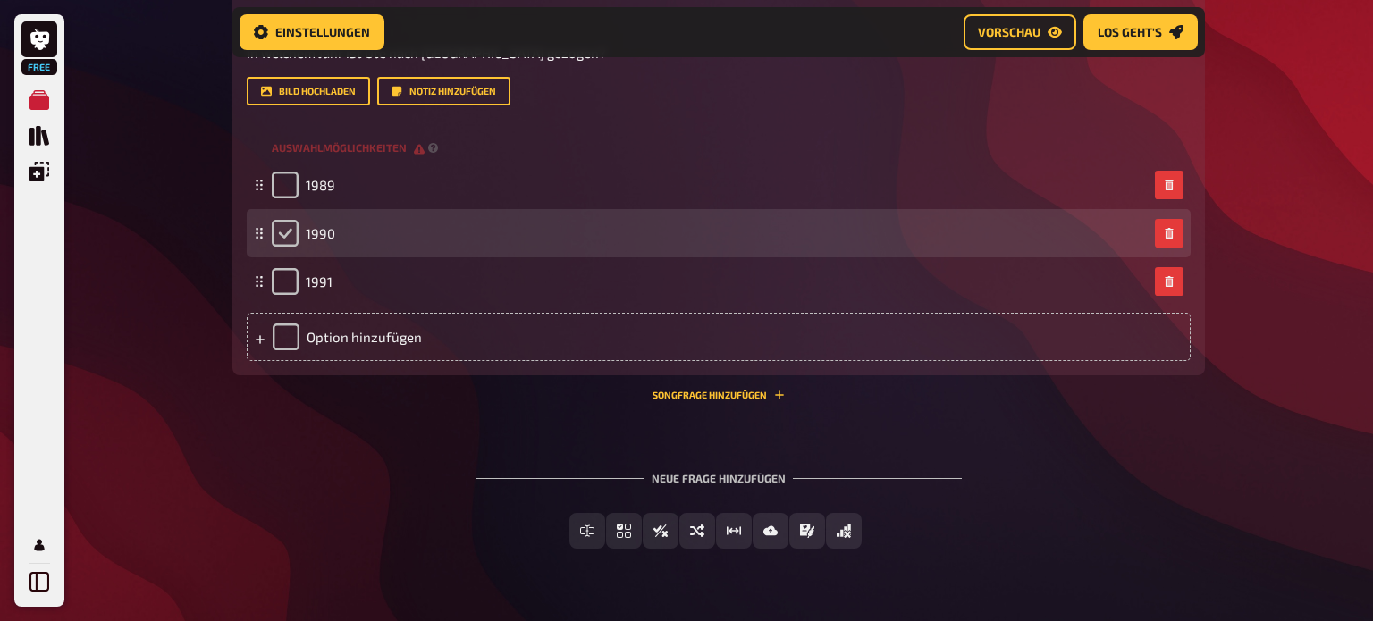
click at [288, 242] on input "checkbox" at bounding box center [285, 233] width 27 height 27
checkbox input "true"
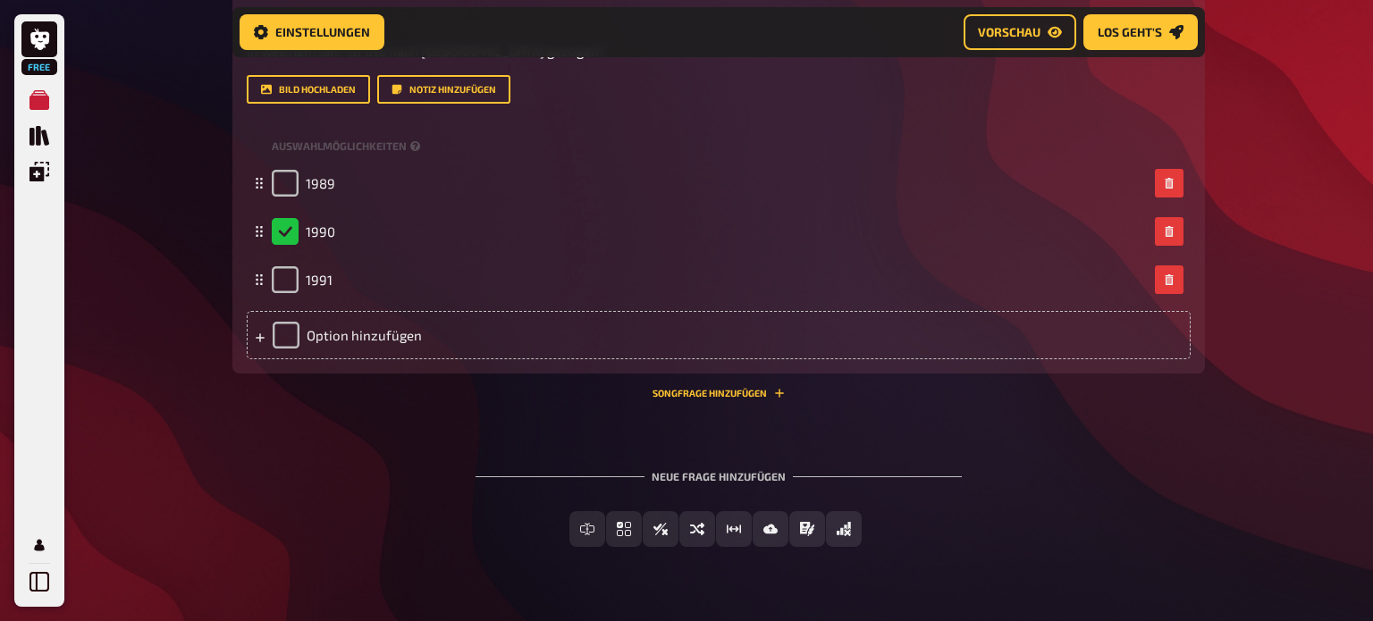
scroll to position [1898, 0]
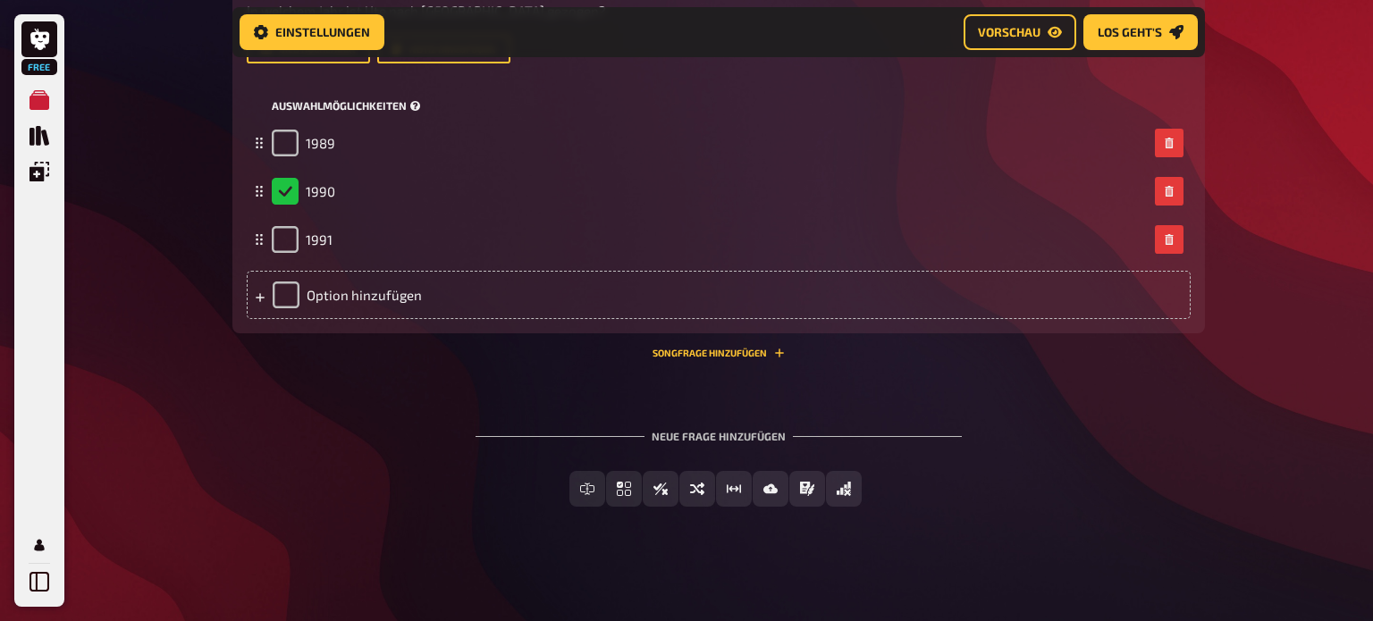
click at [1055, 109] on div "Auswahlmöglichkeiten" at bounding box center [719, 105] width 944 height 27
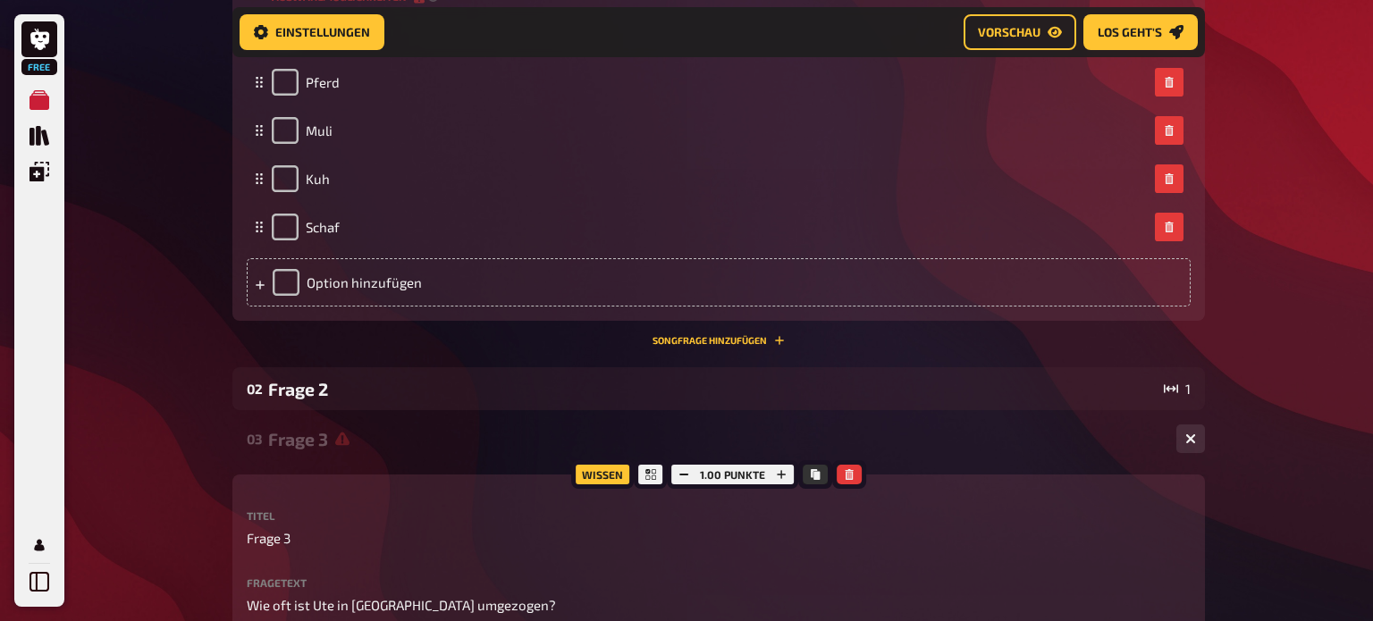
scroll to position [0, 0]
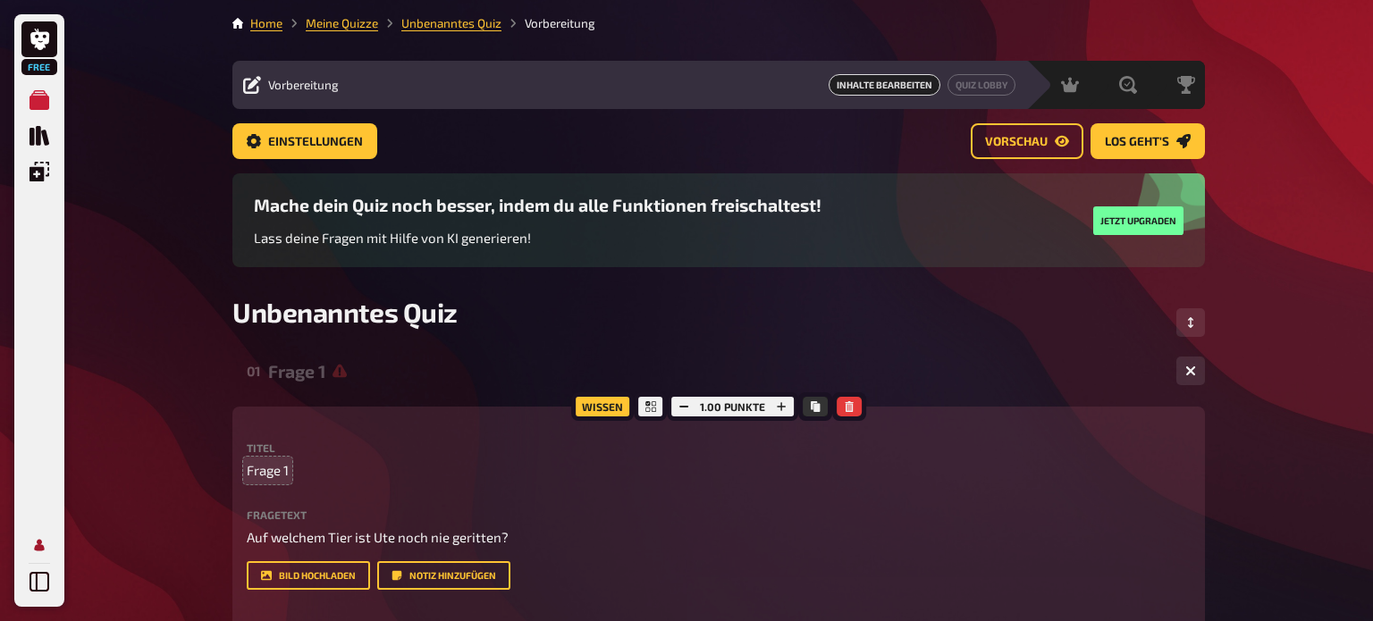
click at [43, 550] on icon "Mein Konto" at bounding box center [39, 545] width 10 height 12
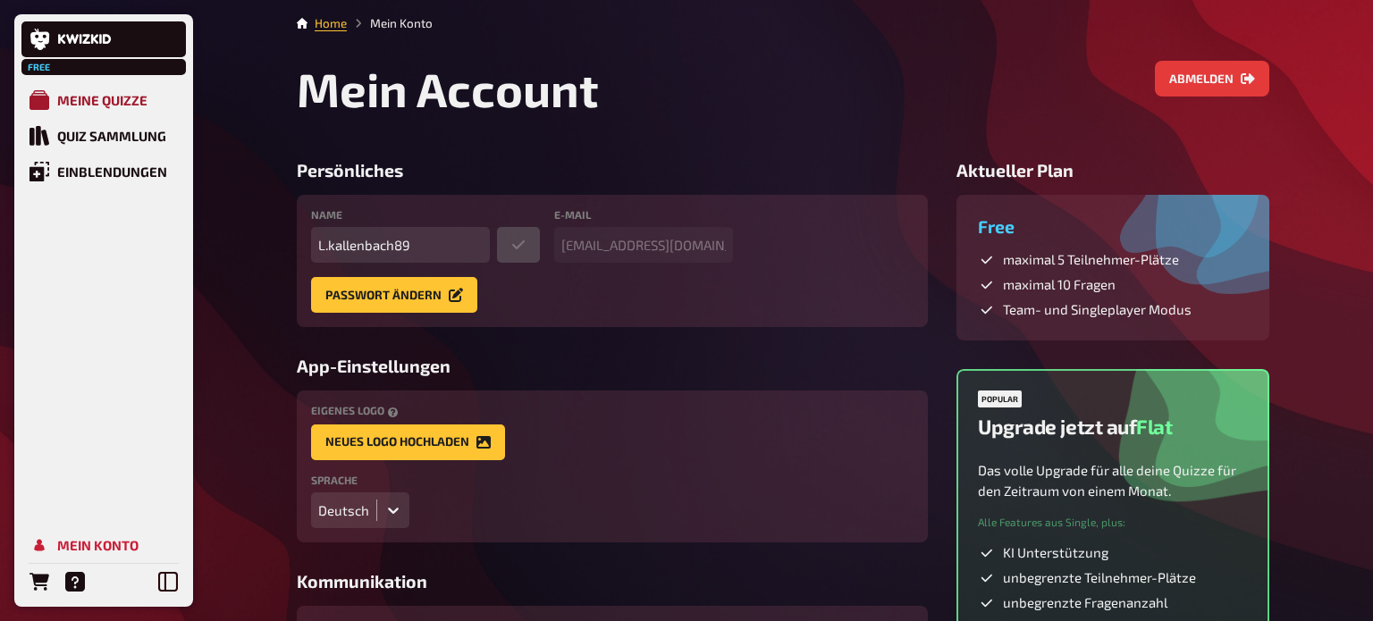
click at [92, 105] on div "Meine Quizze" at bounding box center [102, 100] width 90 height 16
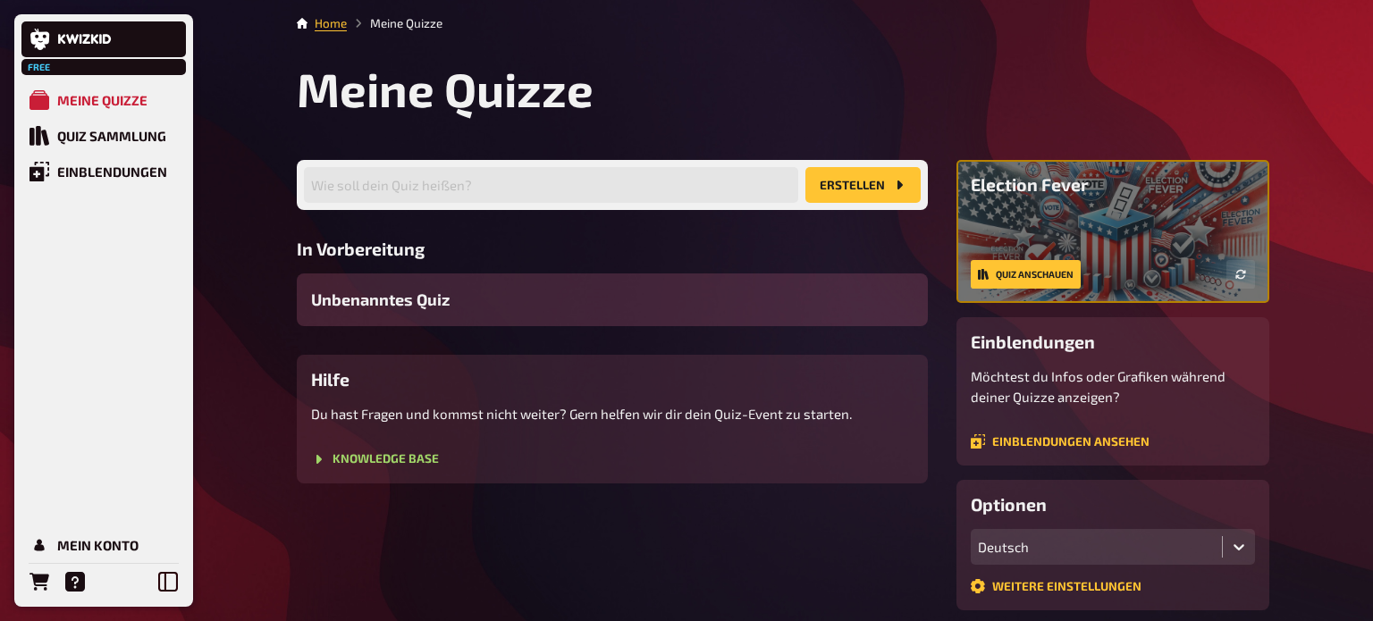
click at [423, 301] on span "Unbenanntes Quiz" at bounding box center [380, 300] width 139 height 24
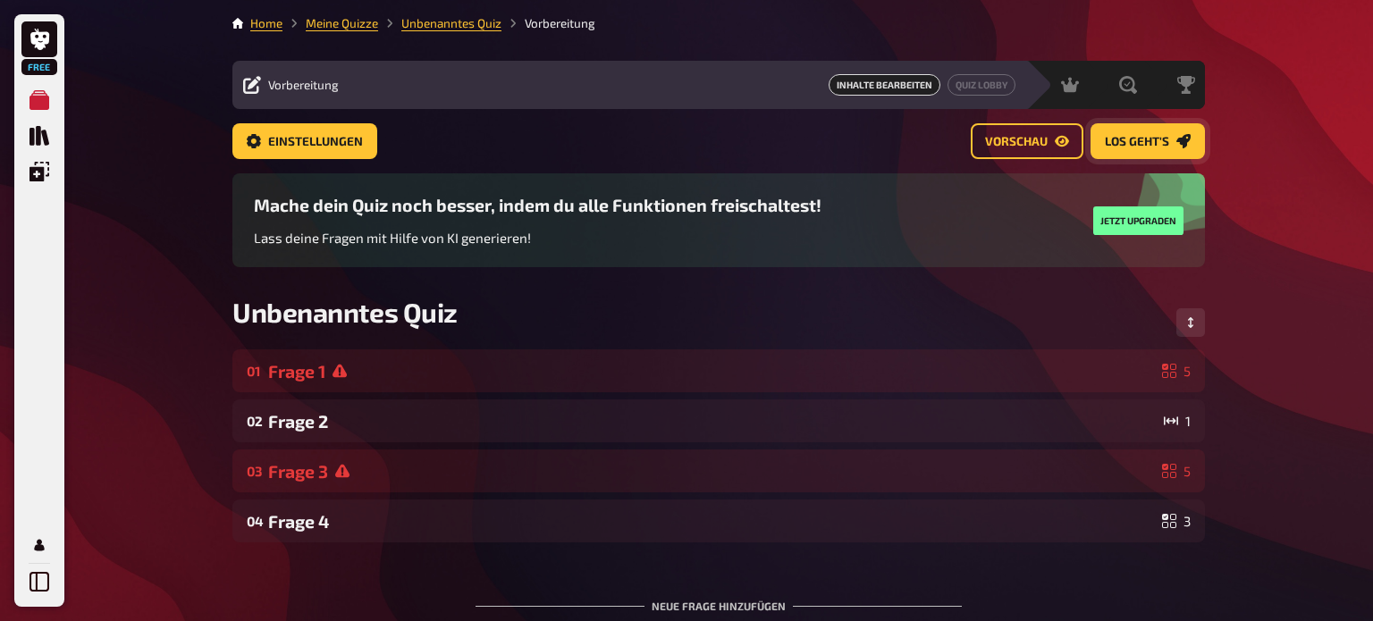
click at [1159, 152] on link "Los geht's" at bounding box center [1147, 141] width 114 height 36
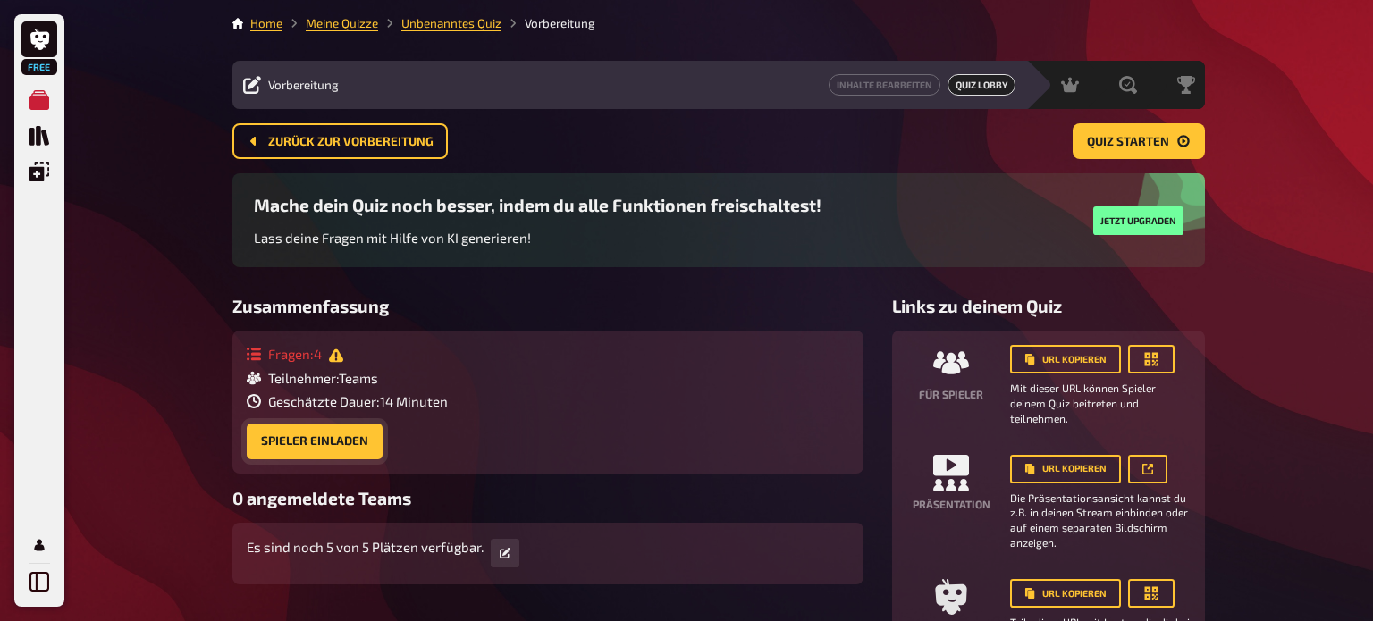
click at [265, 433] on button "Spieler einladen" at bounding box center [315, 442] width 136 height 36
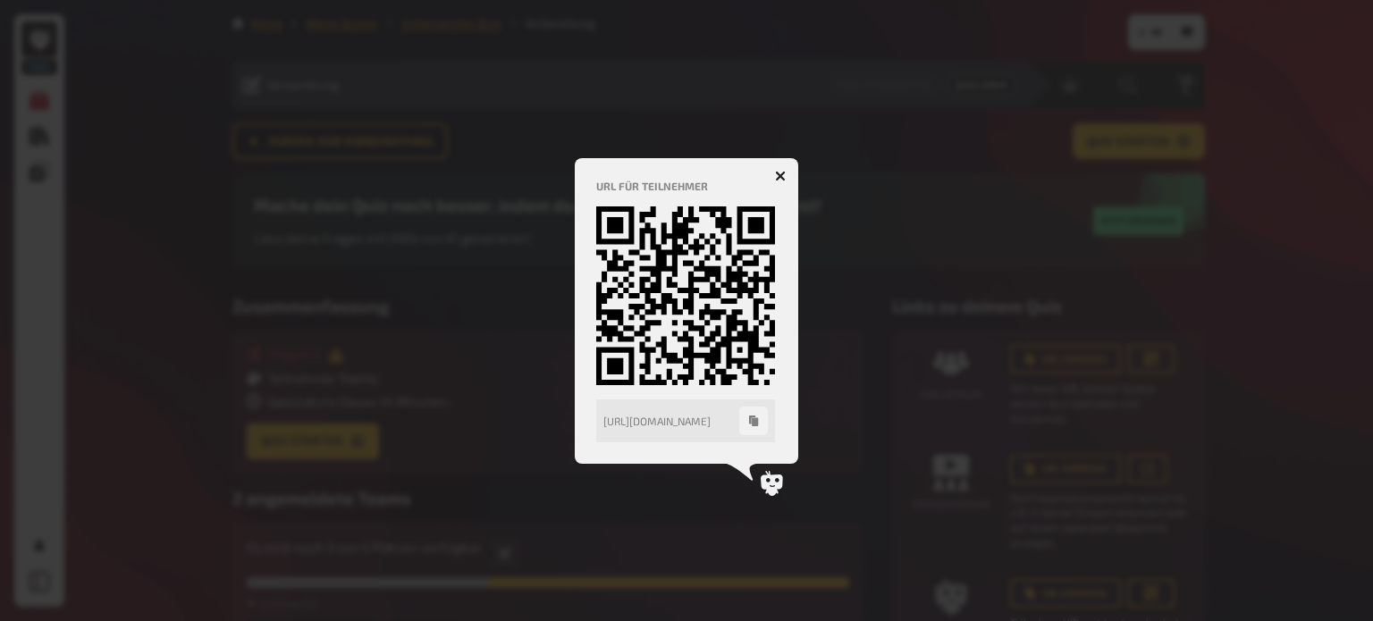
click at [728, 60] on div at bounding box center [686, 310] width 1373 height 621
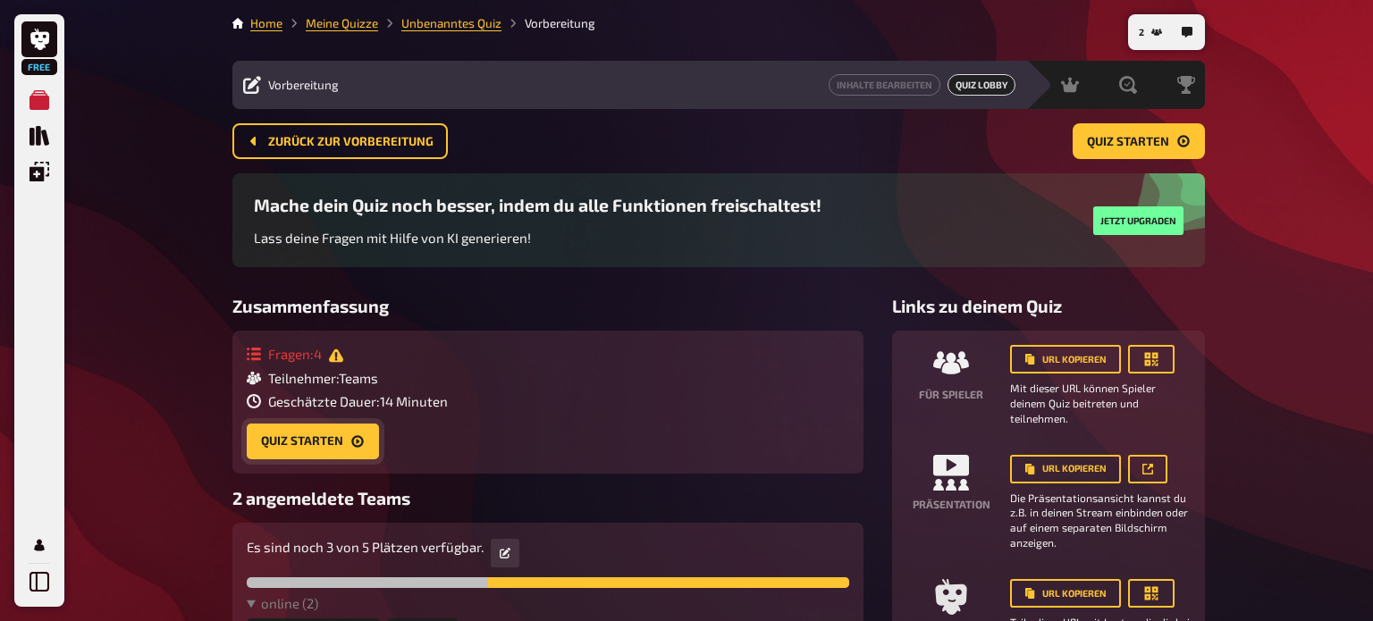
click at [312, 434] on button "Quiz starten" at bounding box center [313, 442] width 132 height 36
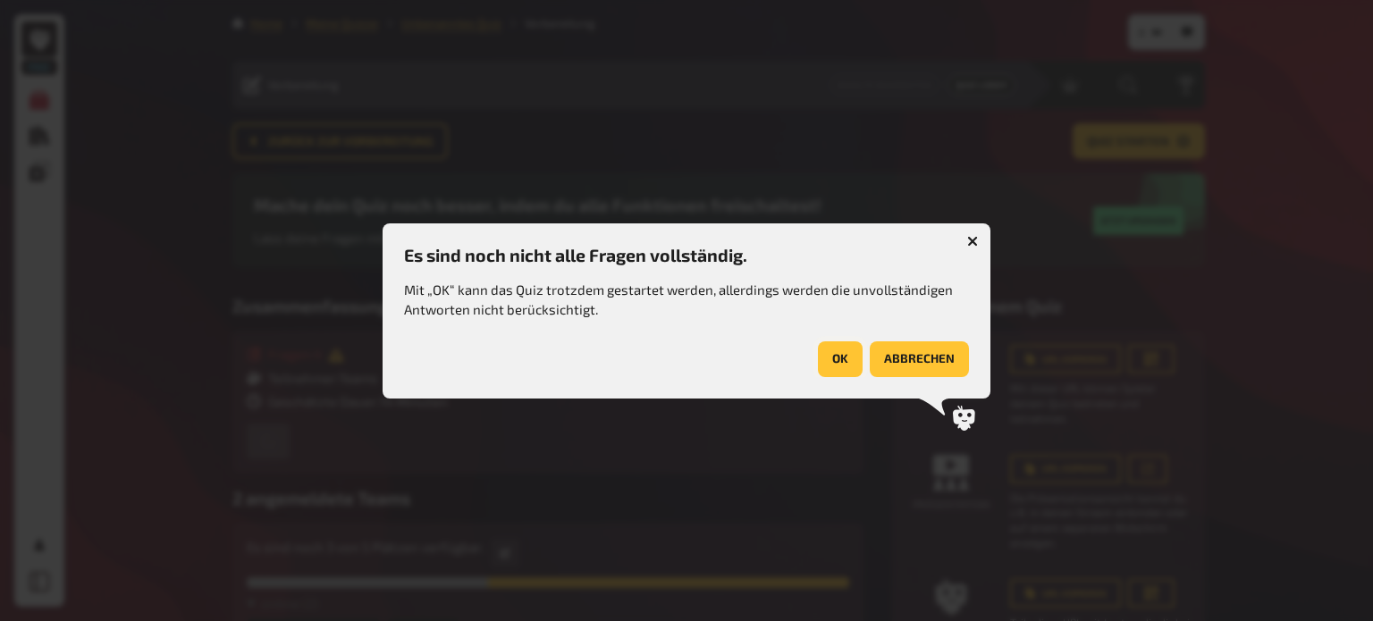
click at [835, 345] on button "OK" at bounding box center [840, 359] width 45 height 36
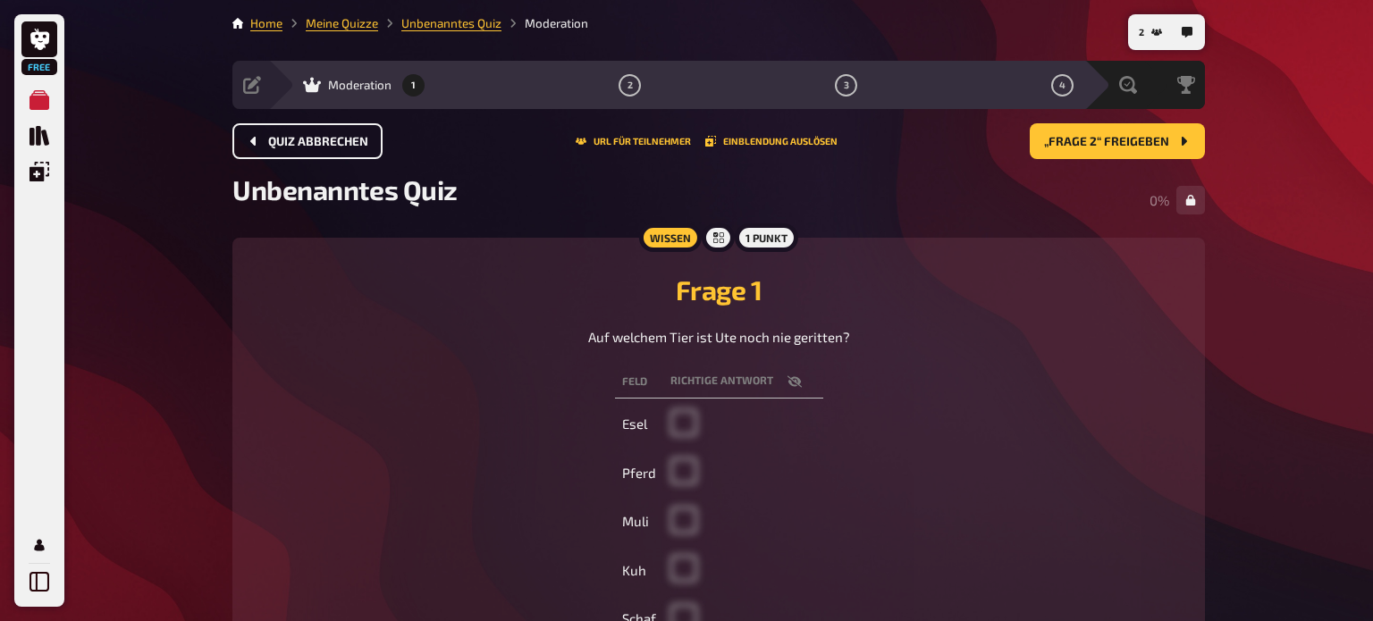
click at [320, 152] on button "Quiz abbrechen" at bounding box center [307, 141] width 150 height 36
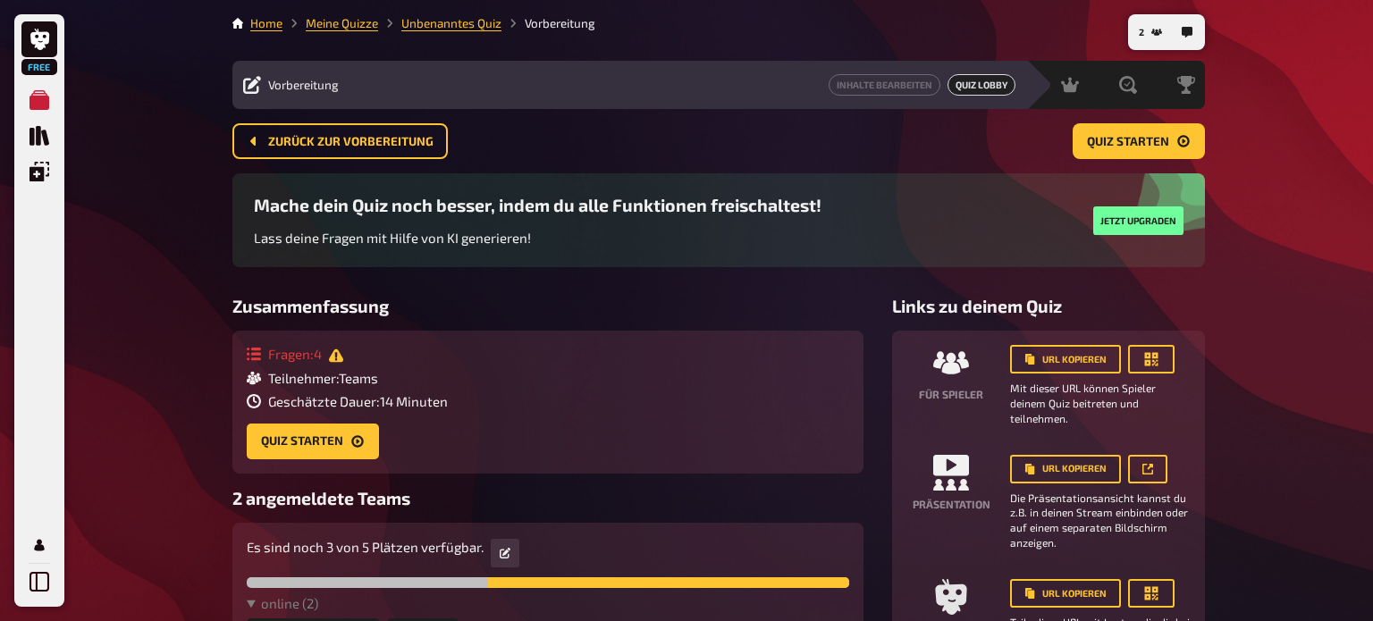
click at [311, 78] on span "Vorbereitung" at bounding box center [303, 85] width 71 height 14
click at [483, 22] on link "Unbenanntes Quiz" at bounding box center [451, 23] width 100 height 14
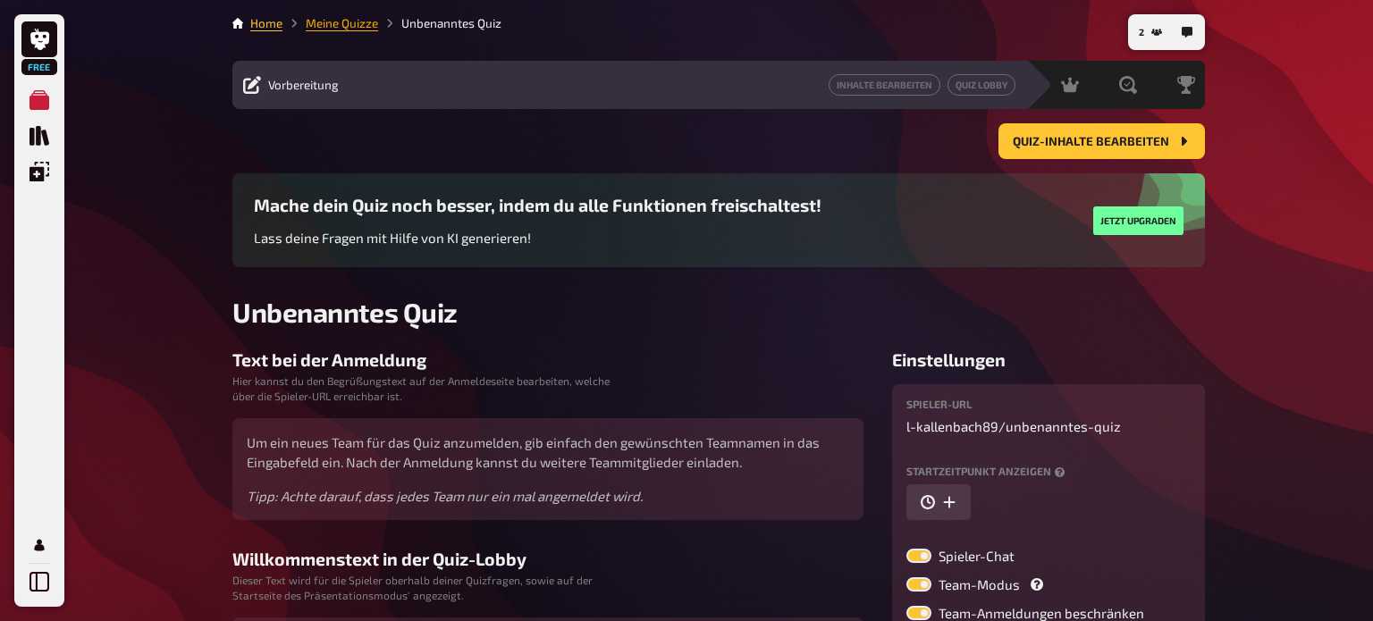
click at [338, 25] on link "Meine Quizze" at bounding box center [342, 23] width 72 height 14
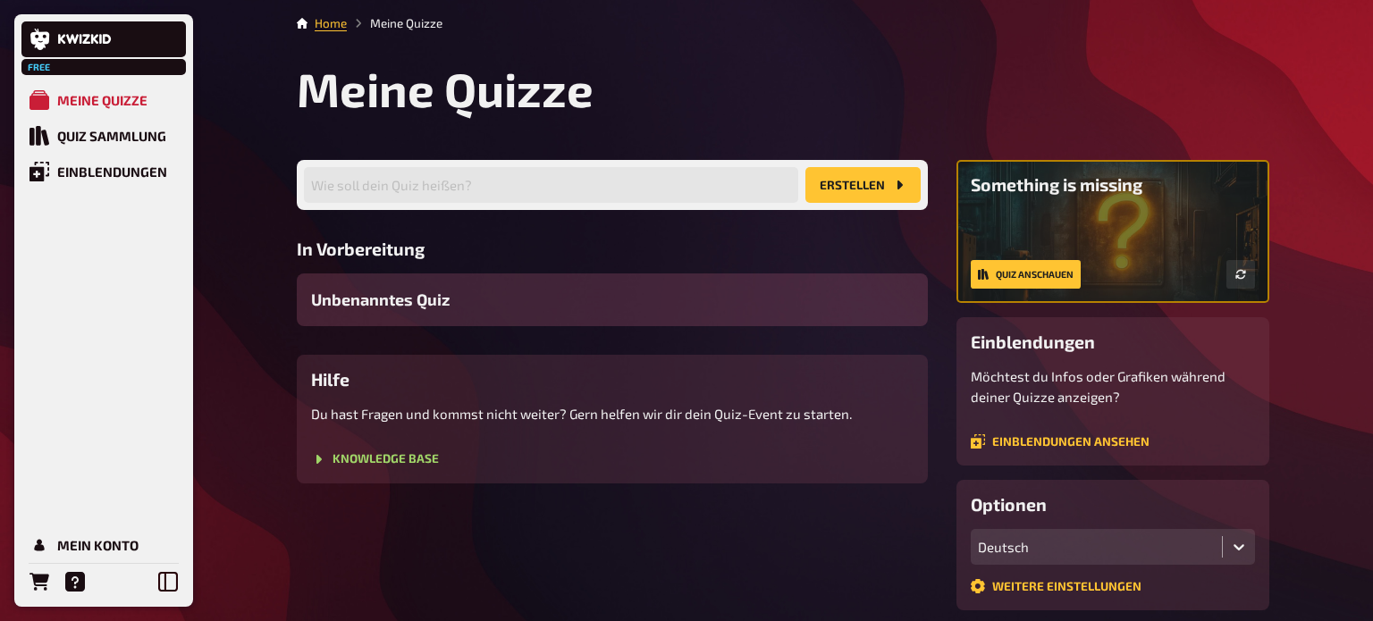
click at [430, 294] on span "Unbenanntes Quiz" at bounding box center [380, 300] width 139 height 24
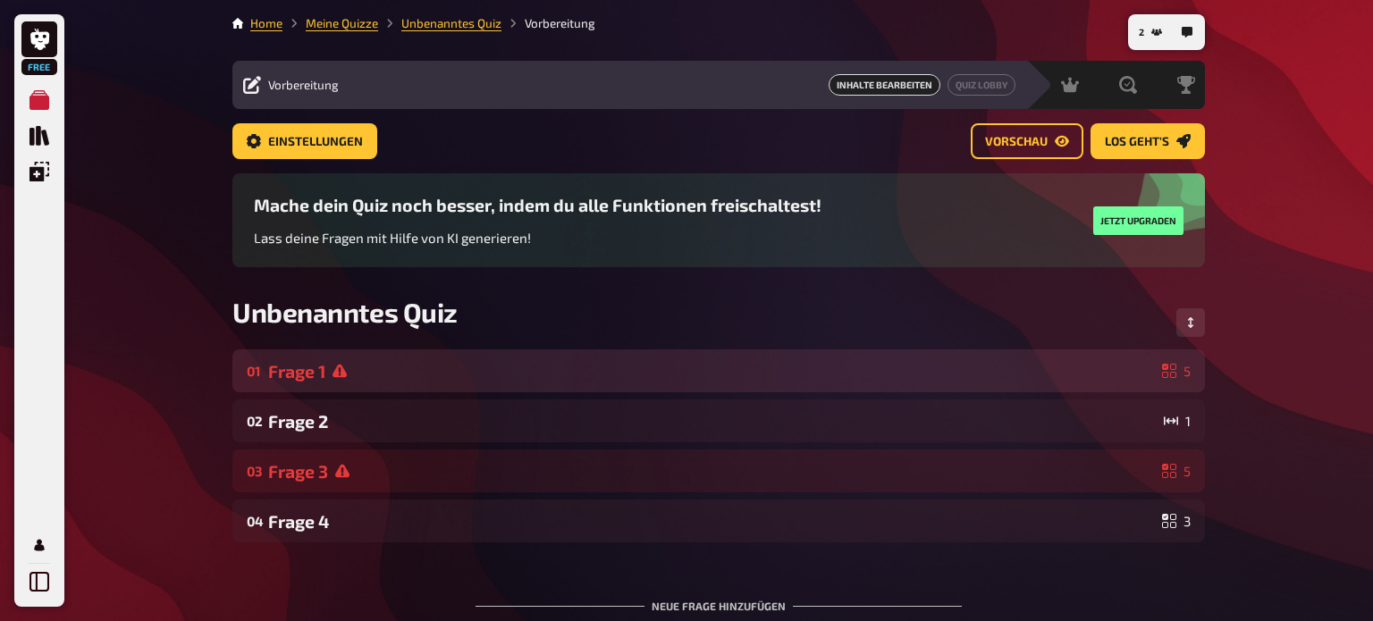
click at [358, 376] on div "Frage 1" at bounding box center [711, 371] width 887 height 21
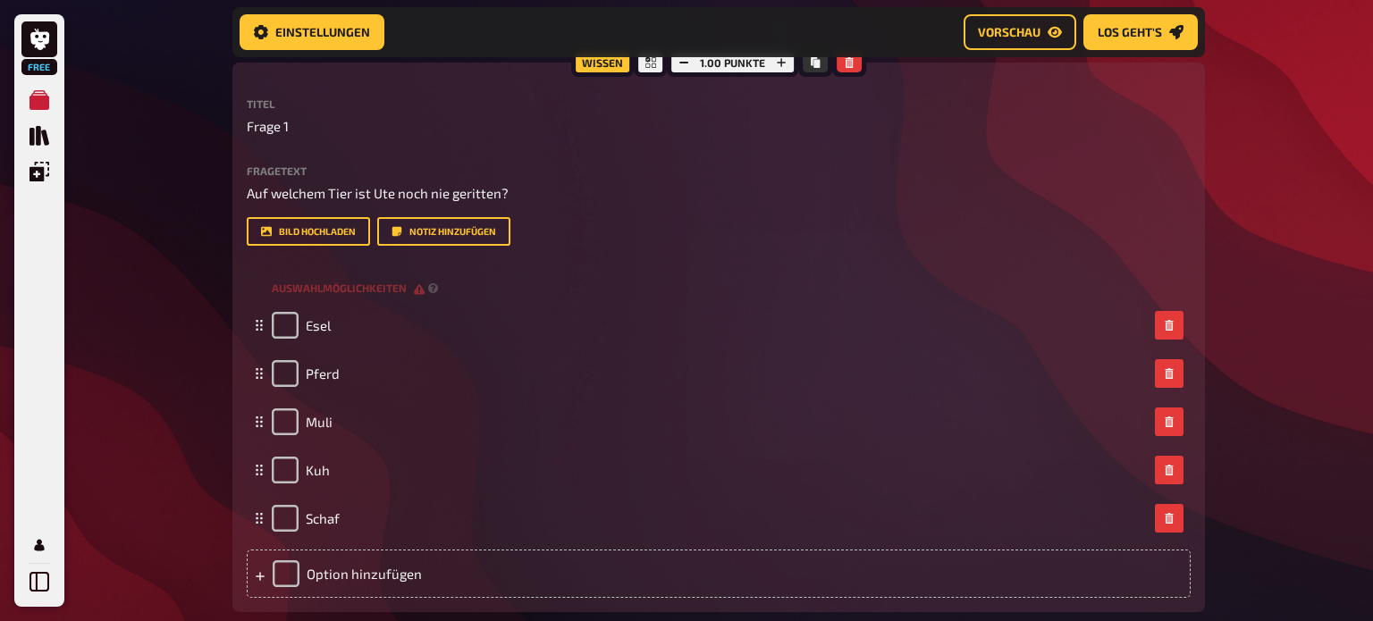
scroll to position [361, 0]
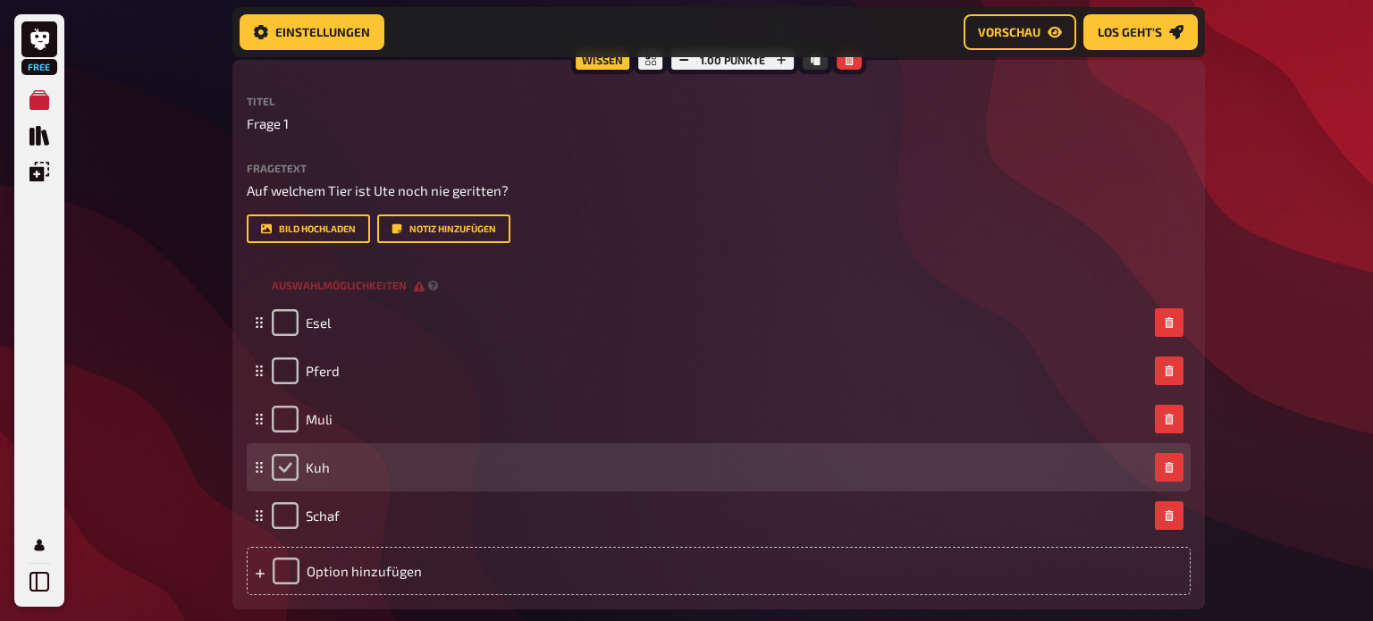
click at [284, 469] on input "checkbox" at bounding box center [285, 467] width 27 height 27
checkbox input "true"
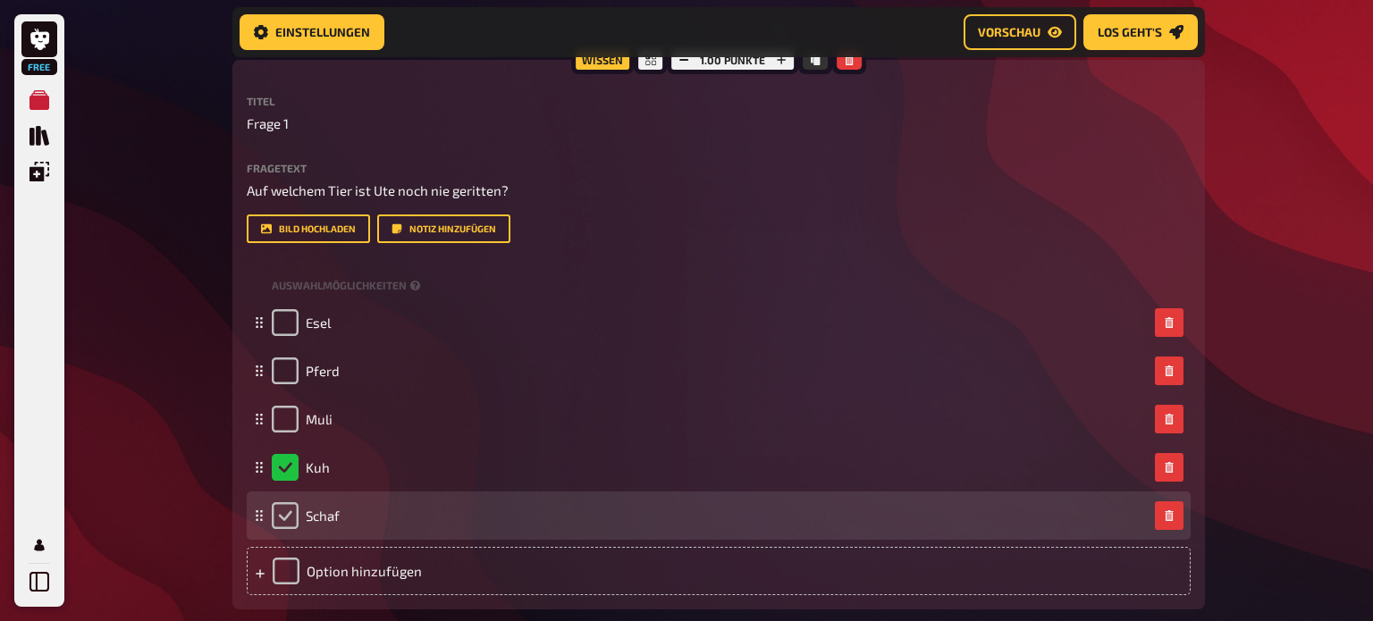
click at [290, 517] on input "checkbox" at bounding box center [285, 515] width 27 height 27
checkbox input "true"
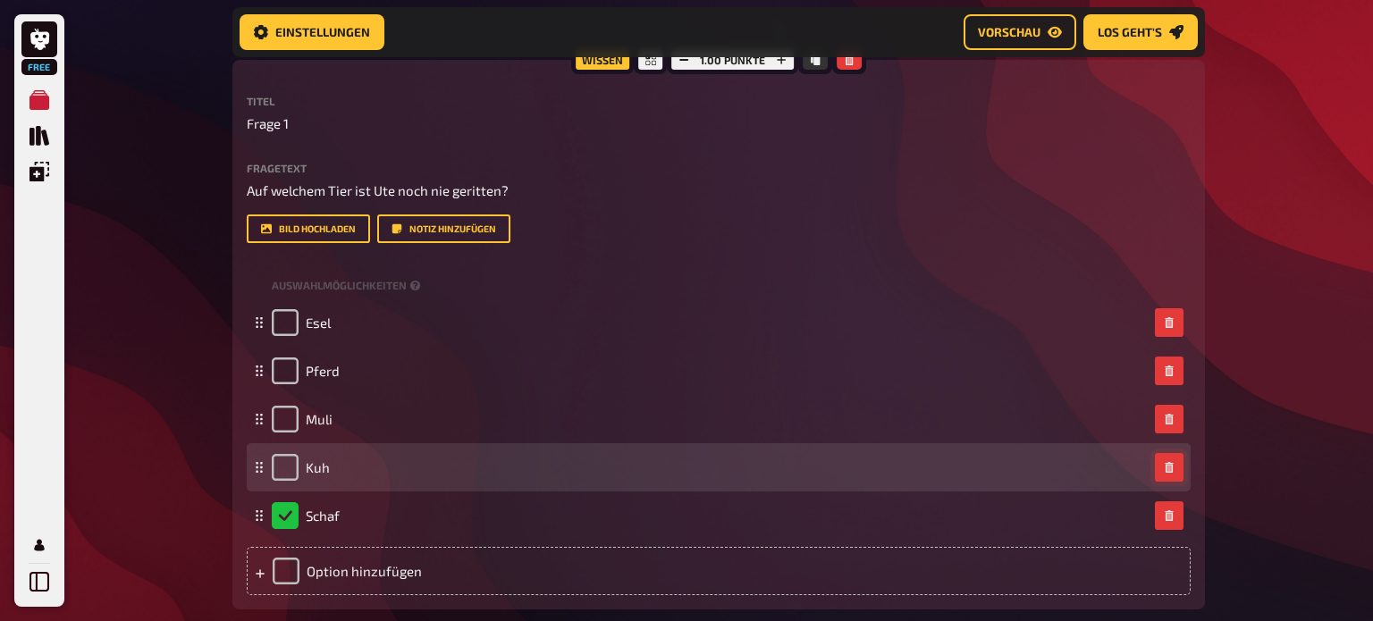
click at [1167, 474] on button "button" at bounding box center [1169, 467] width 29 height 29
checkbox input "true"
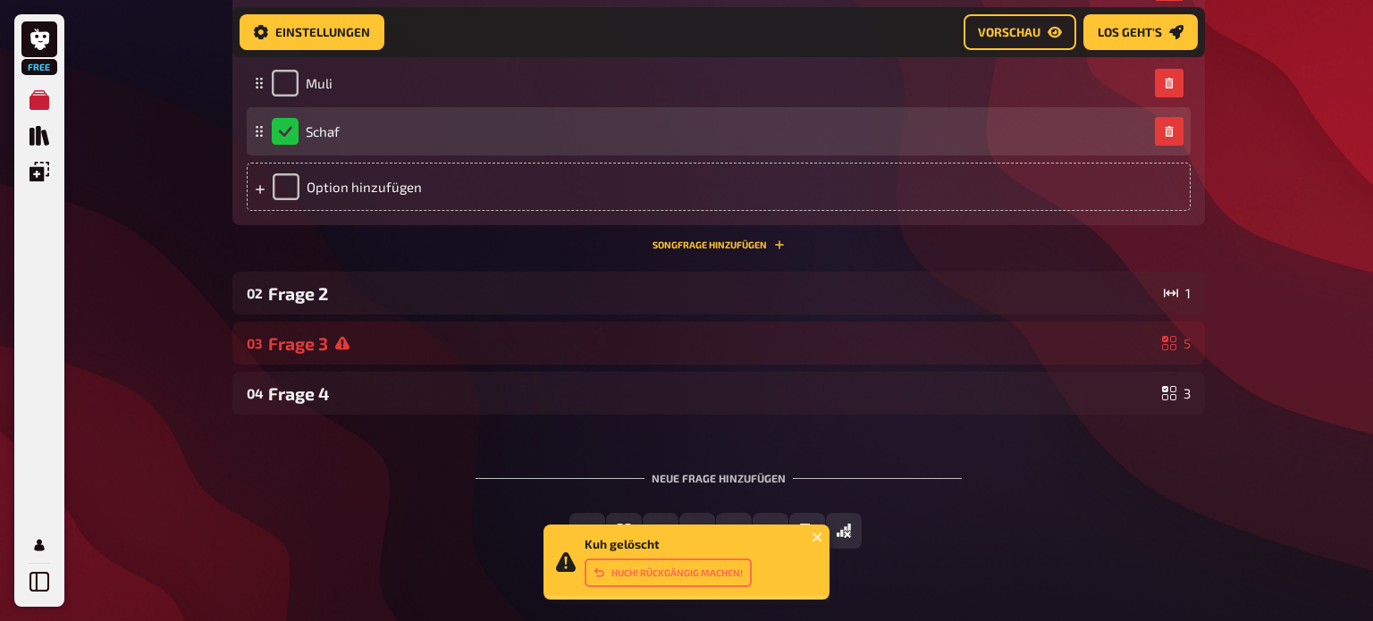
scroll to position [703, 0]
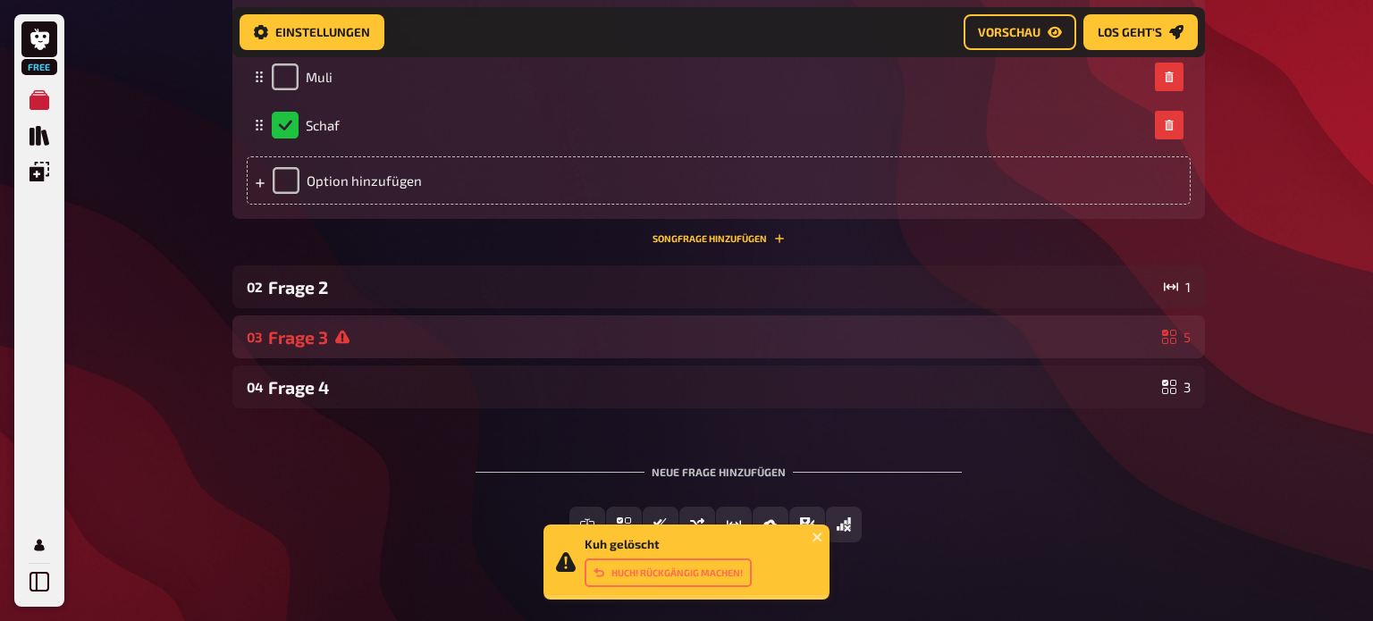
click at [626, 327] on div "Frage 3" at bounding box center [711, 337] width 887 height 21
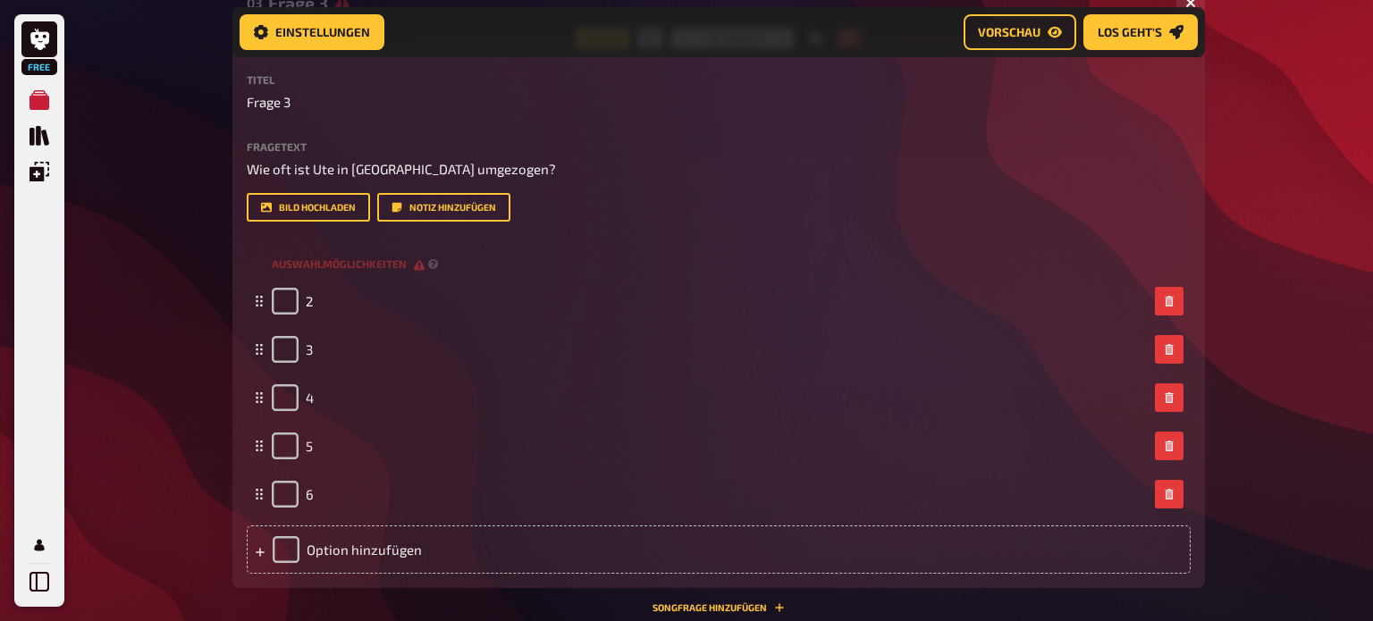
scroll to position [1040, 0]
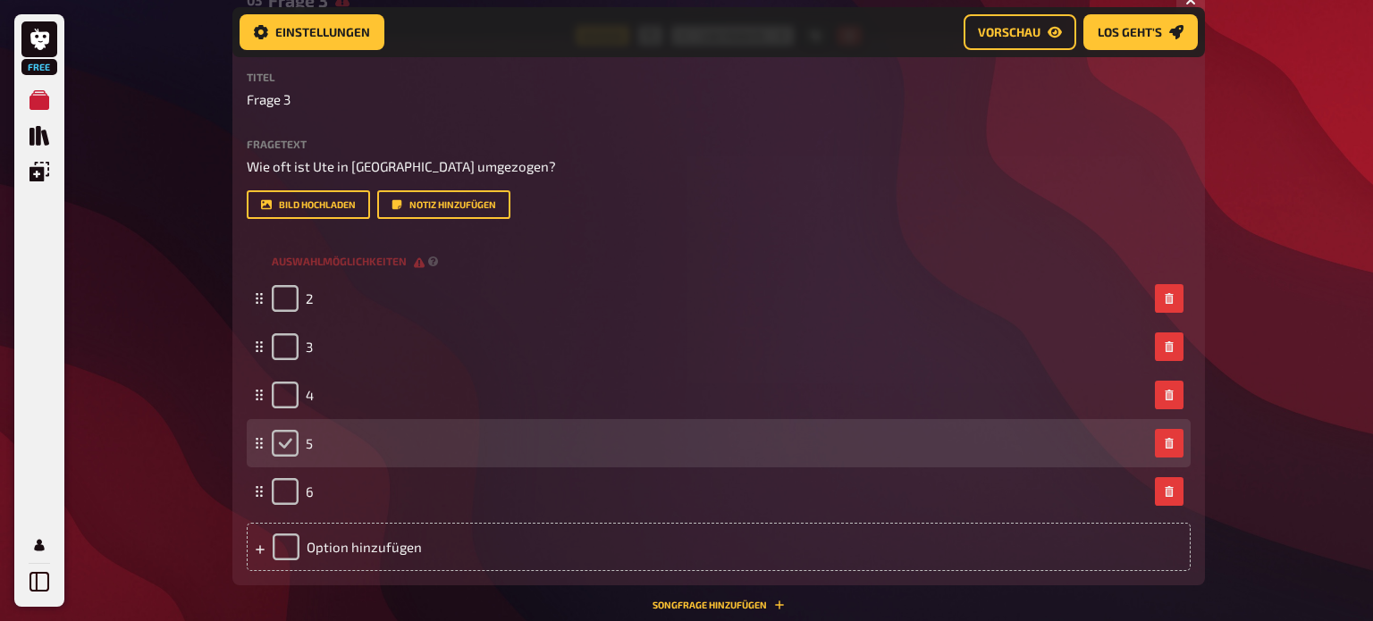
click at [288, 438] on input "checkbox" at bounding box center [285, 443] width 27 height 27
checkbox input "true"
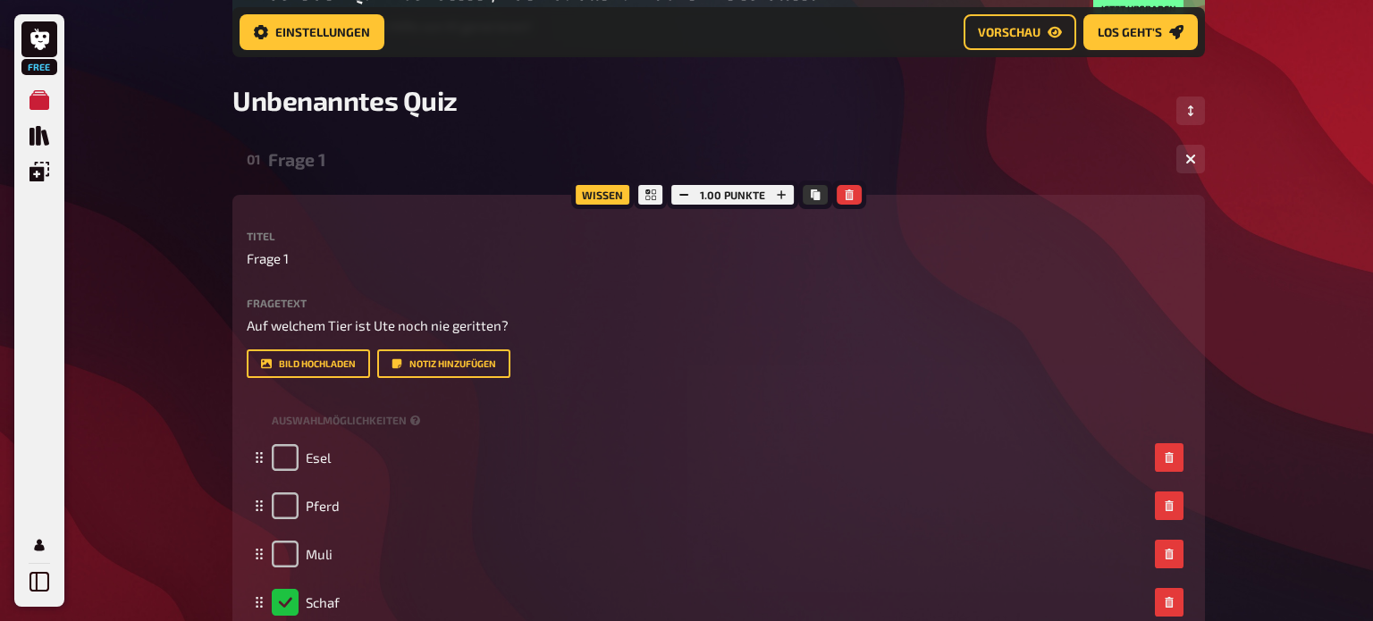
scroll to position [222, 0]
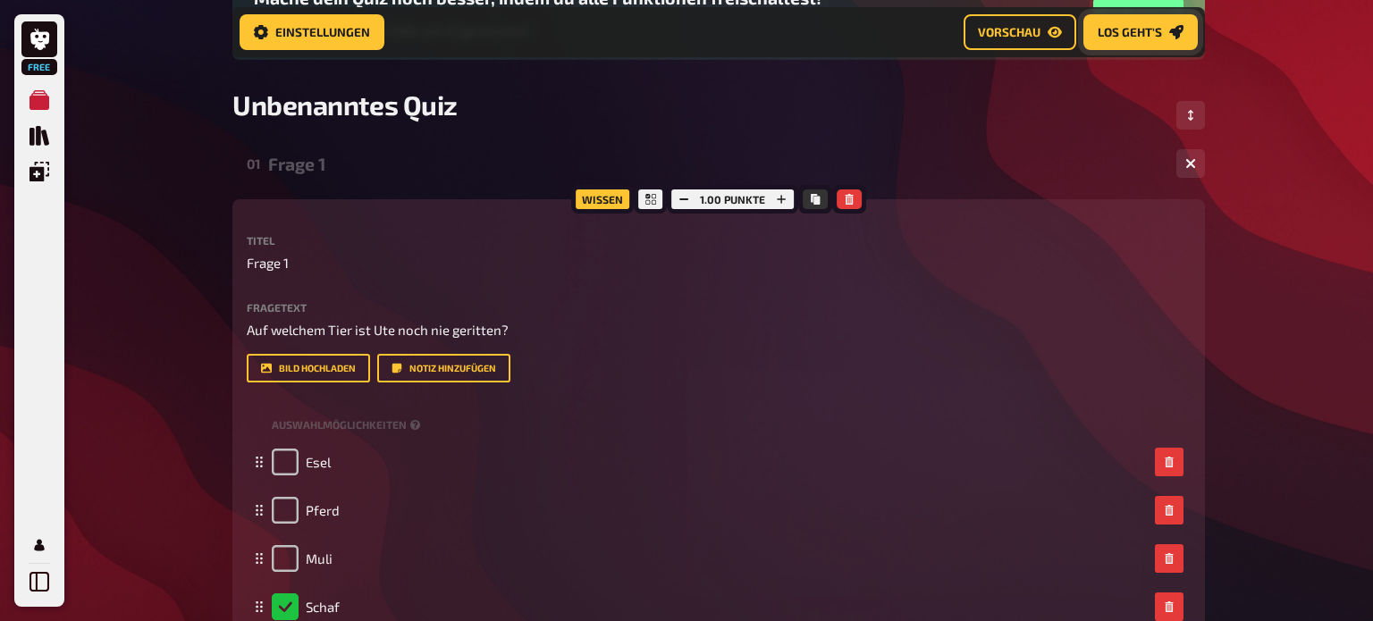
click at [1132, 35] on span "Los geht's" at bounding box center [1130, 32] width 64 height 13
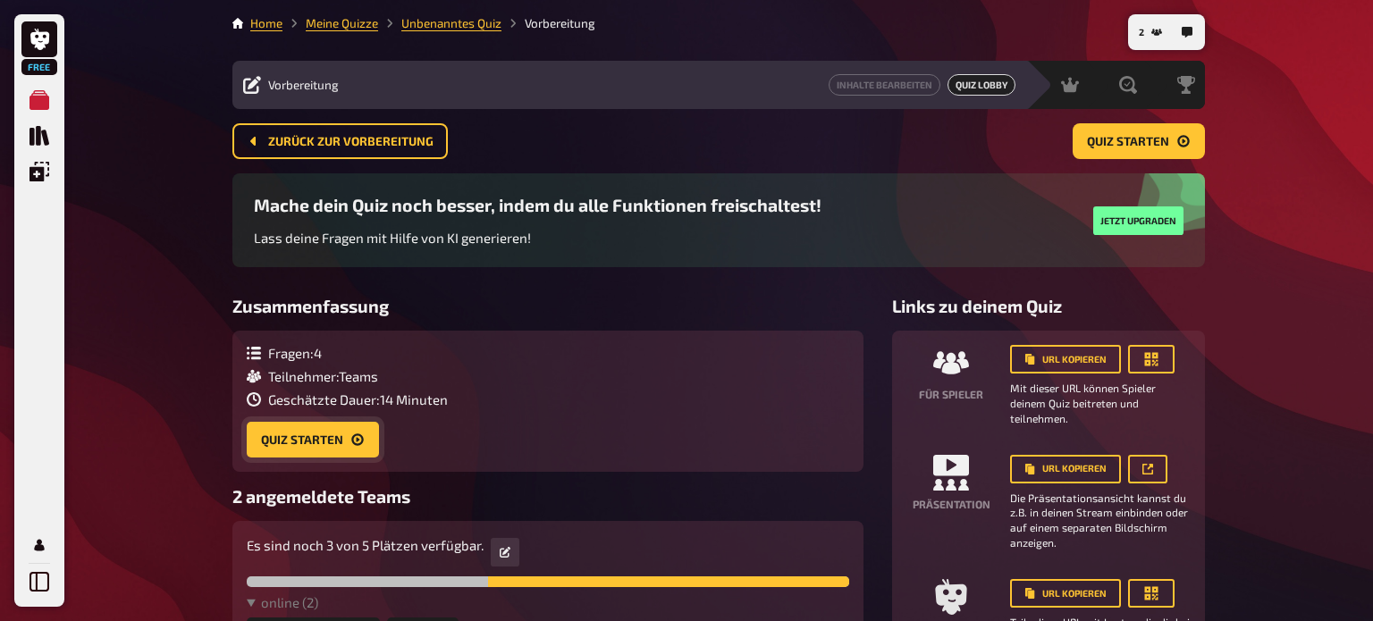
click at [314, 454] on button "Quiz starten" at bounding box center [313, 440] width 132 height 36
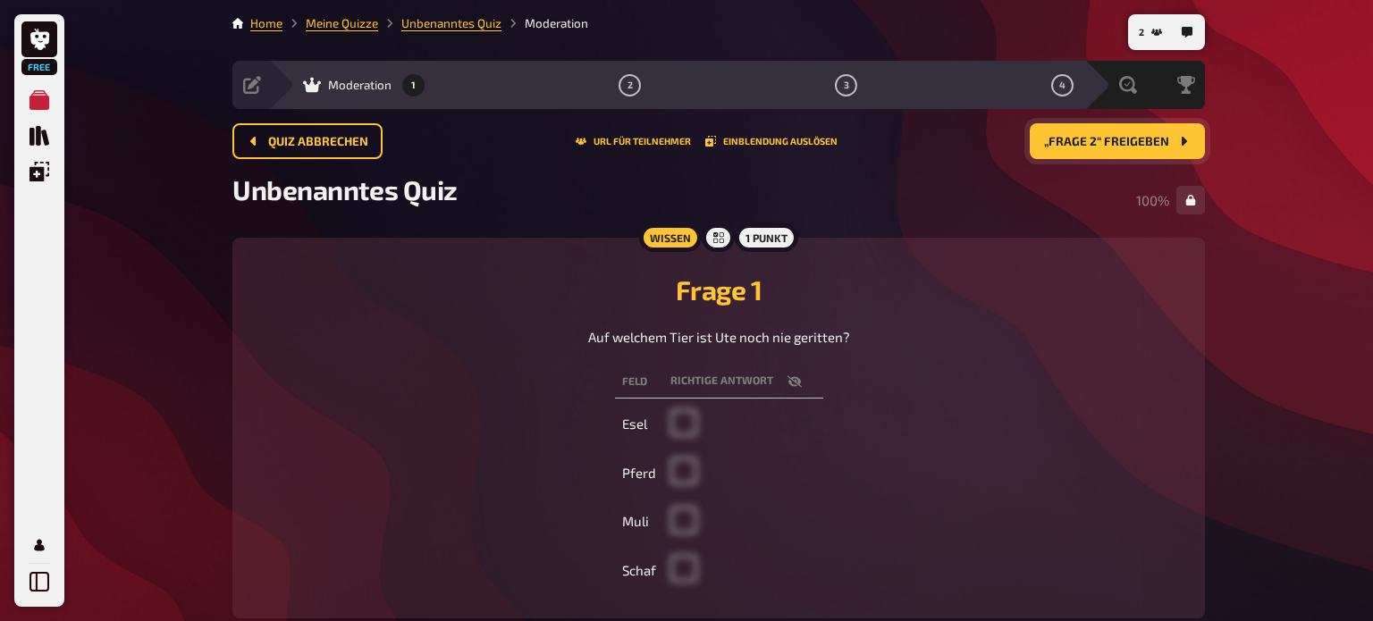
click at [1097, 136] on span "„Frage 2“ freigeben" at bounding box center [1106, 142] width 125 height 13
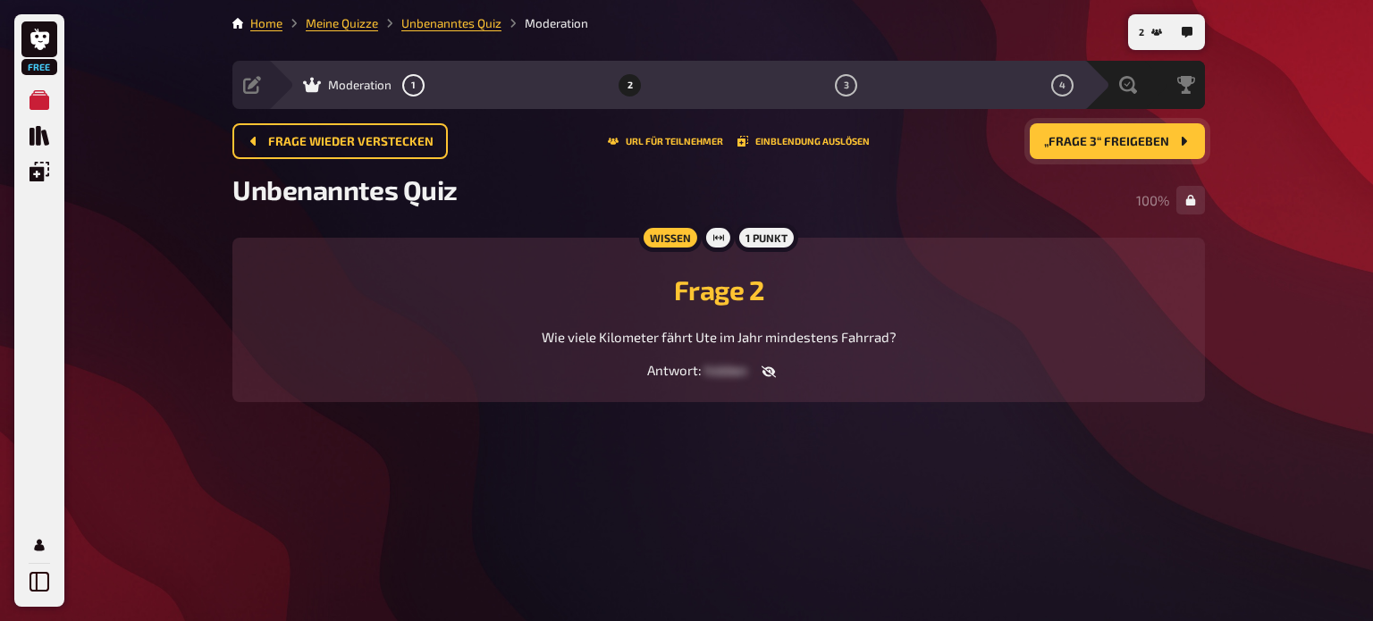
click at [1111, 150] on button "„Frage 3“ freigeben" at bounding box center [1117, 141] width 175 height 36
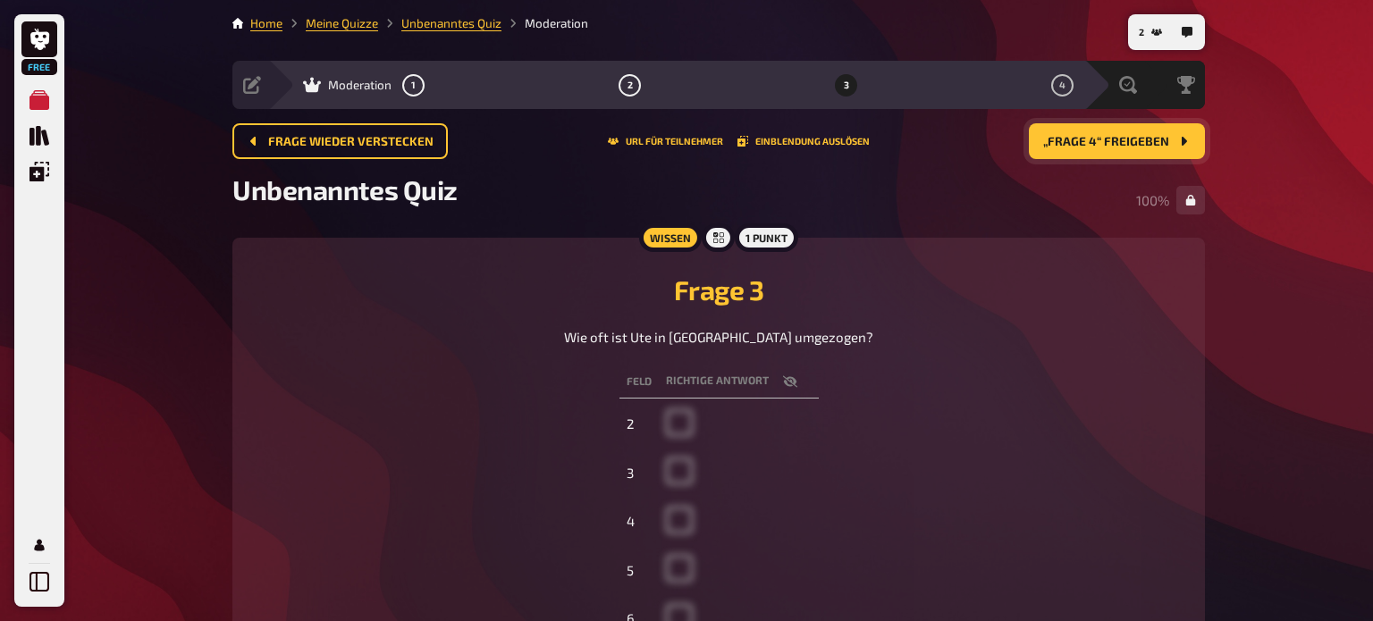
click at [1108, 139] on span "„Frage 4“ freigeben" at bounding box center [1106, 142] width 126 height 13
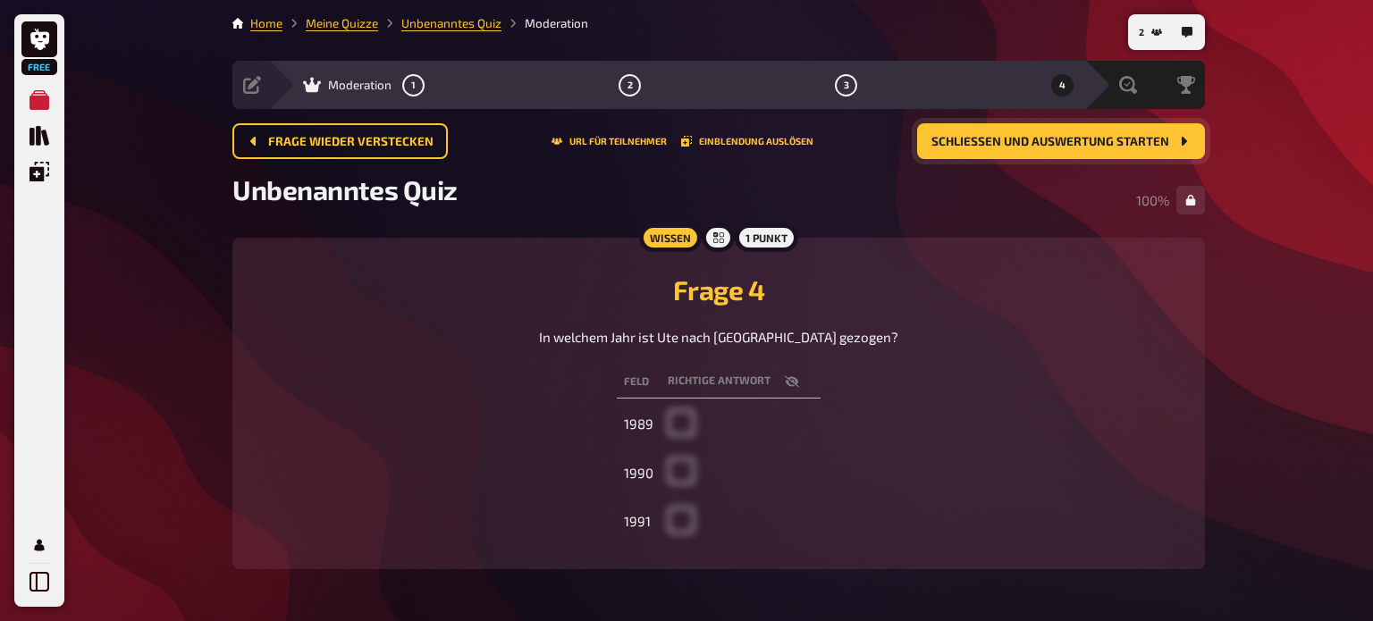
click at [1108, 139] on span "Schließen und Auswertung starten" at bounding box center [1050, 142] width 238 height 13
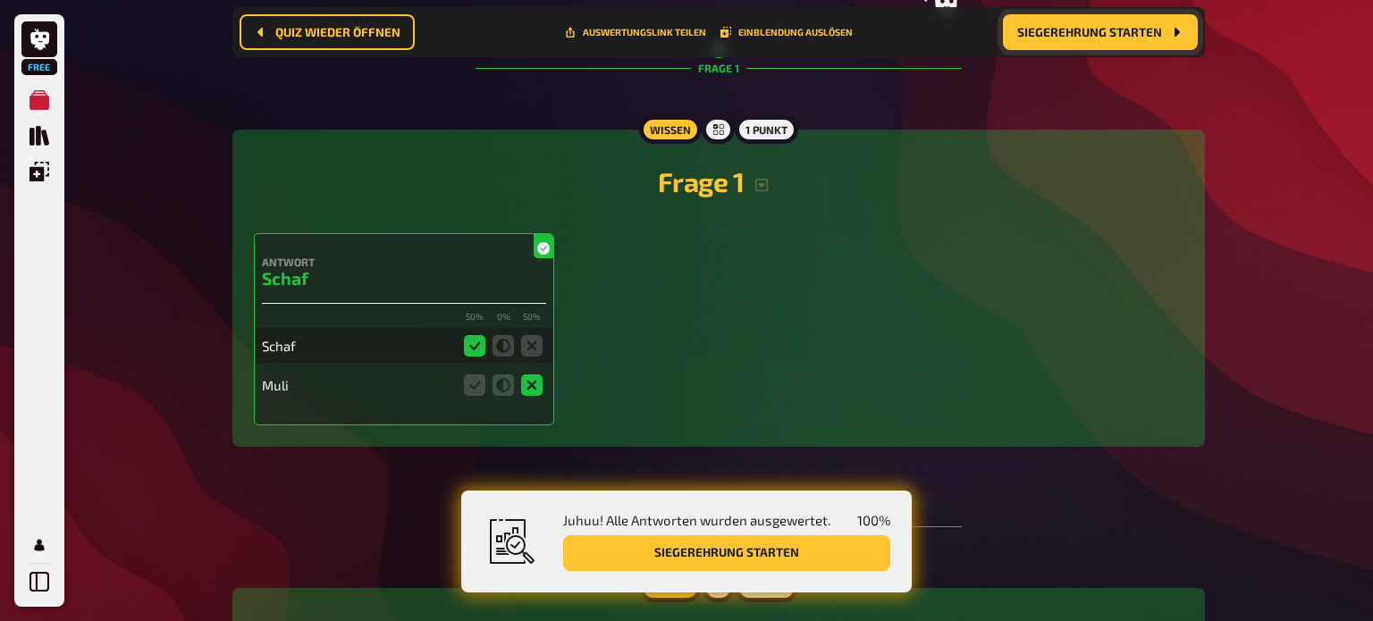
scroll to position [299, 0]
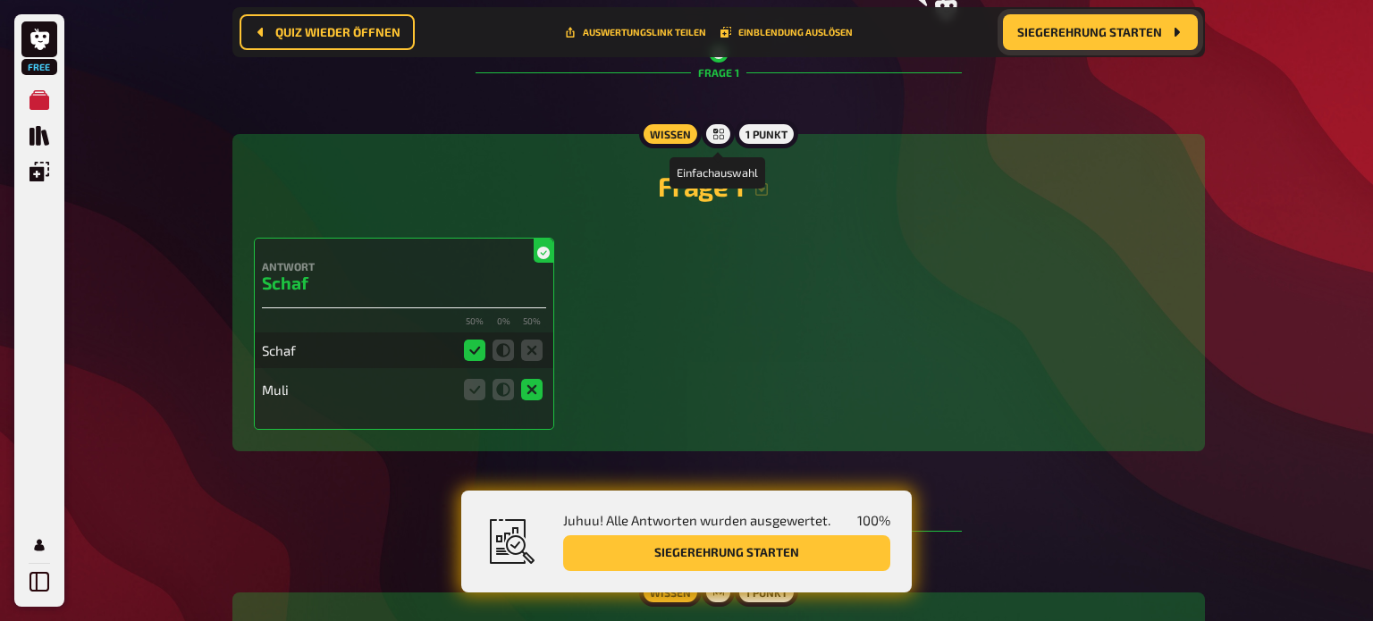
click at [720, 134] on icon at bounding box center [718, 134] width 11 height 11
click at [734, 34] on button "Einblendung auslösen" at bounding box center [786, 32] width 132 height 11
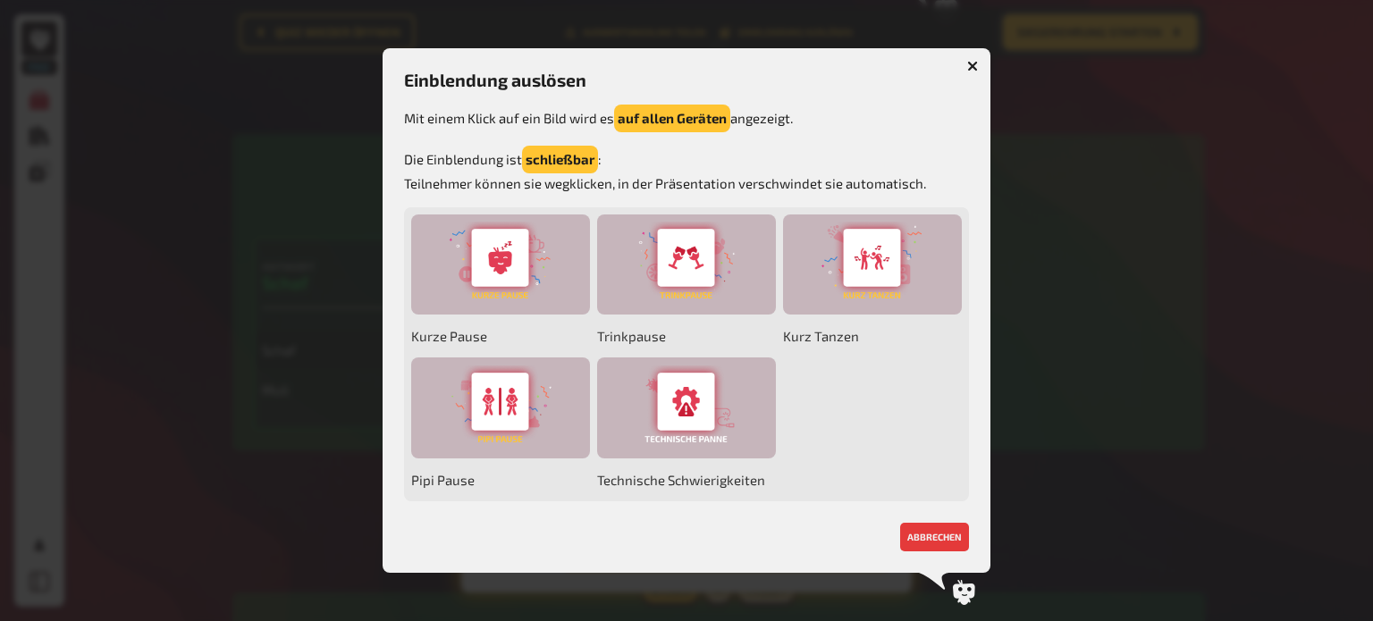
click at [968, 74] on button "button" at bounding box center [972, 66] width 29 height 29
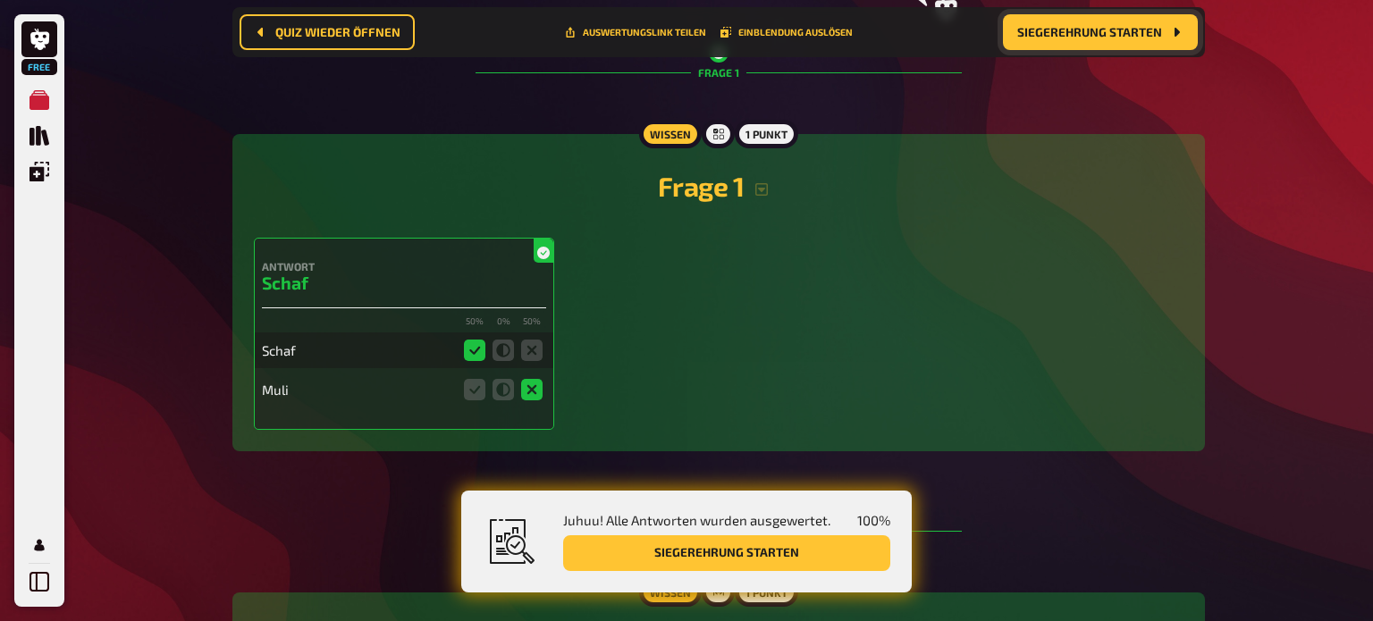
click at [662, 24] on div "Quiz wieder öffnen Auswertungslink teilen Einblendung auslösen Siegerehrung sta…" at bounding box center [719, 32] width 958 height 36
click at [659, 32] on button "Auswertungslink teilen" at bounding box center [635, 32] width 141 height 11
click at [942, 98] on div "Frage 1" at bounding box center [719, 72] width 486 height 102
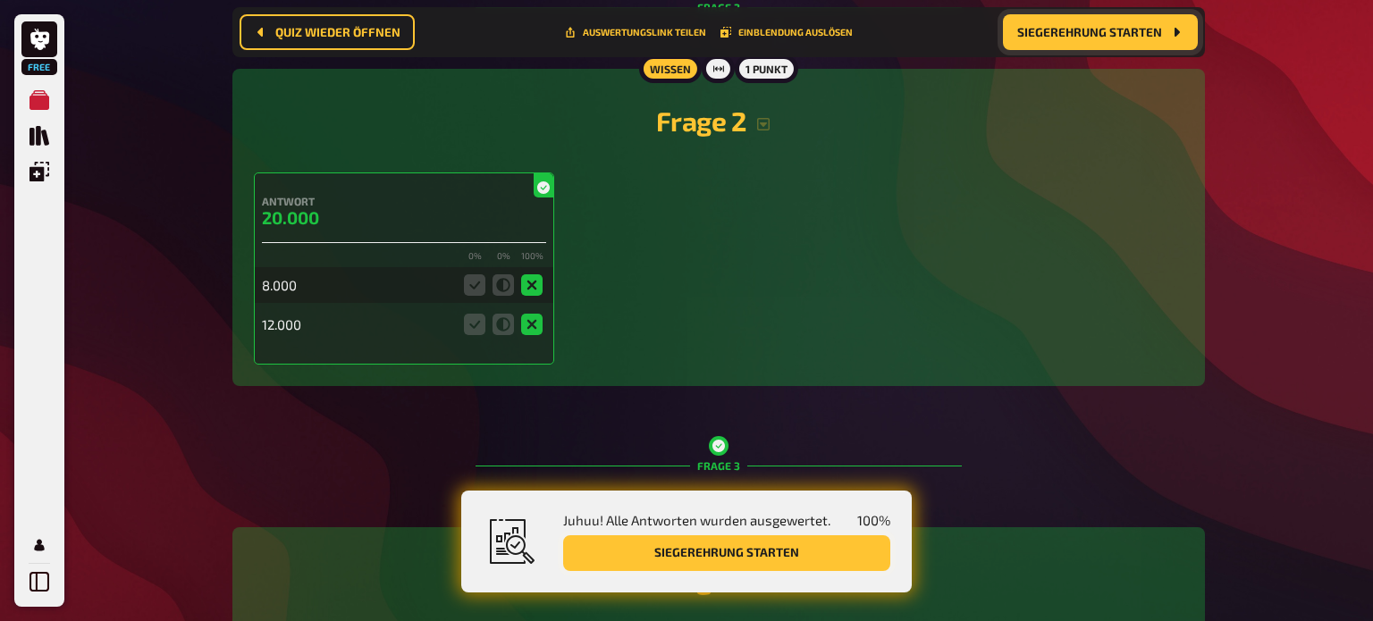
click at [819, 550] on button "Siegerehrung starten" at bounding box center [726, 553] width 327 height 36
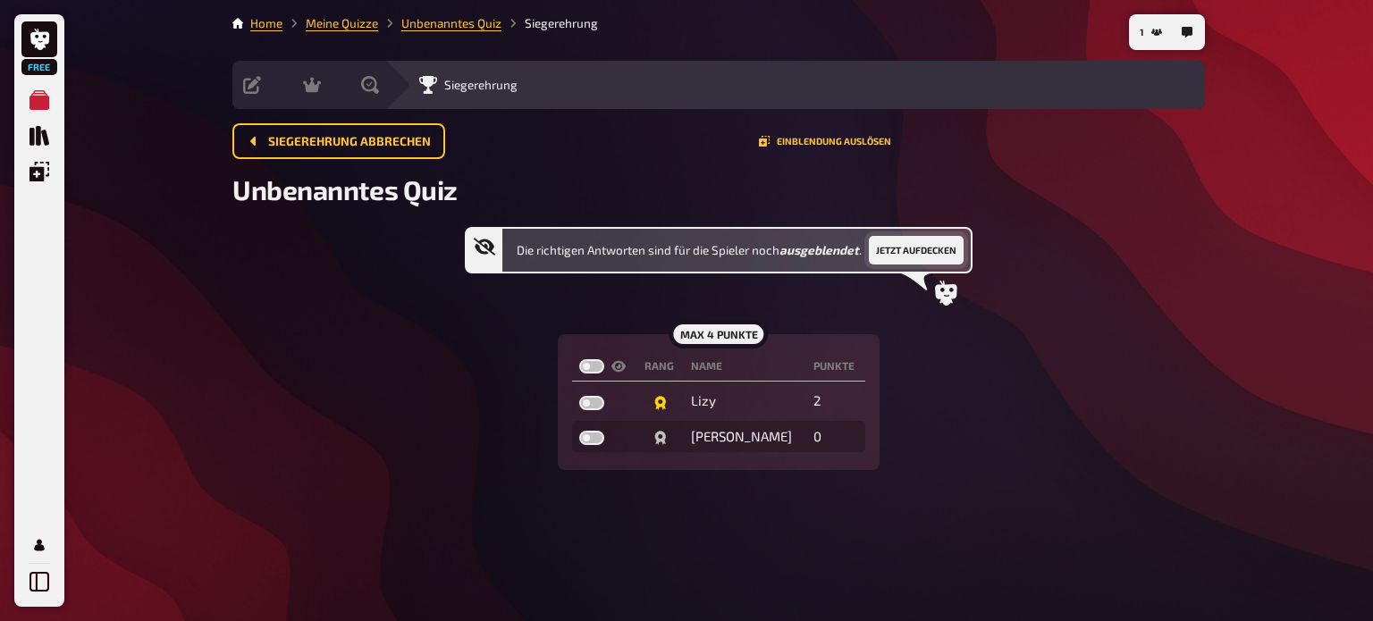
click at [886, 257] on button "Jetzt aufdecken" at bounding box center [916, 250] width 95 height 29
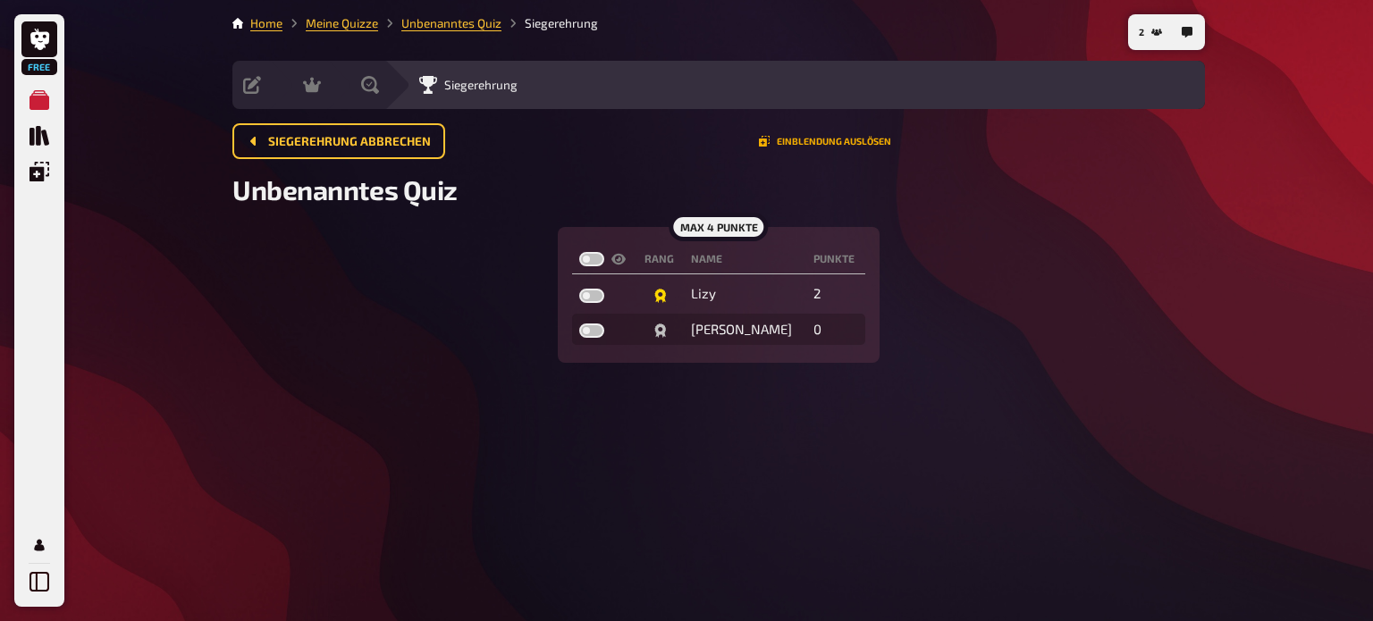
click at [854, 140] on button "Einblendung auslösen" at bounding box center [825, 141] width 132 height 11
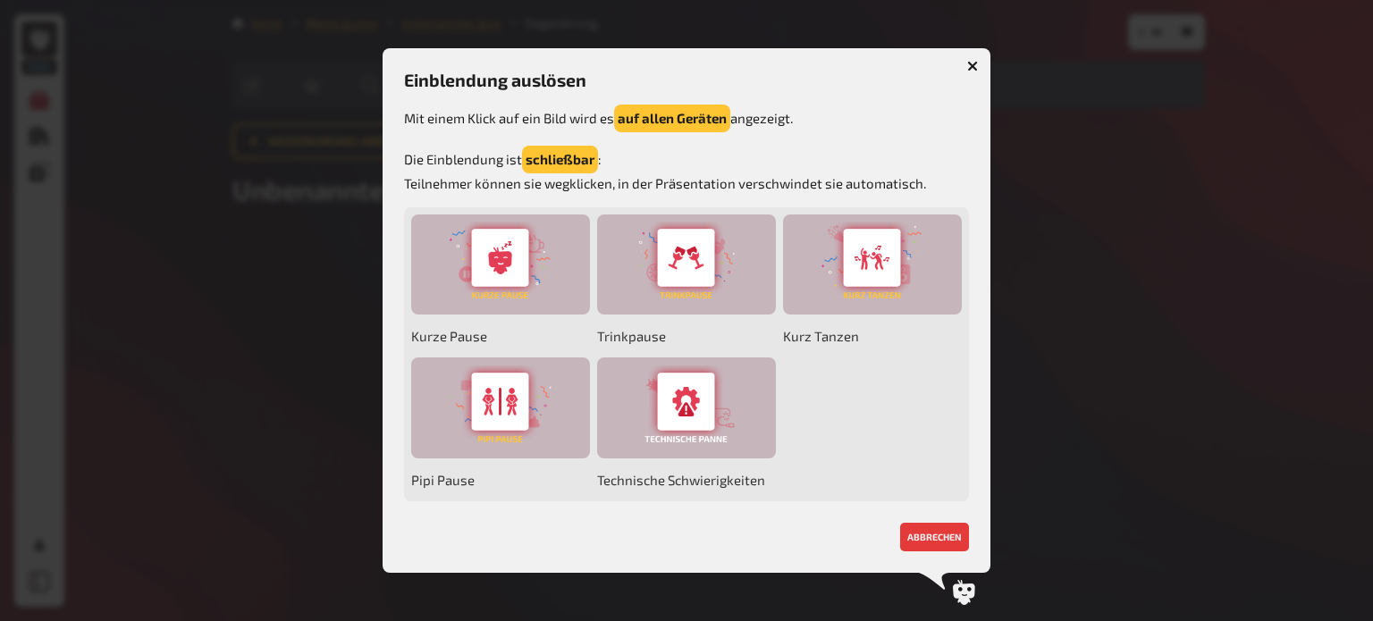
click at [973, 70] on icon "button" at bounding box center [972, 66] width 11 height 11
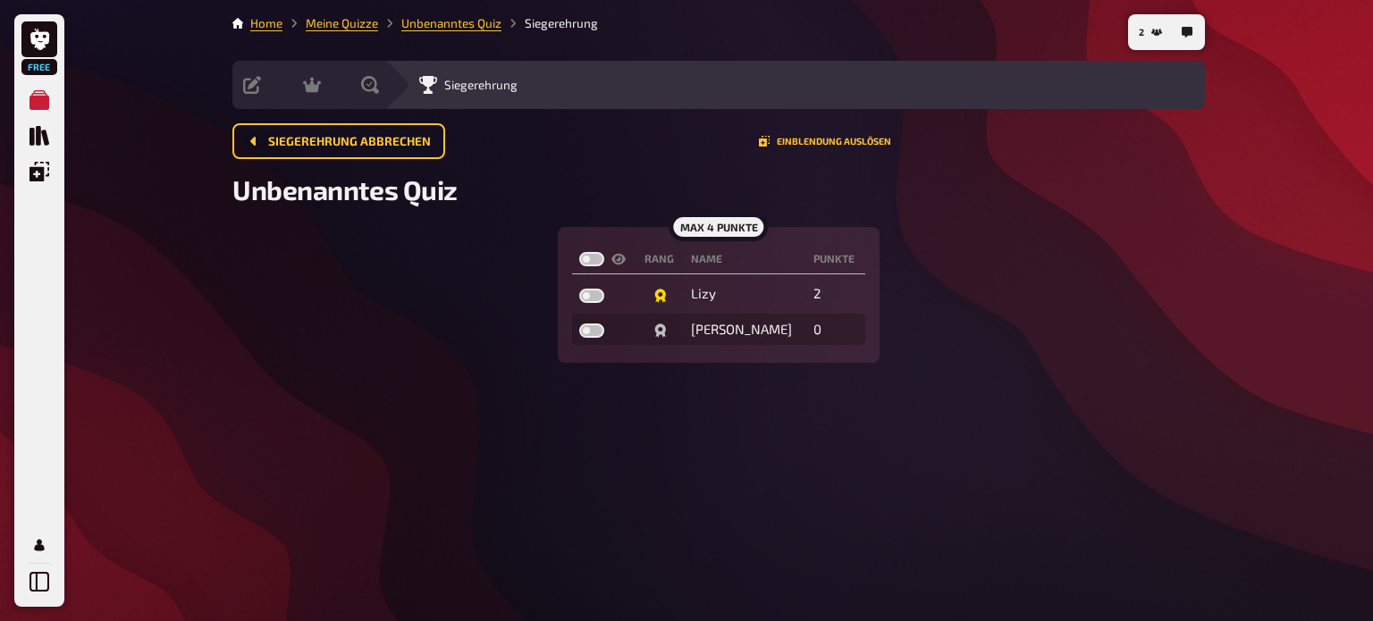
click at [728, 223] on div "max 4 Punkte" at bounding box center [718, 227] width 99 height 29
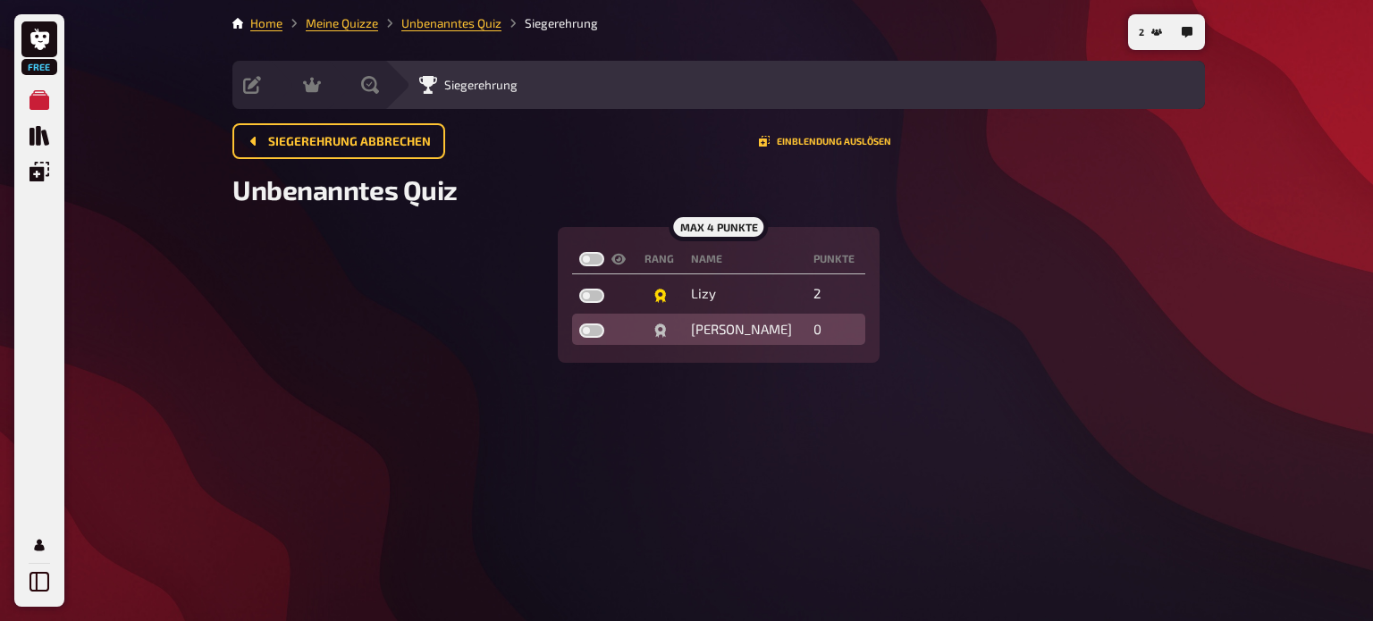
click at [592, 331] on label at bounding box center [591, 331] width 25 height 14
click at [579, 324] on input "checkbox" at bounding box center [578, 323] width 1 height 1
checkbox input "true"
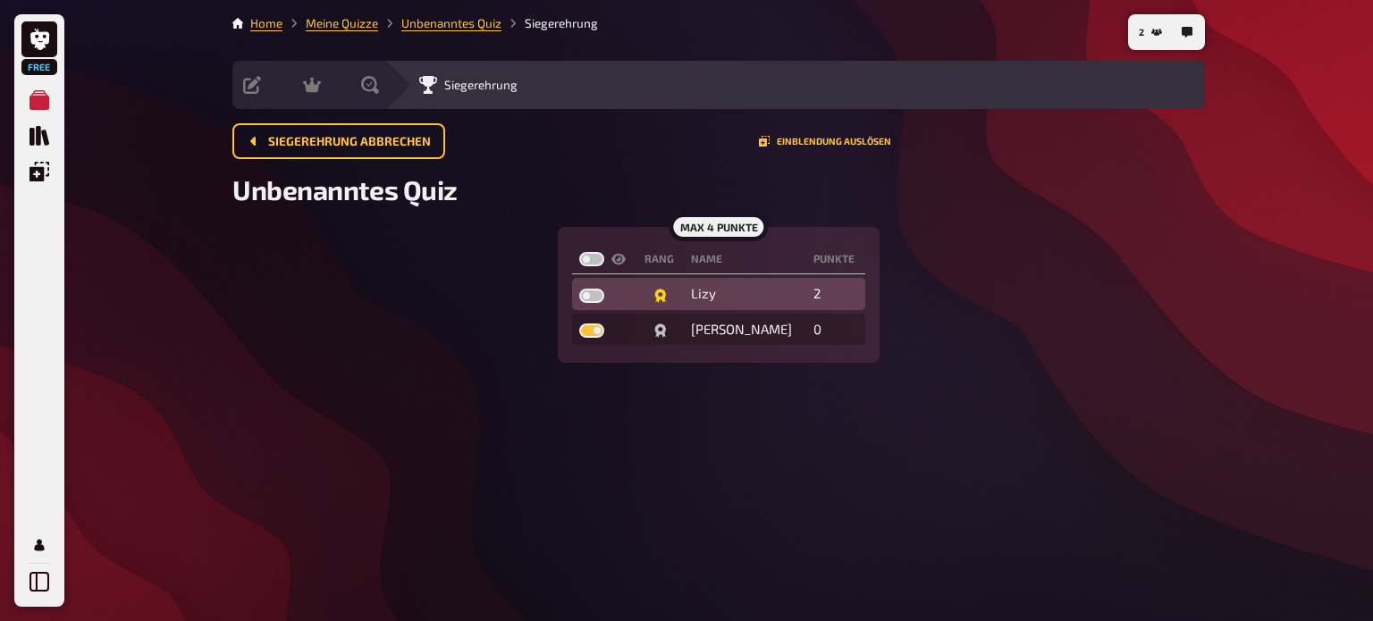
click at [591, 300] on label at bounding box center [591, 296] width 25 height 14
click at [579, 289] on input "checkbox" at bounding box center [578, 288] width 1 height 1
checkbox input "true"
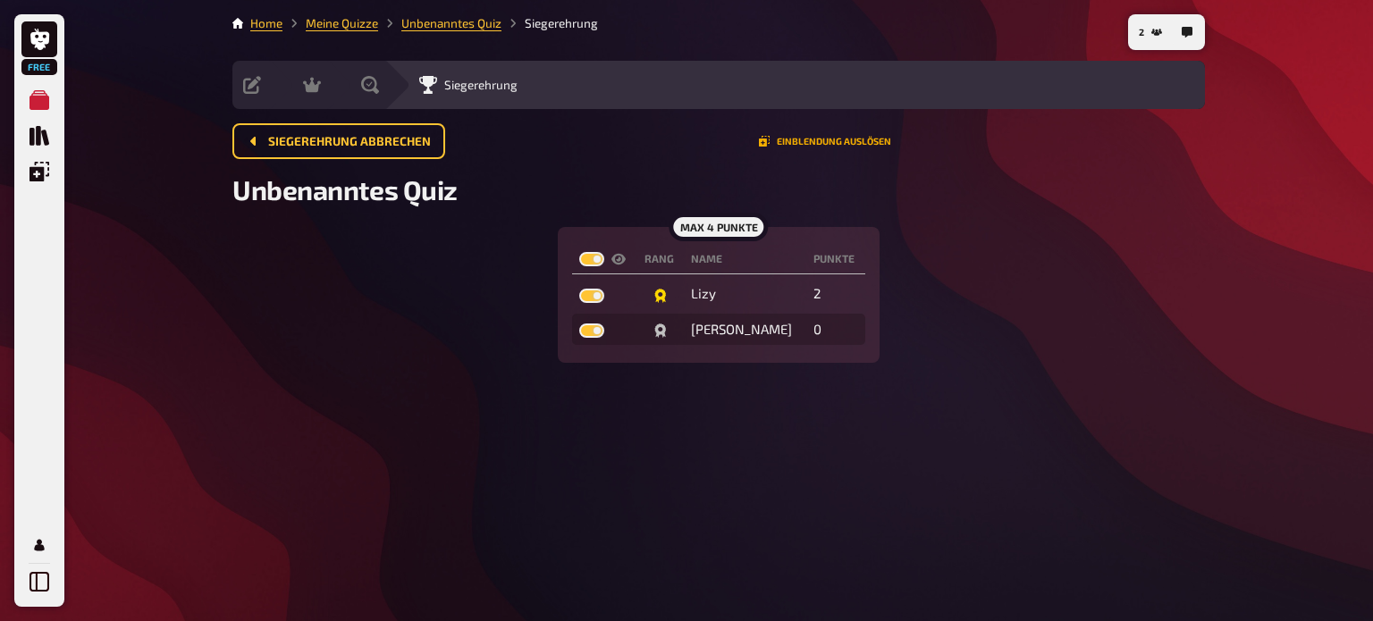
click at [779, 143] on button "Einblendung auslösen" at bounding box center [825, 141] width 132 height 11
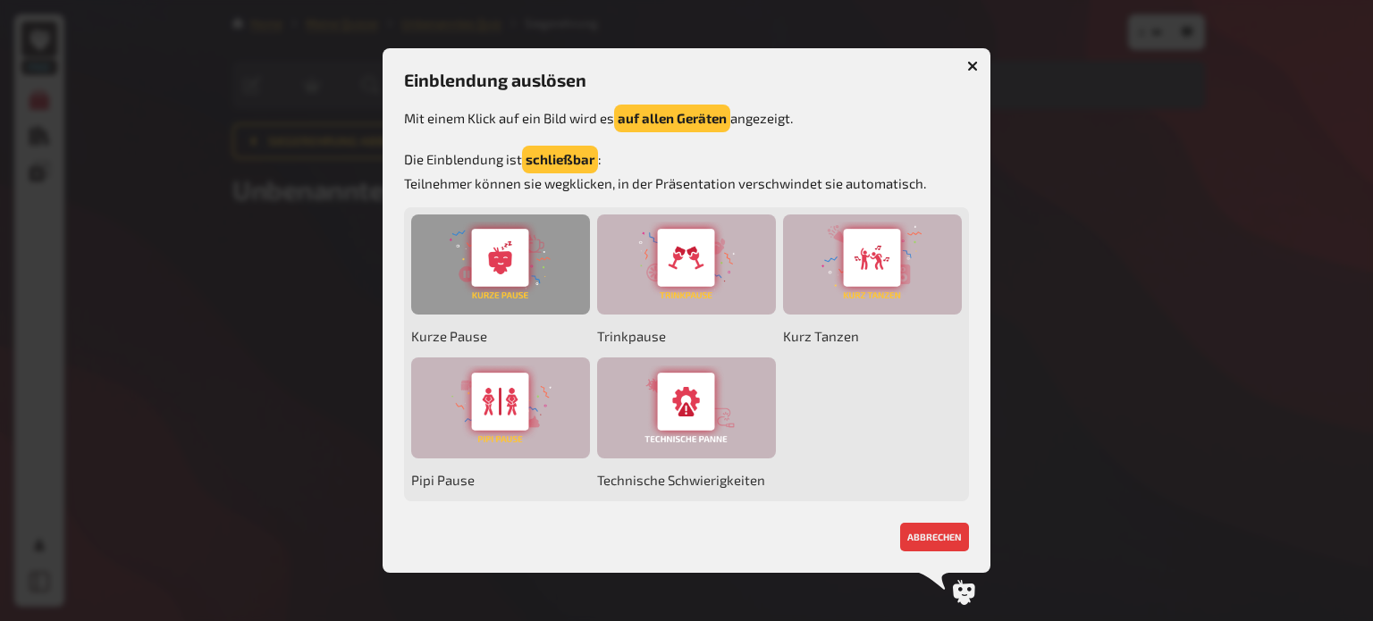
click at [525, 252] on div at bounding box center [500, 265] width 179 height 101
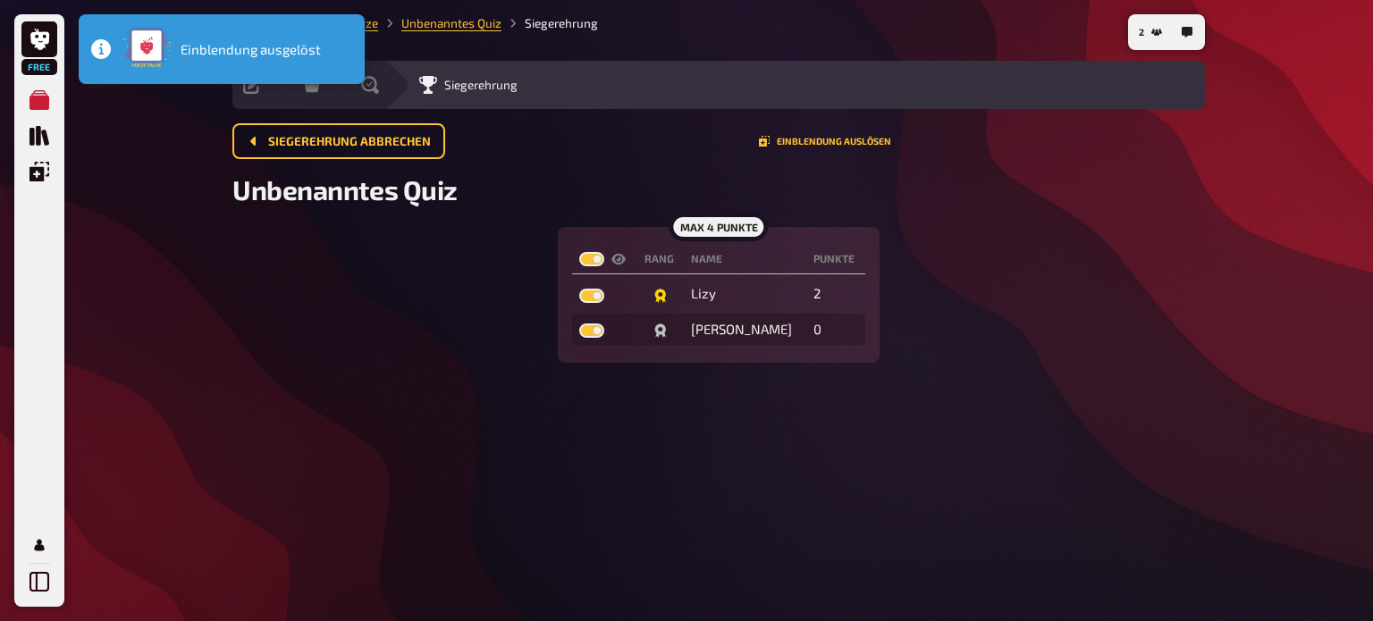
click at [306, 41] on p "Einblendung ausgelöst" at bounding box center [251, 49] width 140 height 21
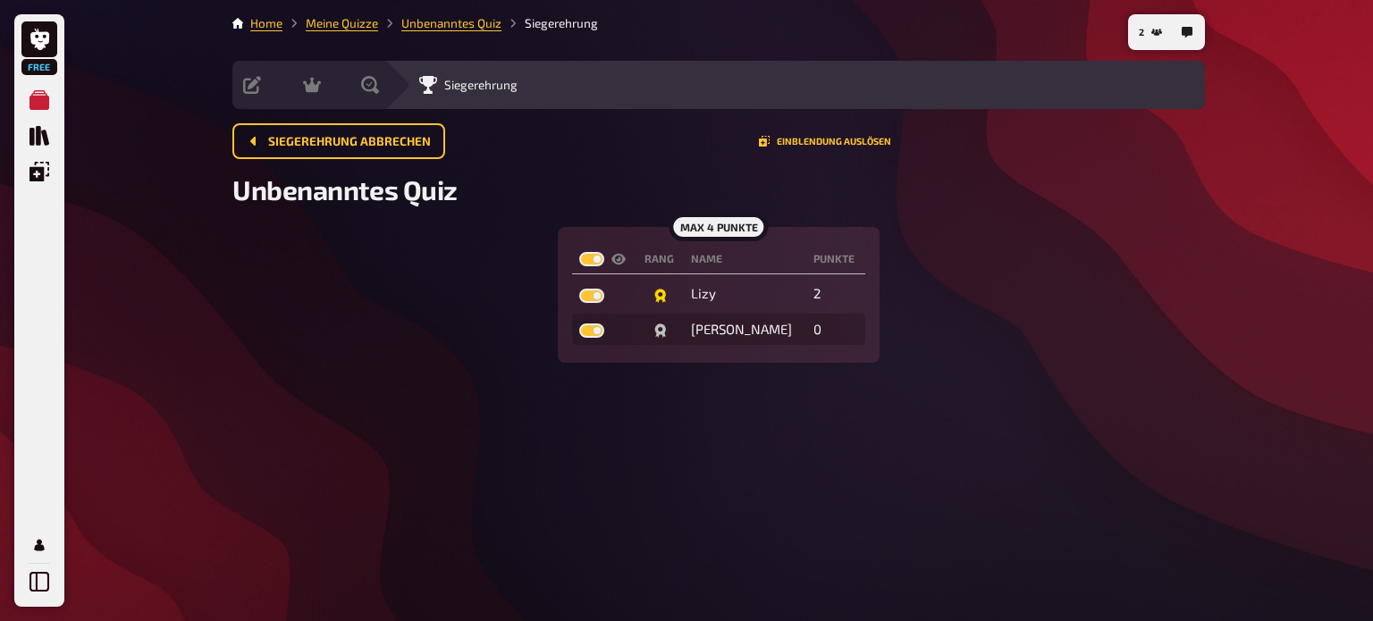
click at [829, 131] on div "Siegerehrung abbrechen Einblendung auslösen" at bounding box center [718, 141] width 972 height 36
click at [829, 141] on button "Einblendung auslösen" at bounding box center [825, 141] width 132 height 11
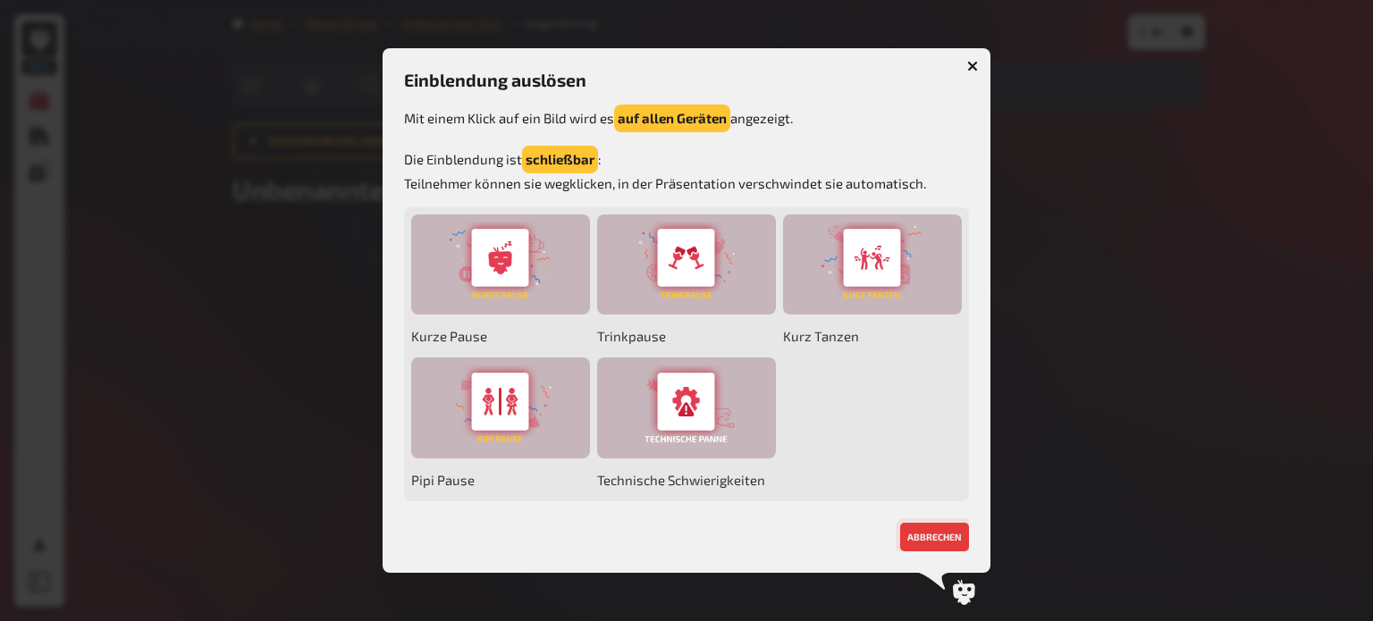
click at [968, 533] on button "abbrechen" at bounding box center [934, 537] width 69 height 29
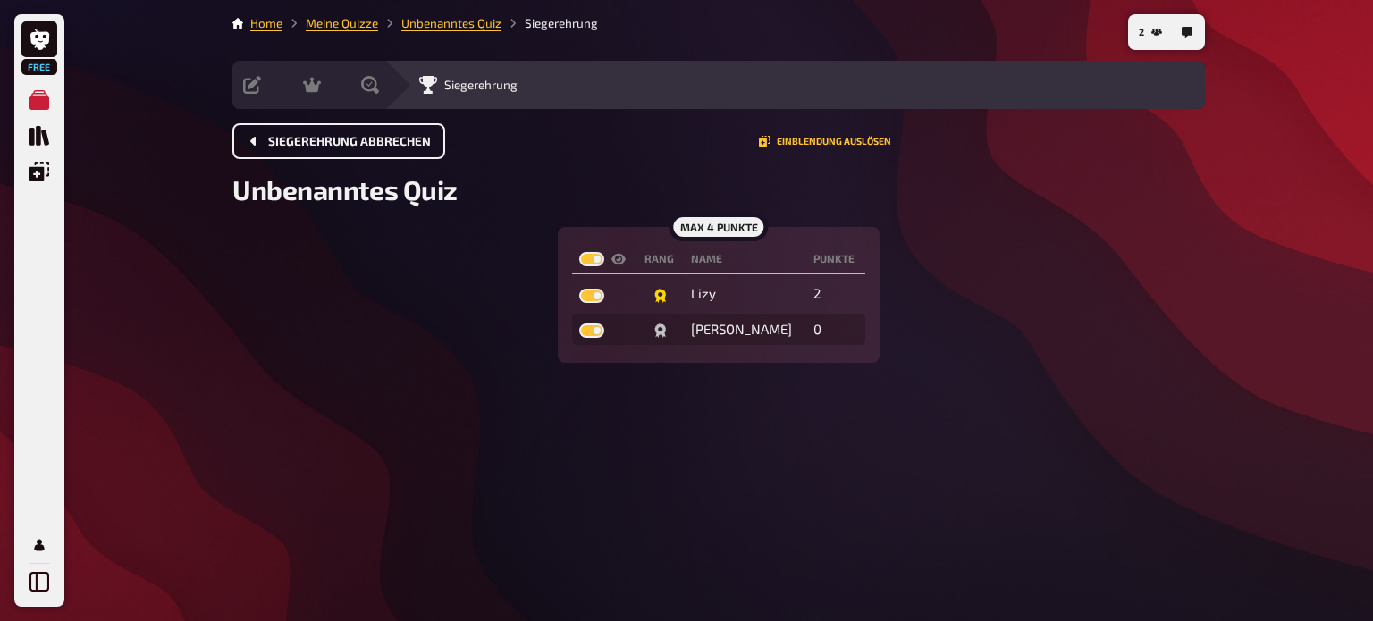
click at [362, 126] on button "Siegerehrung abbrechen" at bounding box center [338, 141] width 213 height 36
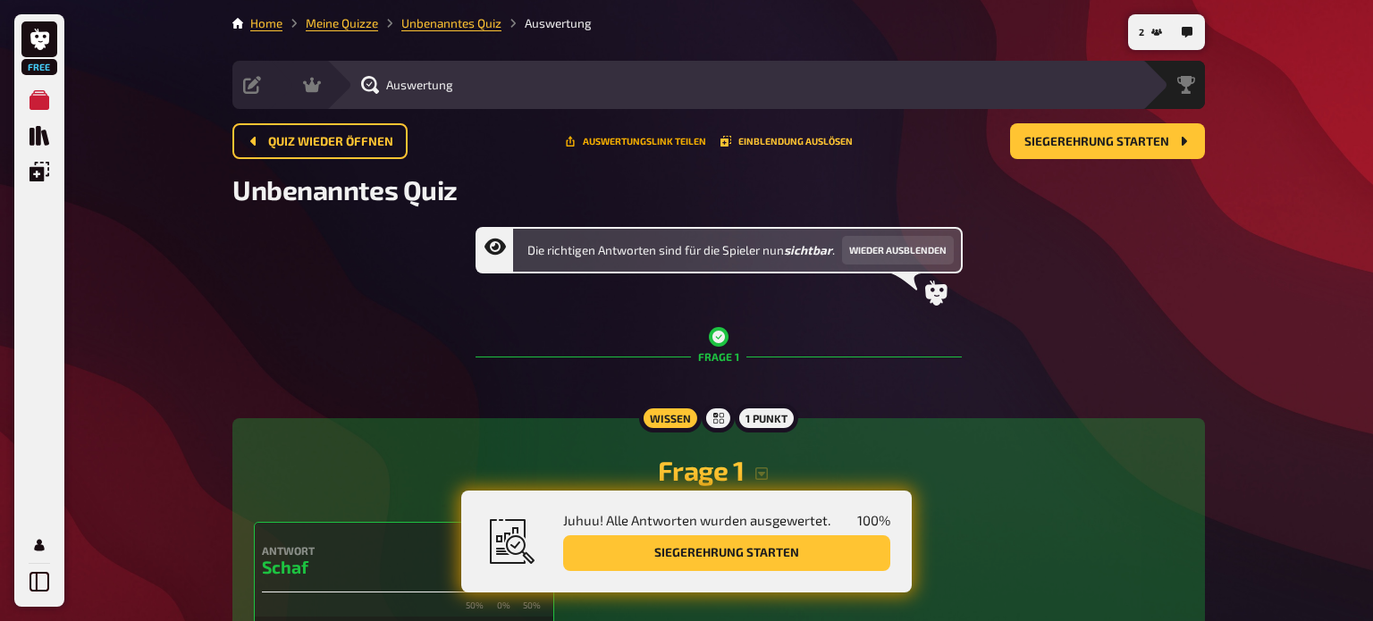
click at [678, 142] on button "Auswertungslink teilen" at bounding box center [635, 141] width 141 height 11
click at [460, 297] on div "Die richtigen Antworten sind für die Spieler nun sichtbar . Wieder ausblenden" at bounding box center [718, 266] width 972 height 79
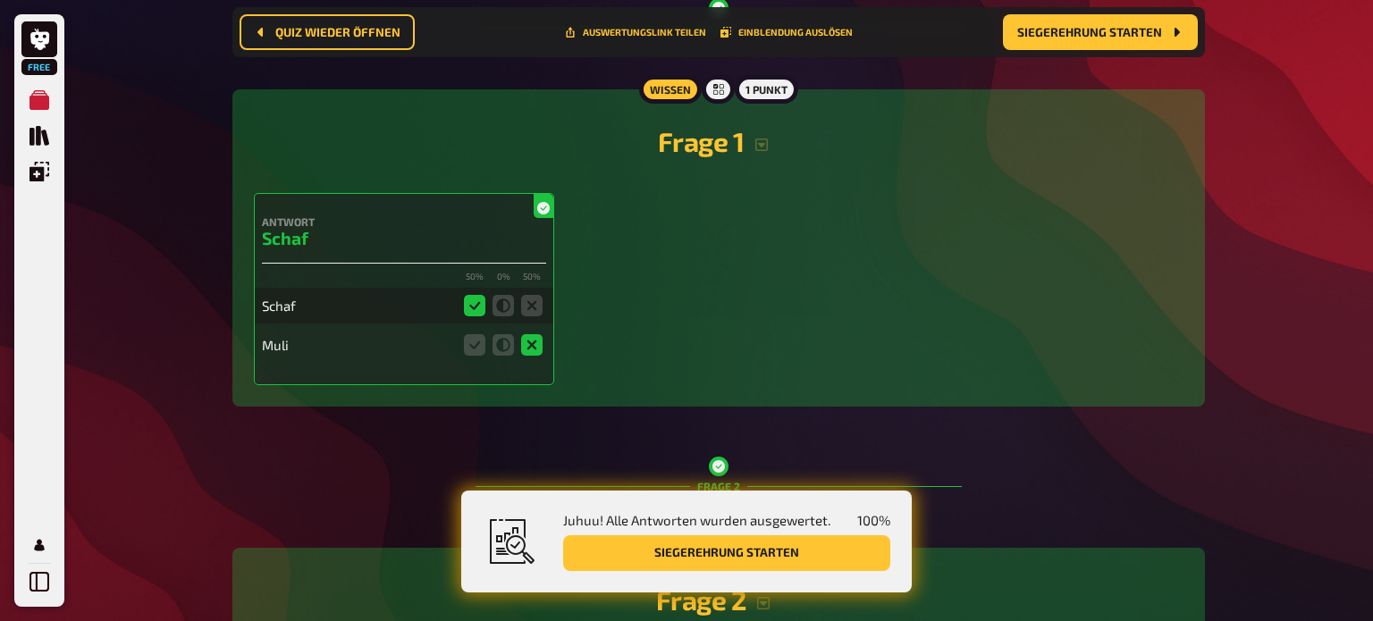
scroll to position [342, 0]
click at [43, 576] on icon at bounding box center [39, 582] width 20 height 20
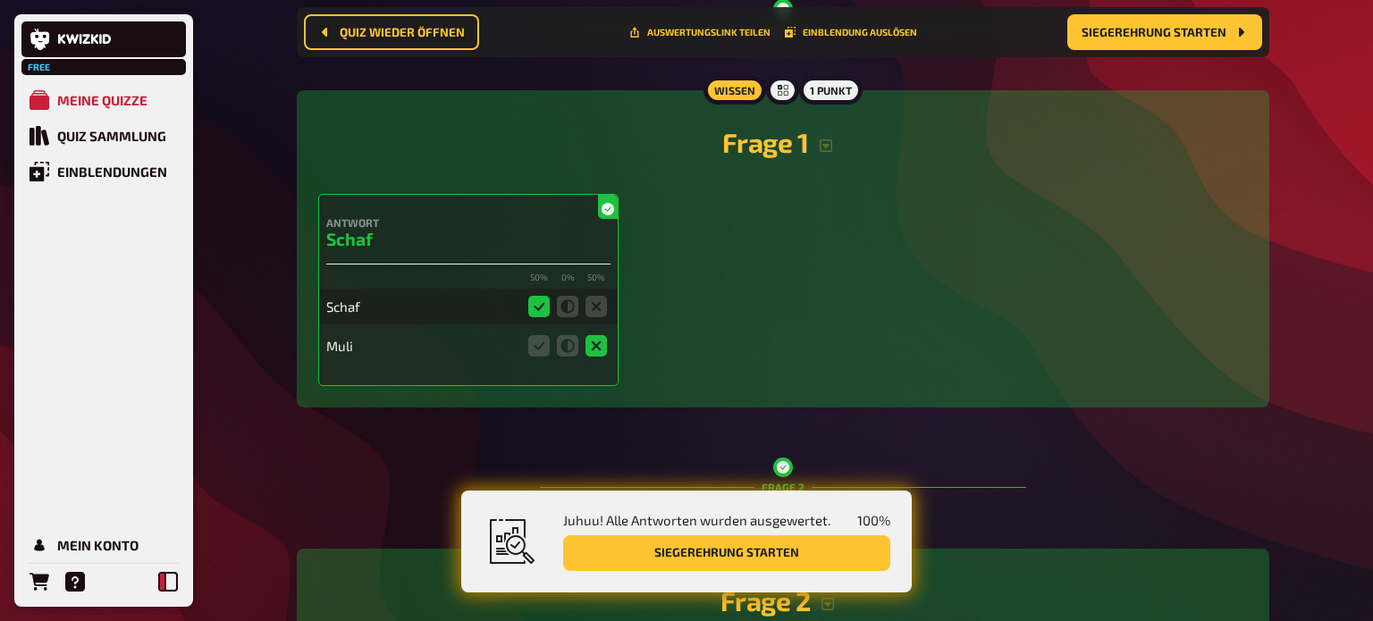
click at [160, 588] on icon at bounding box center [168, 582] width 20 height 20
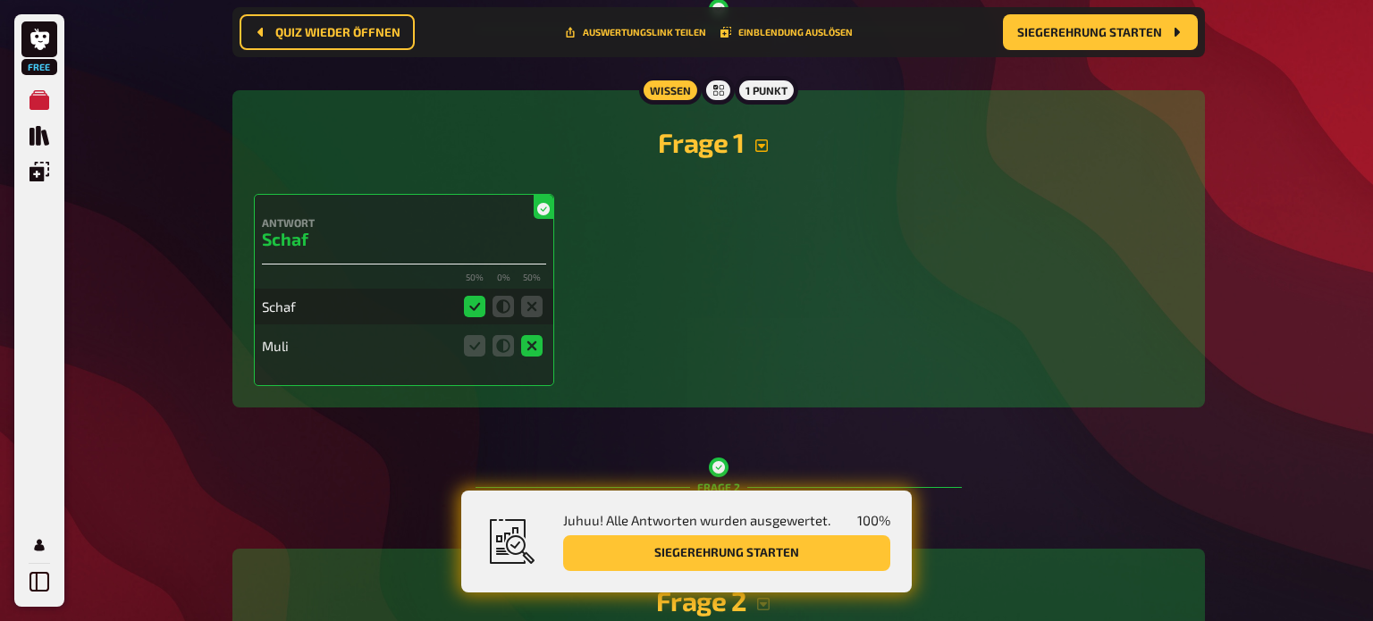
click at [761, 148] on icon "button" at bounding box center [761, 146] width 14 height 14
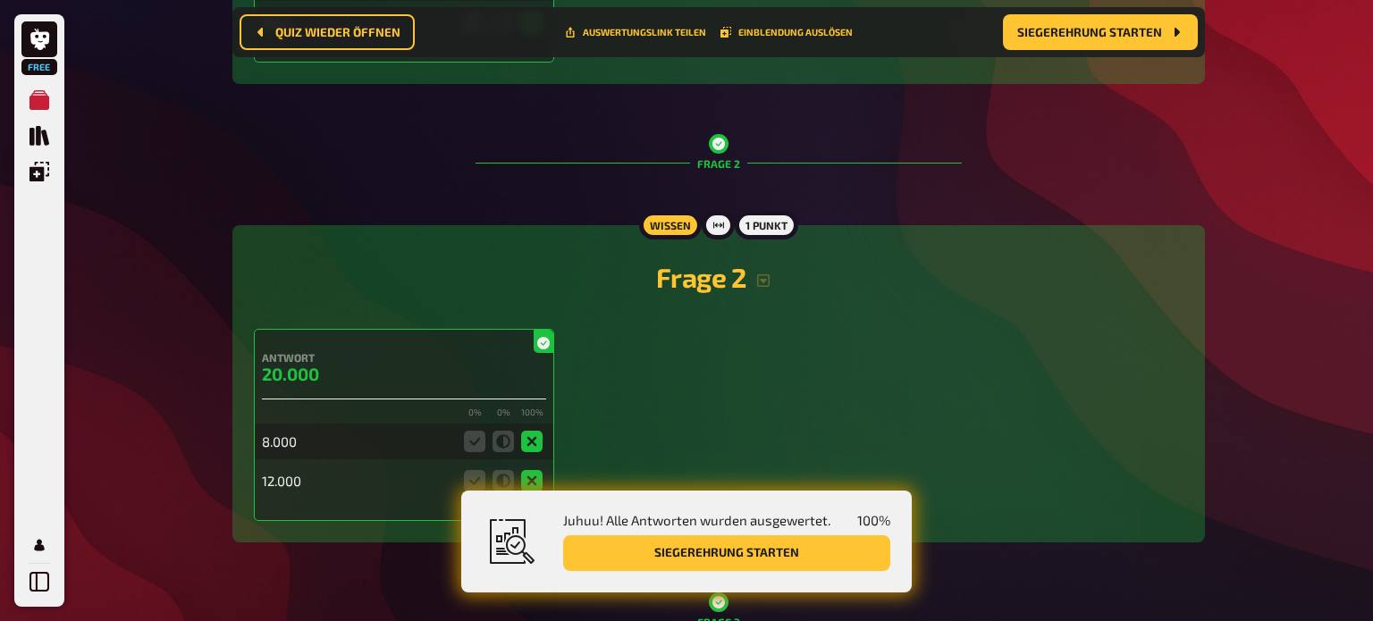
scroll to position [711, 0]
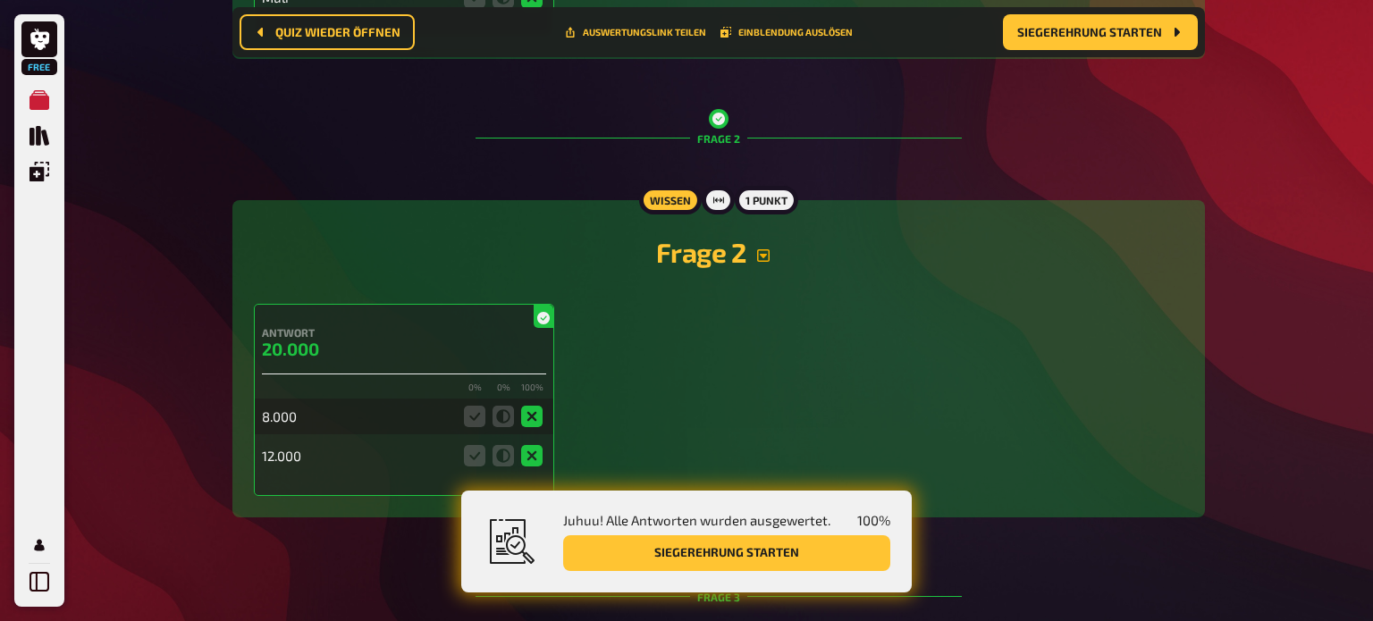
click at [762, 259] on icon "button" at bounding box center [763, 255] width 14 height 14
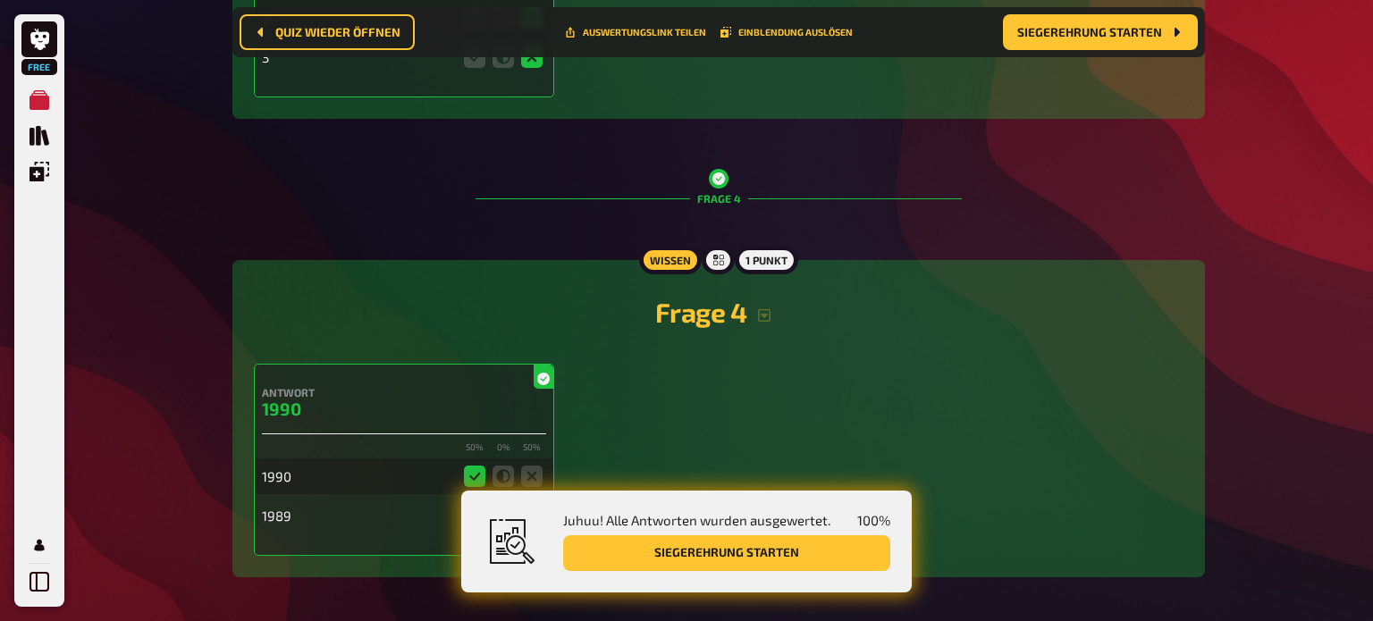
scroll to position [1659, 0]
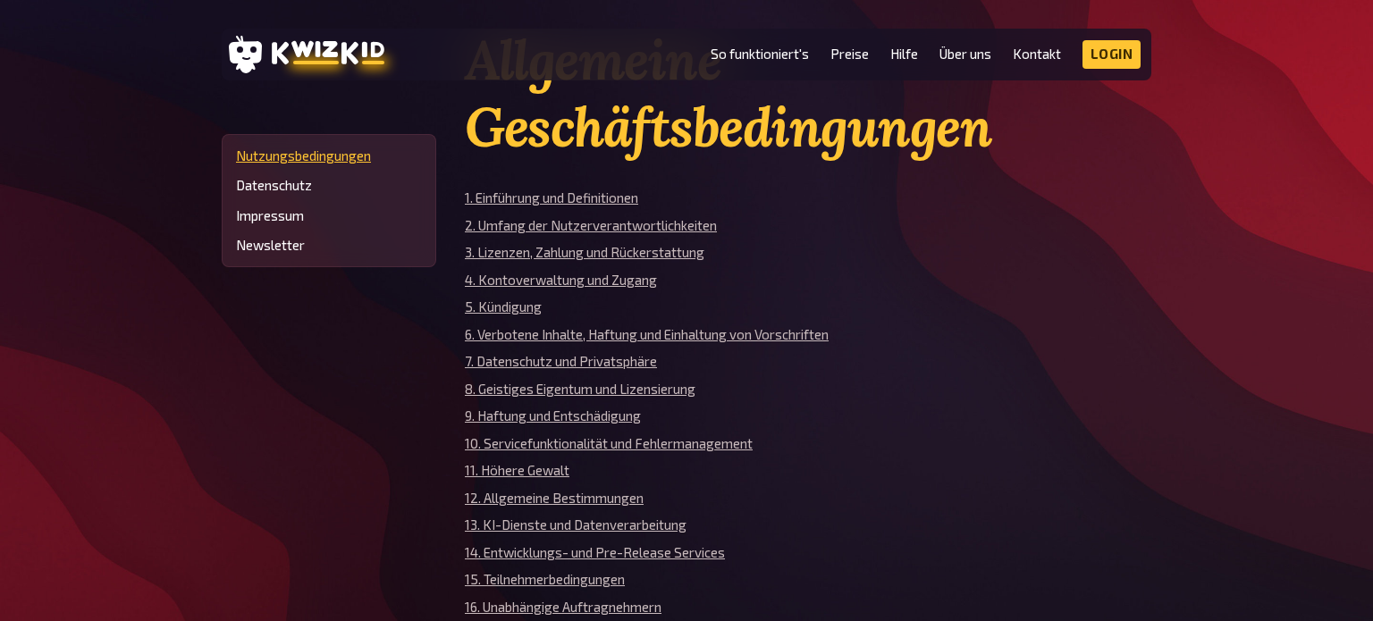
scroll to position [117, 0]
click at [644, 245] on link "3. Lizenzen, Zahlung und Rückerstattung" at bounding box center [585, 251] width 240 height 16
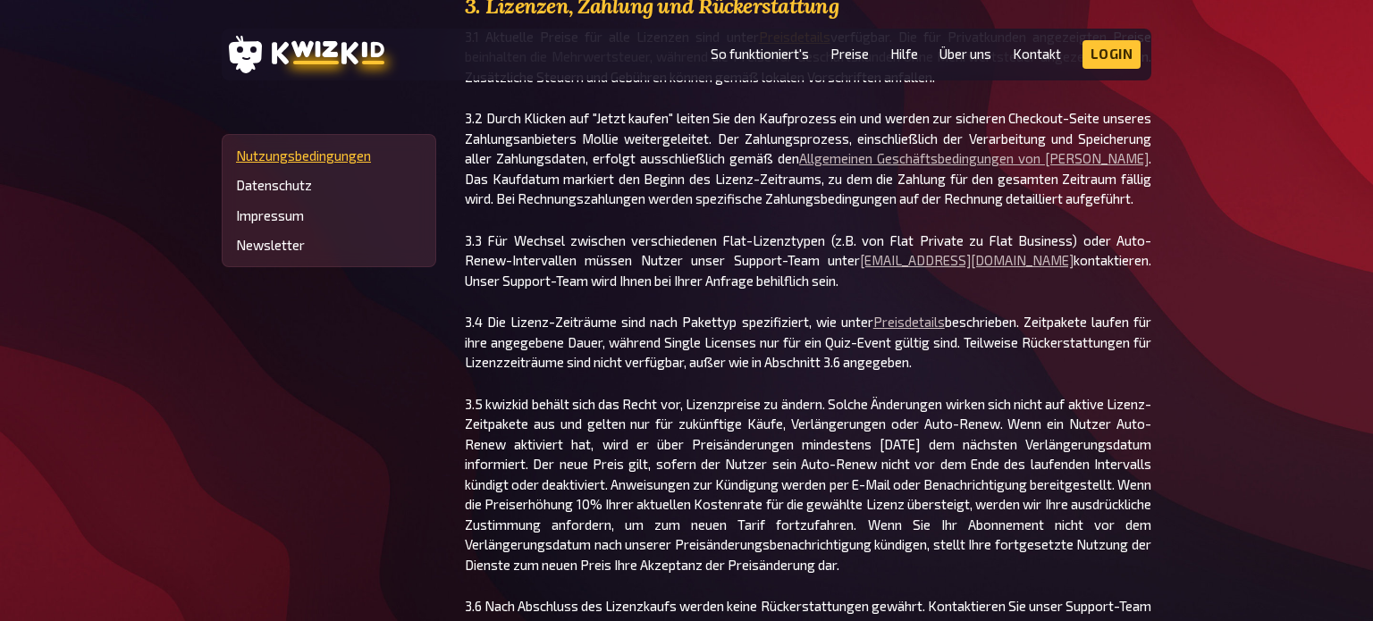
click at [776, 45] on link "Preisdetails" at bounding box center [795, 37] width 72 height 16
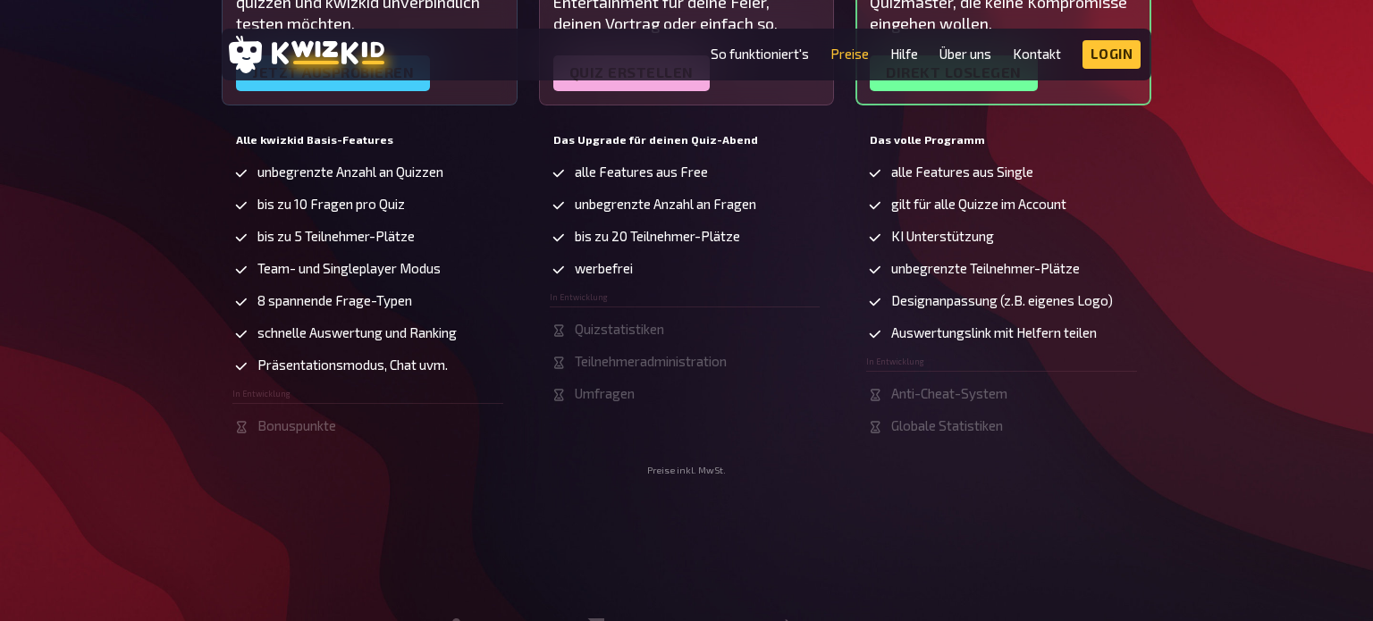
scroll to position [576, 0]
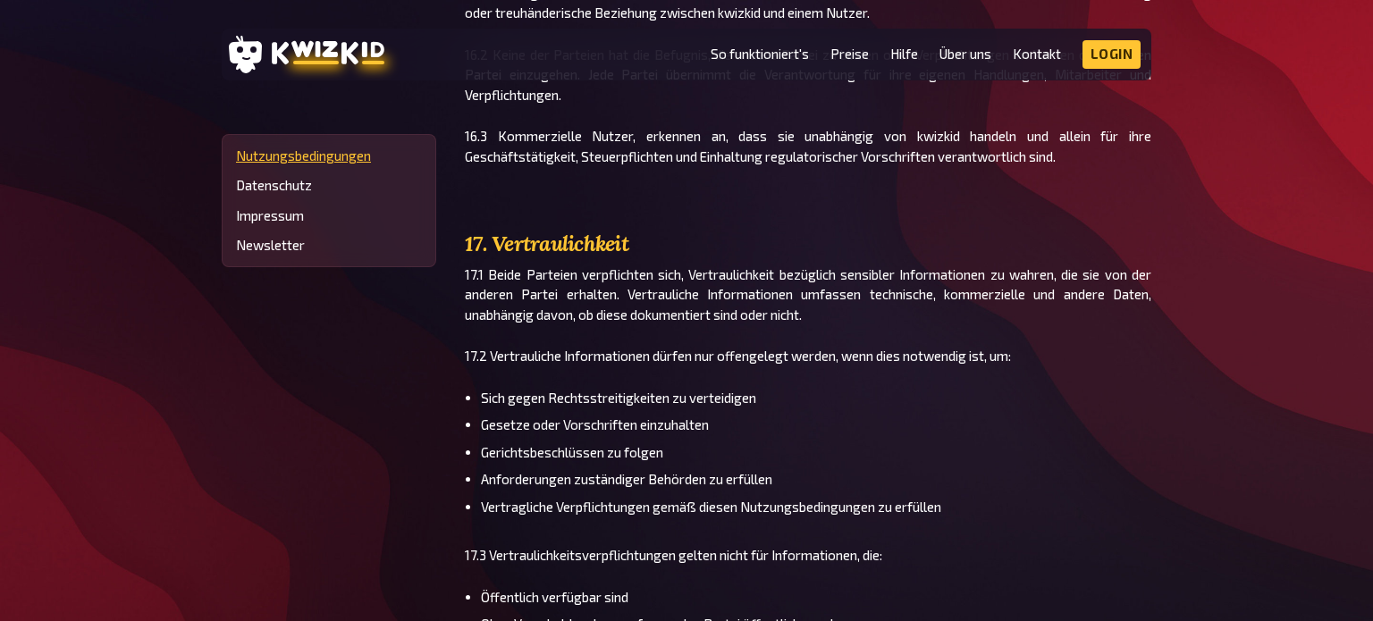
scroll to position [16970, 0]
